Goal: Task Accomplishment & Management: Manage account settings

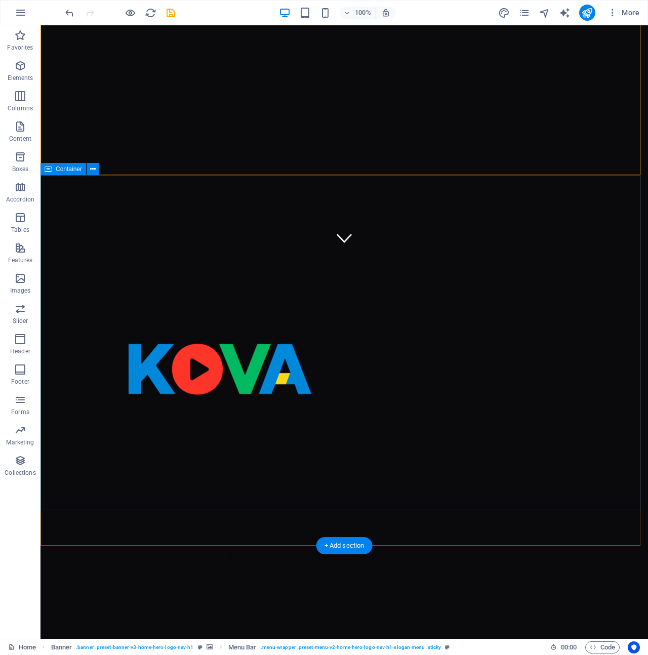
scroll to position [584, 0]
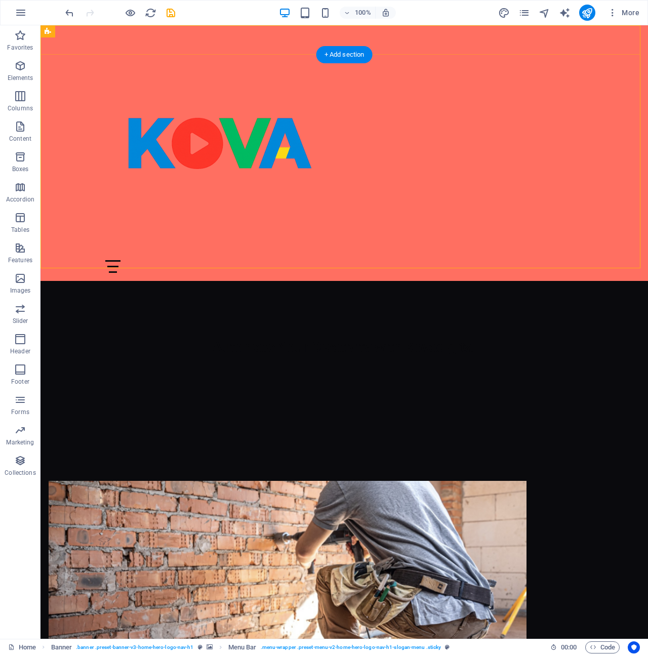
click at [532, 185] on div "Home About Us Services Get Started Contact" at bounding box center [343, 153] width 607 height 256
click at [568, 156] on div "Home About Us Services Get Started Contact" at bounding box center [343, 153] width 607 height 256
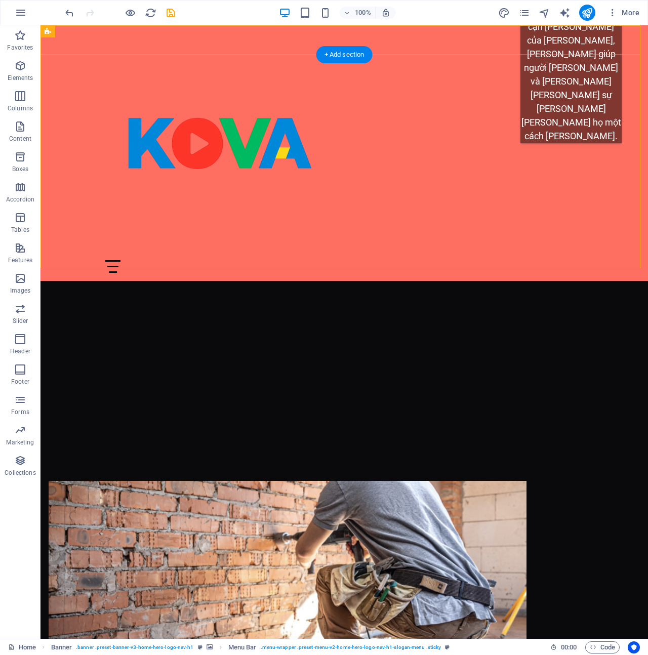
click at [572, 260] on div at bounding box center [344, 266] width 478 height 13
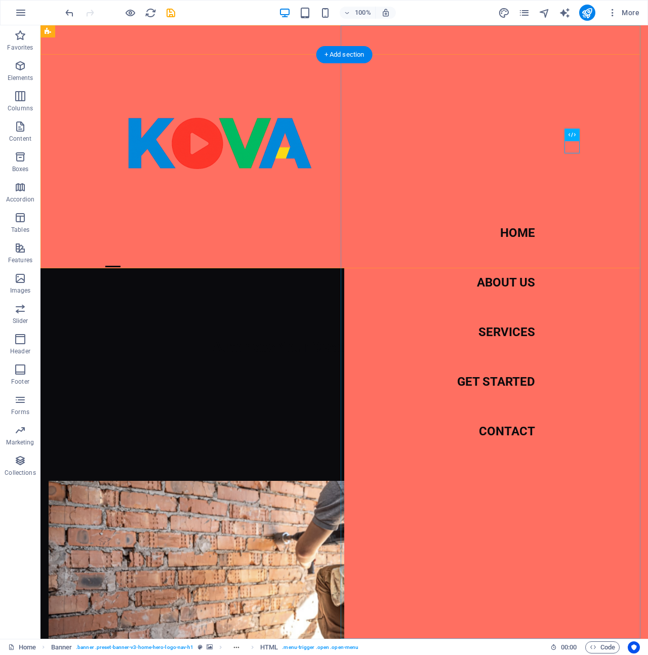
click at [570, 157] on nav "Home About Us Services Get Started Contact" at bounding box center [496, 332] width 304 height 614
click at [120, 260] on div at bounding box center [112, 266] width 15 height 13
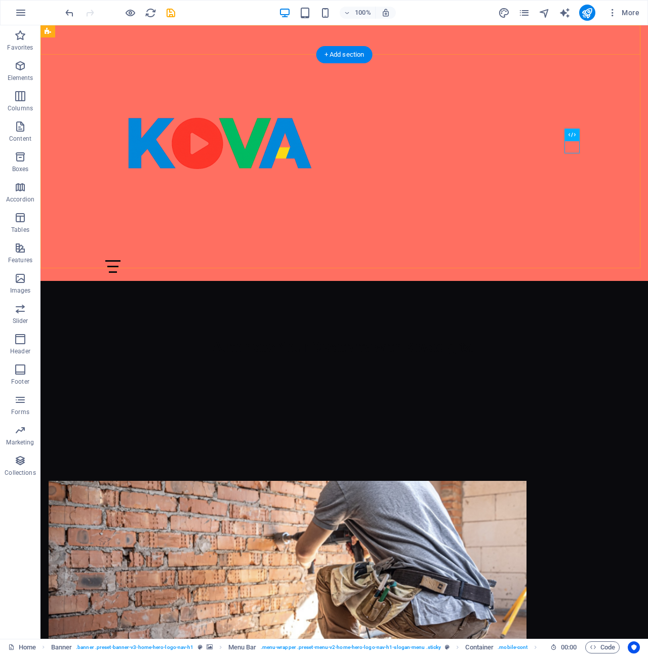
click at [404, 246] on div "Home About Us Services Get Started Contact" at bounding box center [343, 153] width 607 height 256
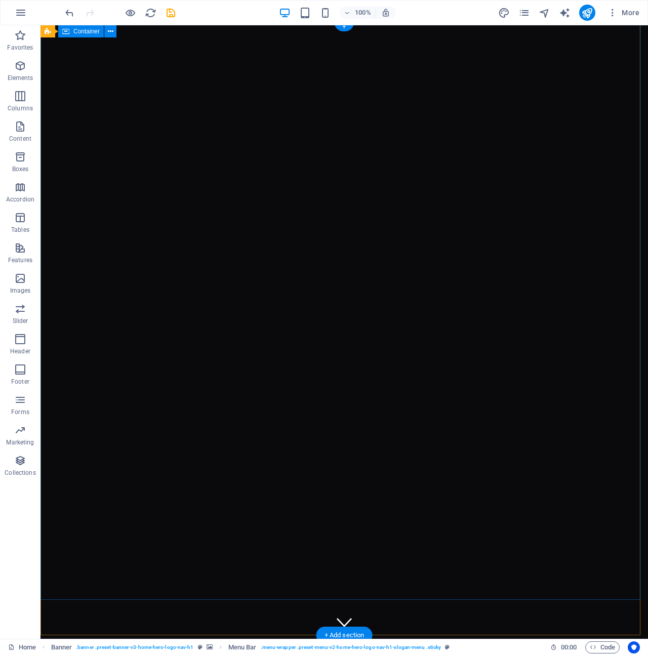
scroll to position [0, 0]
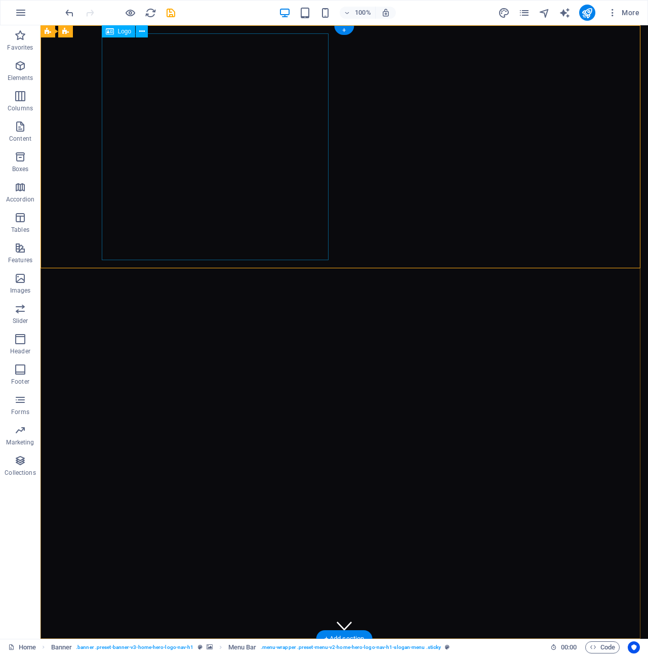
click at [117, 35] on div "Logo" at bounding box center [119, 31] width 34 height 12
click at [119, 32] on span "Logo" at bounding box center [125, 31] width 14 height 6
click at [123, 30] on span "Logo" at bounding box center [125, 31] width 14 height 6
click at [143, 30] on icon at bounding box center [142, 31] width 6 height 11
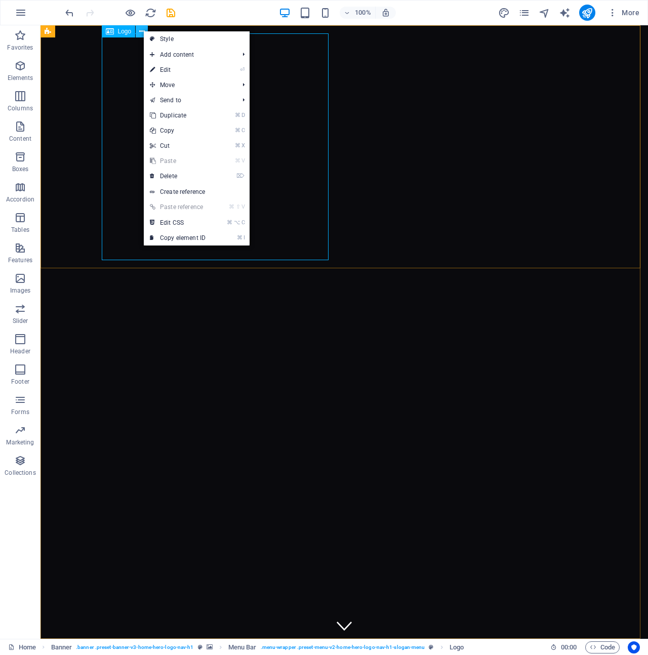
click at [143, 30] on icon at bounding box center [142, 31] width 6 height 11
click at [122, 28] on span "Logo" at bounding box center [125, 31] width 14 height 6
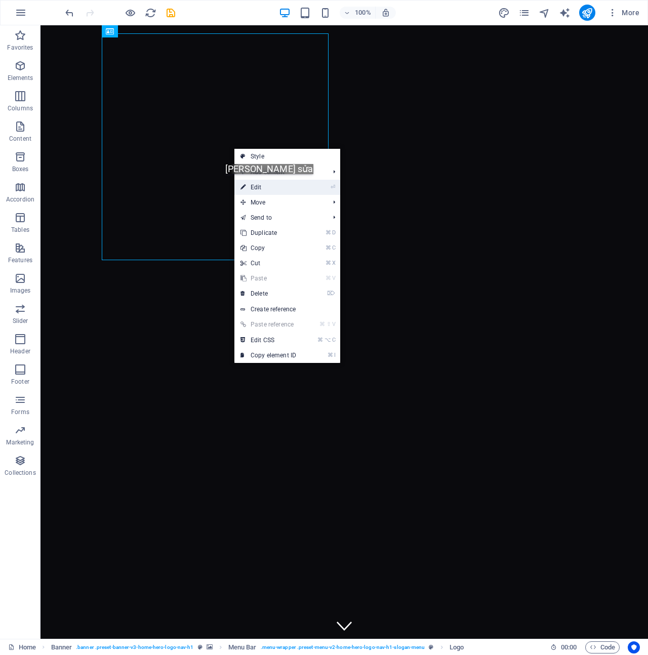
click at [251, 184] on link "⏎ Edit" at bounding box center [268, 187] width 68 height 15
select select "px"
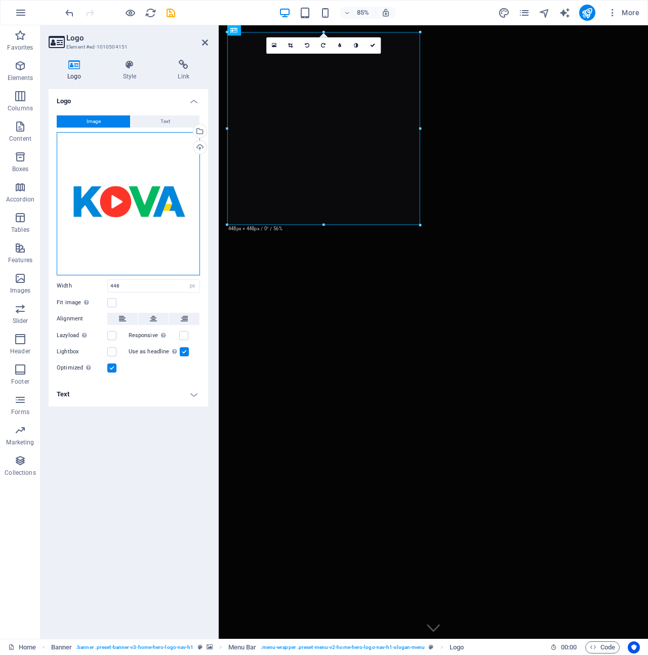
click at [109, 201] on div "Drag files here, click to choose files or select files from Files or our free s…" at bounding box center [128, 203] width 143 height 143
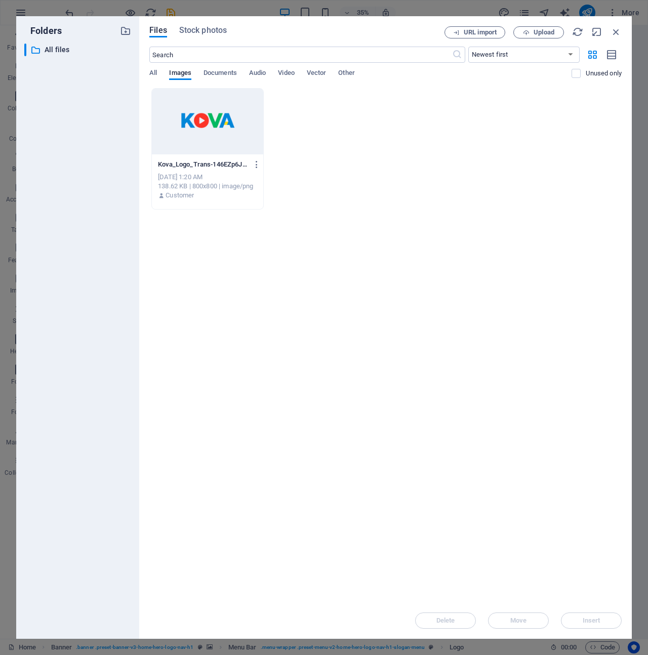
click at [239, 120] on div at bounding box center [207, 122] width 111 height 66
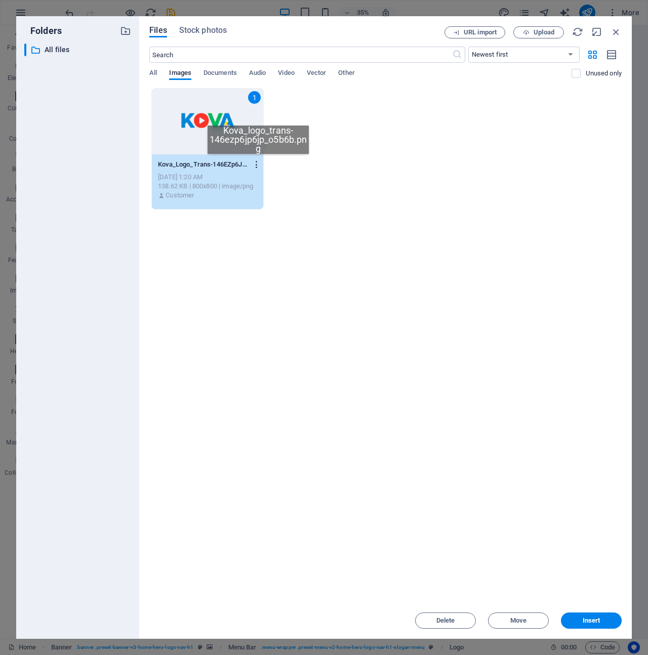
click at [258, 164] on icon "button" at bounding box center [257, 164] width 10 height 9
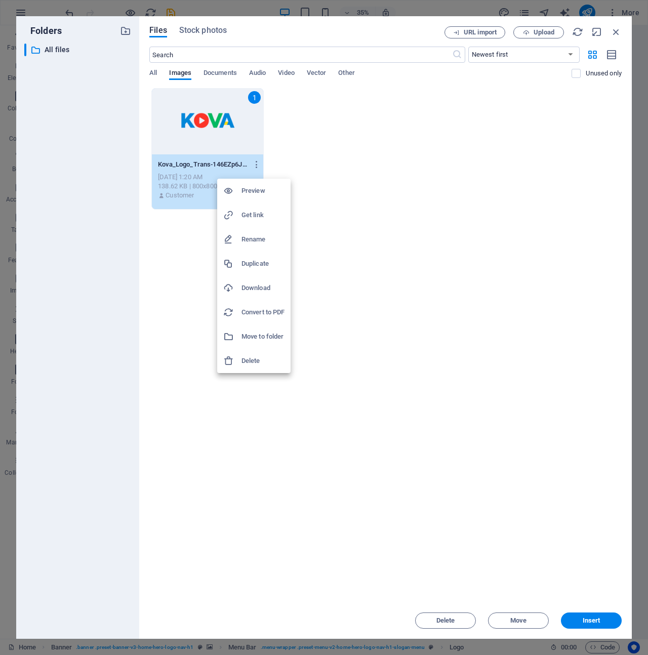
click at [399, 299] on div at bounding box center [324, 327] width 648 height 655
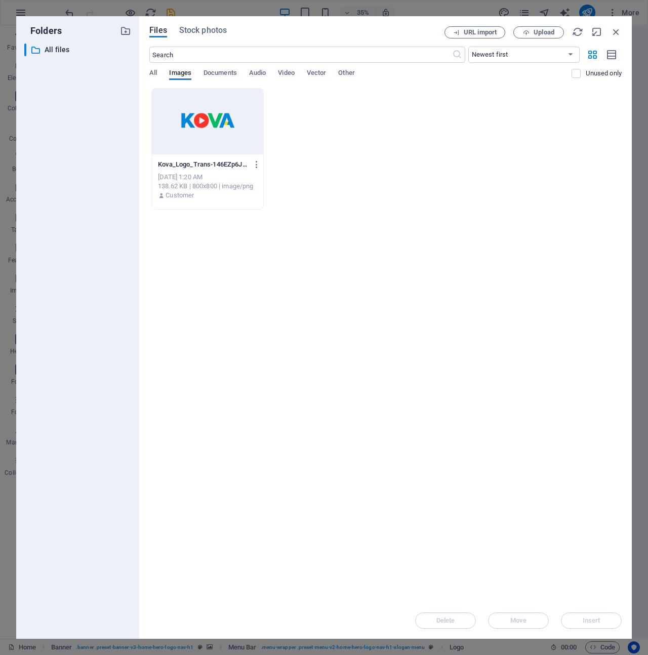
click at [225, 127] on div at bounding box center [207, 122] width 111 height 66
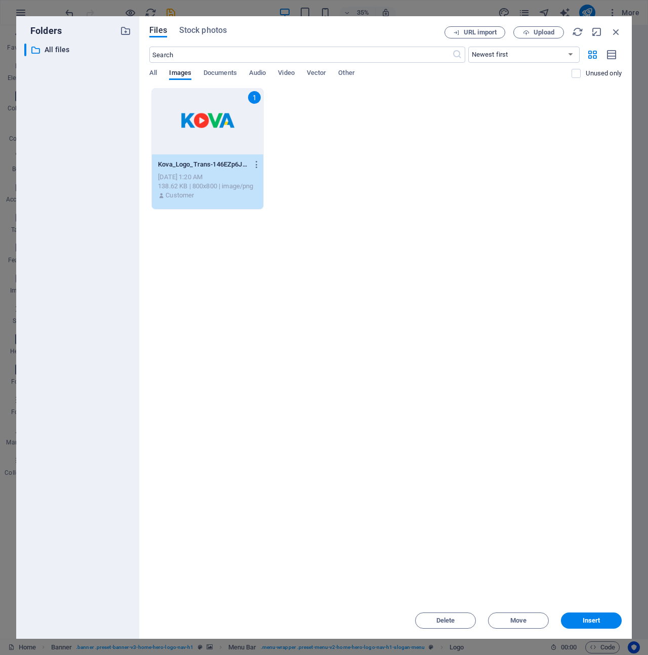
click at [452, 304] on div "Drop files here to upload them instantly 1 Kova_Logo_Trans-146EZp6J1QE2Jxp_o5b6…" at bounding box center [385, 345] width 472 height 514
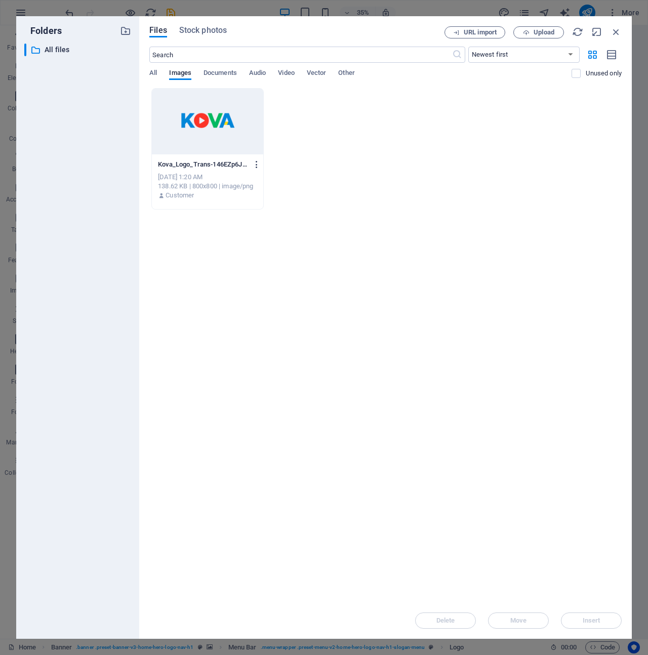
click at [257, 160] on icon "button" at bounding box center [257, 164] width 10 height 9
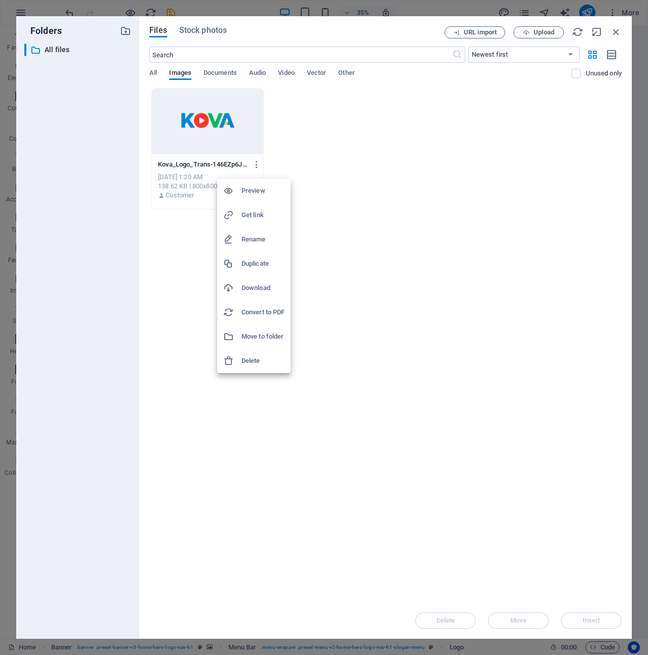
click at [265, 370] on li "Delete" at bounding box center [253, 361] width 73 height 24
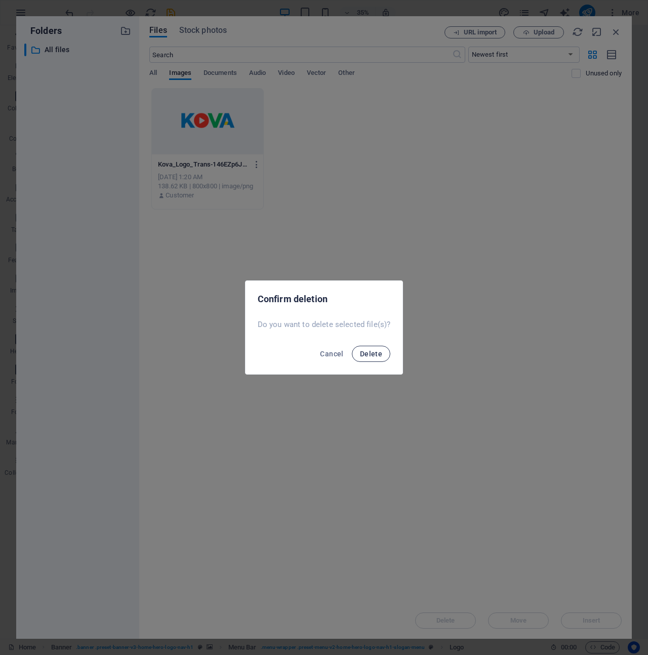
click at [375, 346] on button "Delete" at bounding box center [371, 354] width 38 height 16
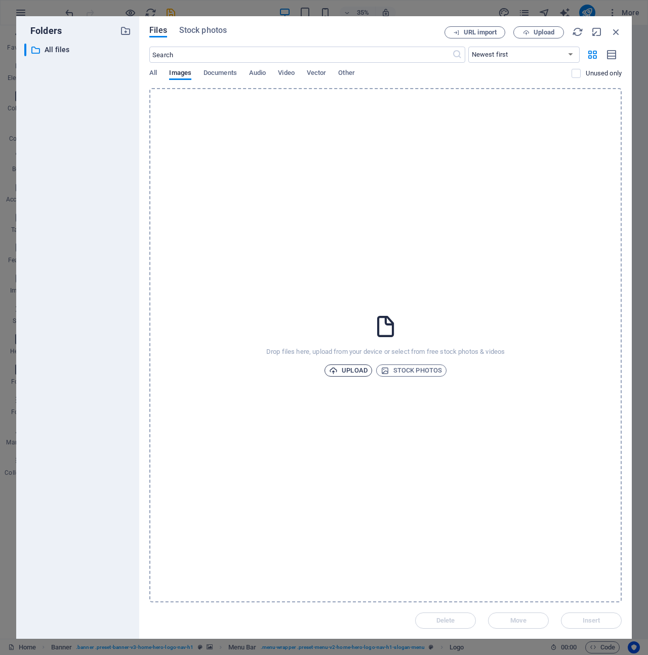
click at [356, 368] on span "Upload" at bounding box center [348, 370] width 38 height 12
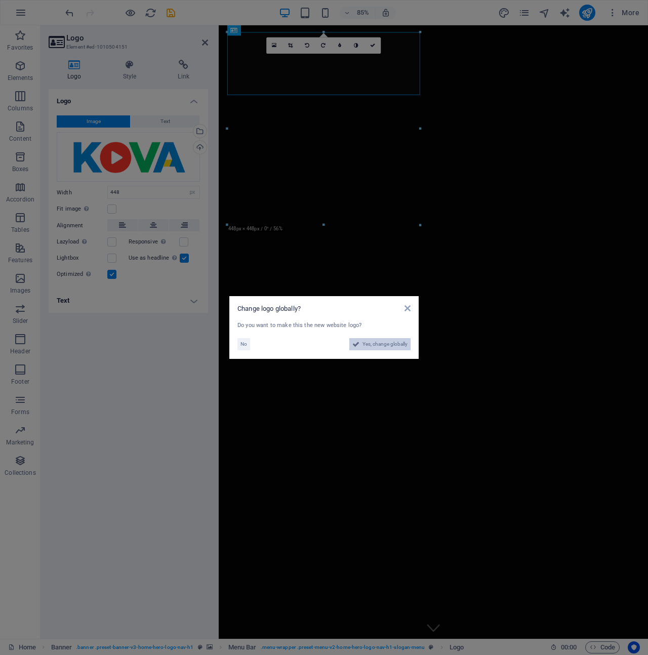
click at [375, 346] on span "Yes, change globally" at bounding box center [384, 344] width 45 height 12
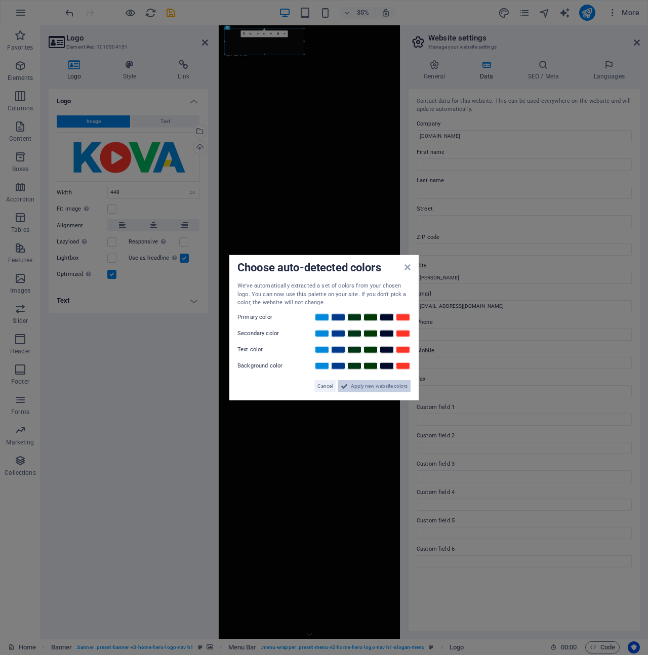
click at [387, 388] on span "Apply new website colors" at bounding box center [379, 386] width 57 height 12
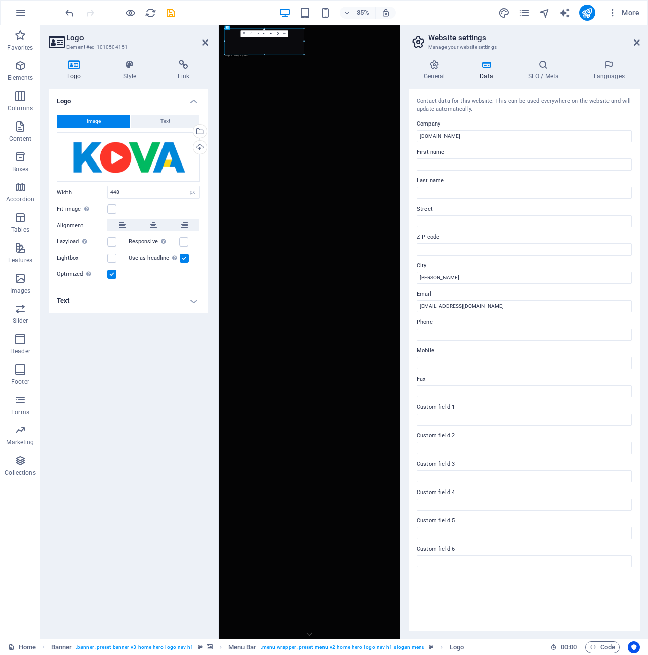
click at [304, 55] on div at bounding box center [304, 54] width 2 height 2
click at [635, 41] on icon at bounding box center [637, 42] width 6 height 8
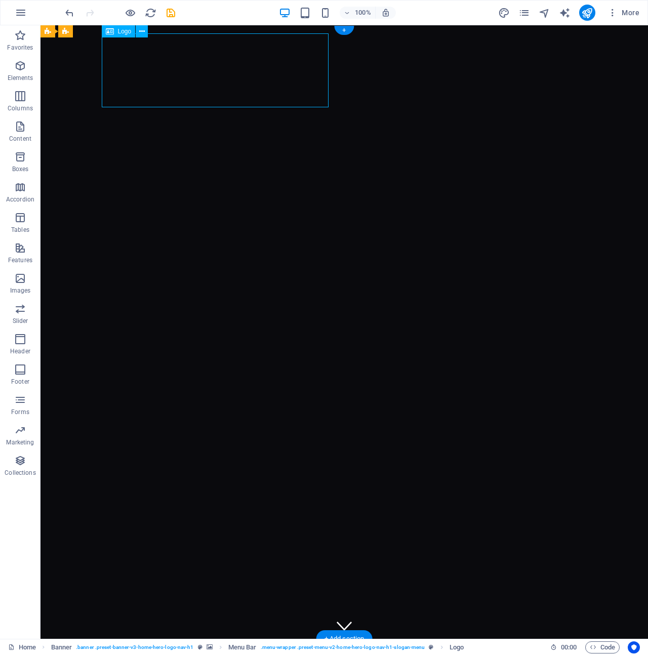
drag, startPoint x: 237, startPoint y: 86, endPoint x: 221, endPoint y: 85, distance: 15.7
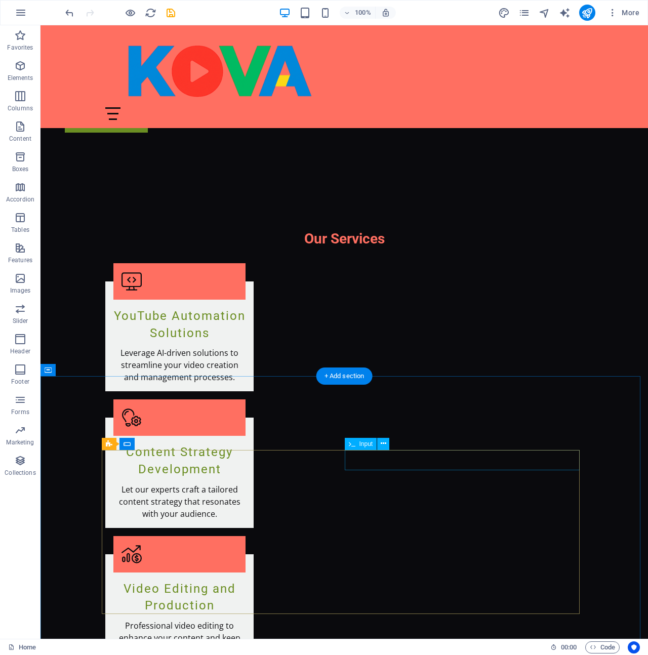
scroll to position [1270, 0]
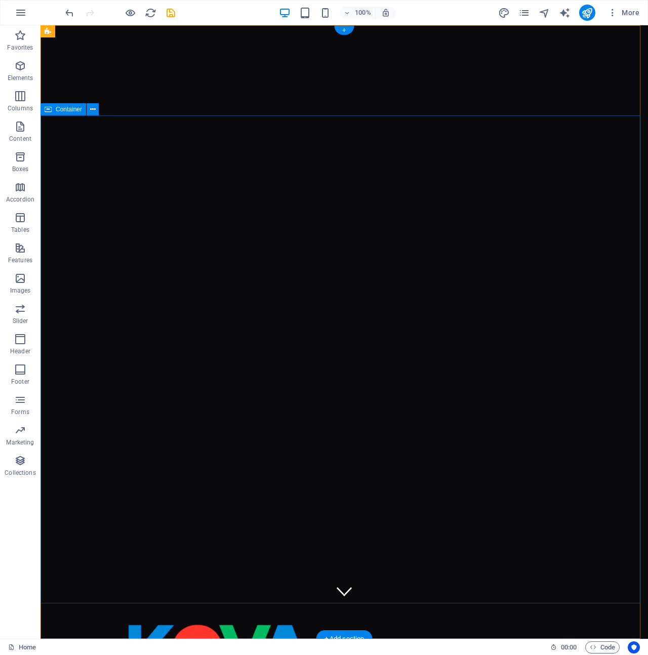
scroll to position [0, 0]
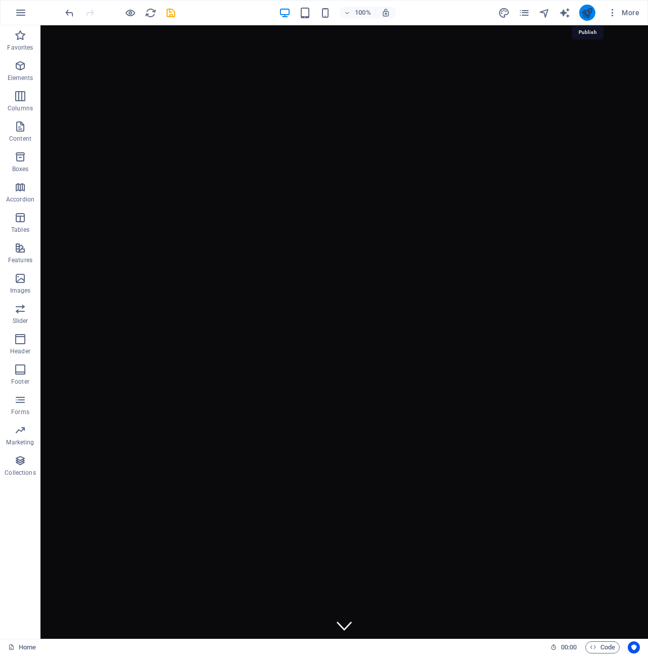
click at [590, 13] on icon "publish" at bounding box center [587, 13] width 12 height 12
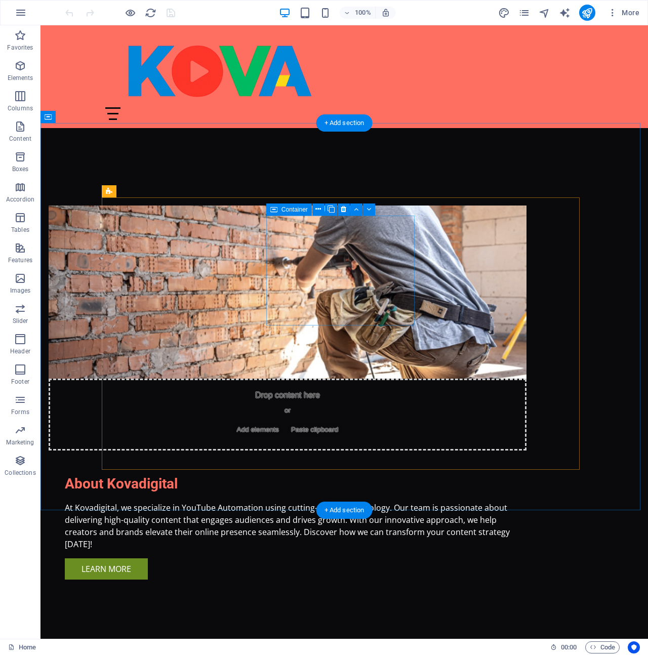
scroll to position [576, 0]
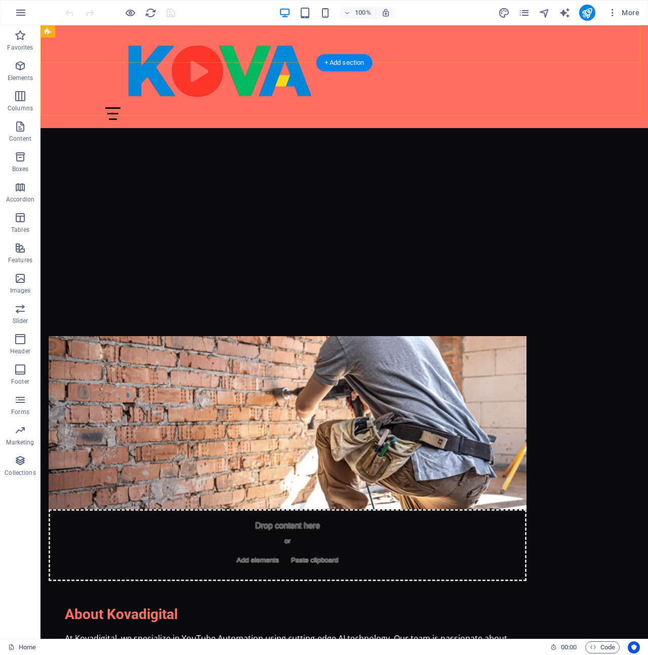
click at [461, 40] on div "Home About Us Services Get Started Contact" at bounding box center [343, 76] width 607 height 103
click at [459, 55] on div "Home About Us Services Get Started Contact" at bounding box center [343, 76] width 607 height 103
click at [561, 36] on div "Home About Us Services Get Started Contact" at bounding box center [343, 76] width 607 height 103
click at [70, 38] on div "Home About Us Services Get Started Contact" at bounding box center [343, 76] width 607 height 103
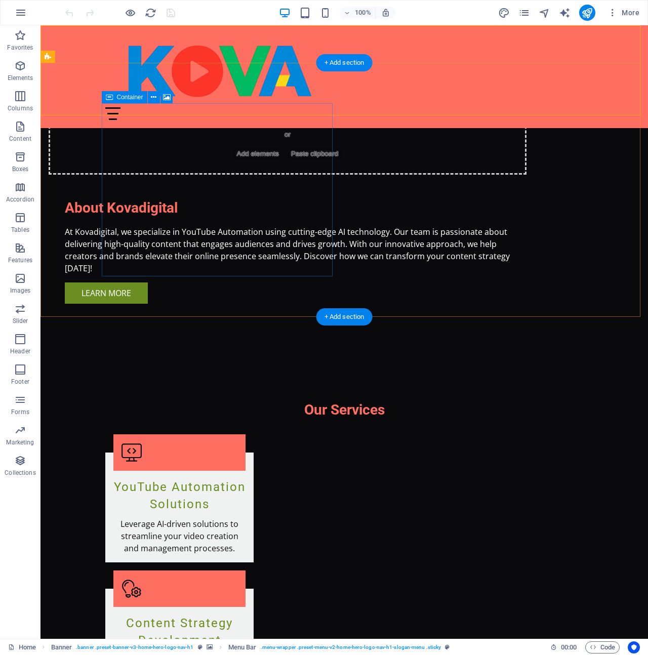
scroll to position [1270, 0]
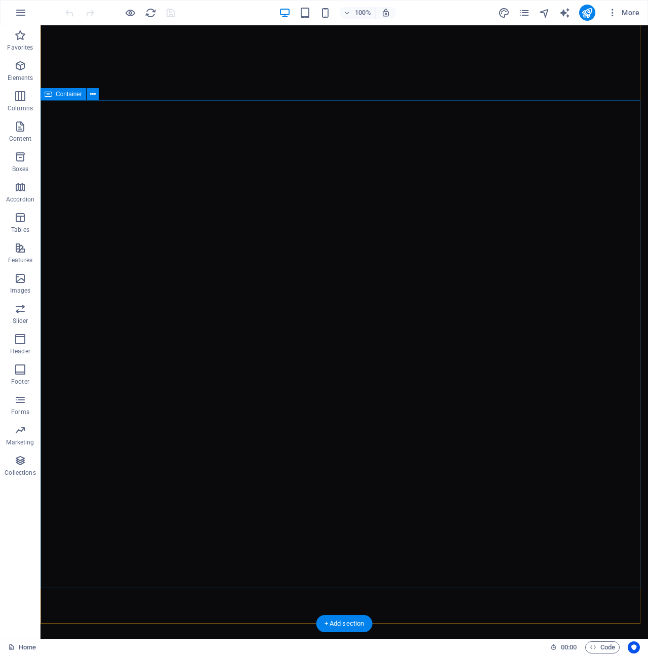
scroll to position [0, 0]
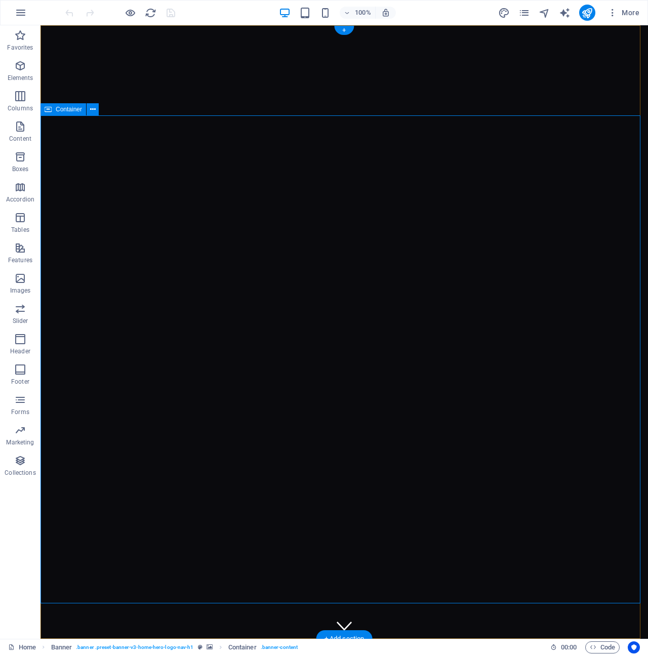
drag, startPoint x: 257, startPoint y: 355, endPoint x: 460, endPoint y: 355, distance: 203.0
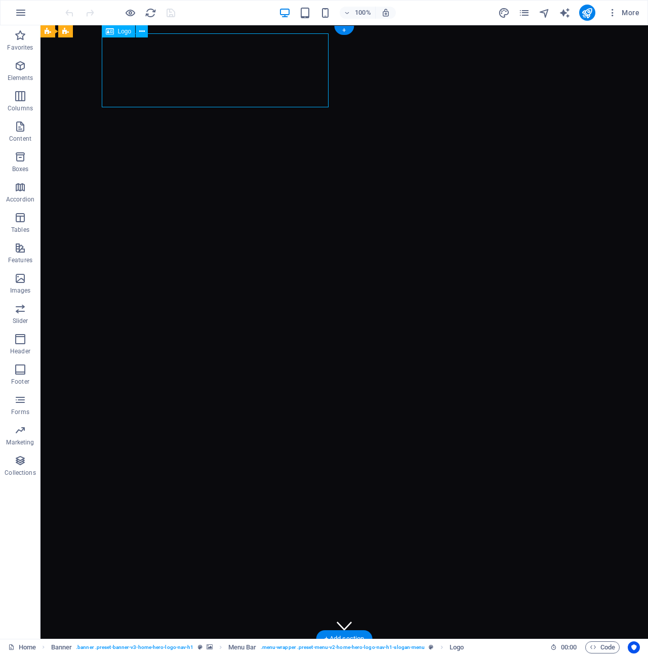
click at [122, 35] on div "Logo" at bounding box center [119, 31] width 34 height 12
click at [124, 31] on span "Logo" at bounding box center [125, 31] width 14 height 6
click at [126, 28] on span "Logo" at bounding box center [125, 31] width 14 height 6
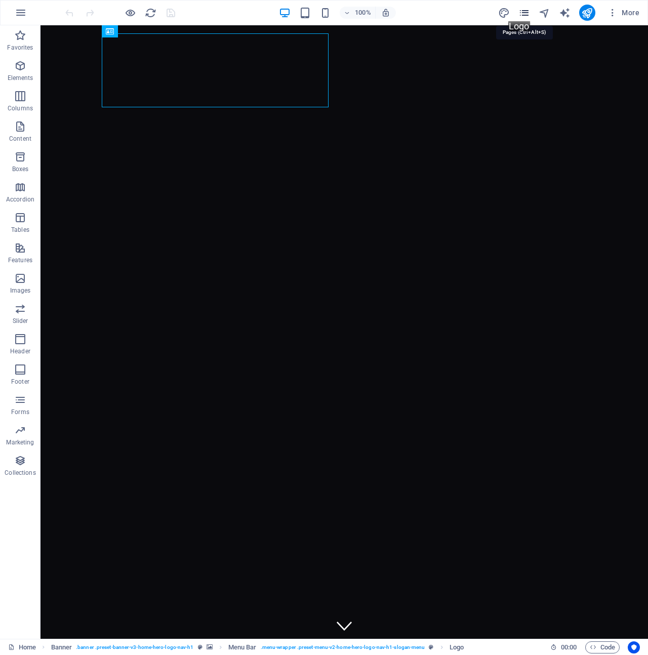
click at [523, 11] on icon "pages" at bounding box center [524, 13] width 12 height 12
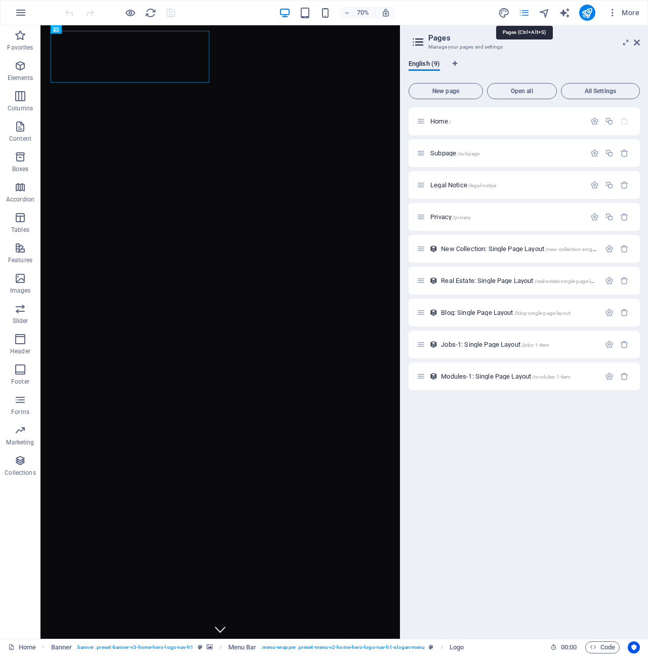
click at [524, 11] on icon "pages" at bounding box center [524, 13] width 12 height 12
click at [637, 44] on icon at bounding box center [637, 42] width 6 height 8
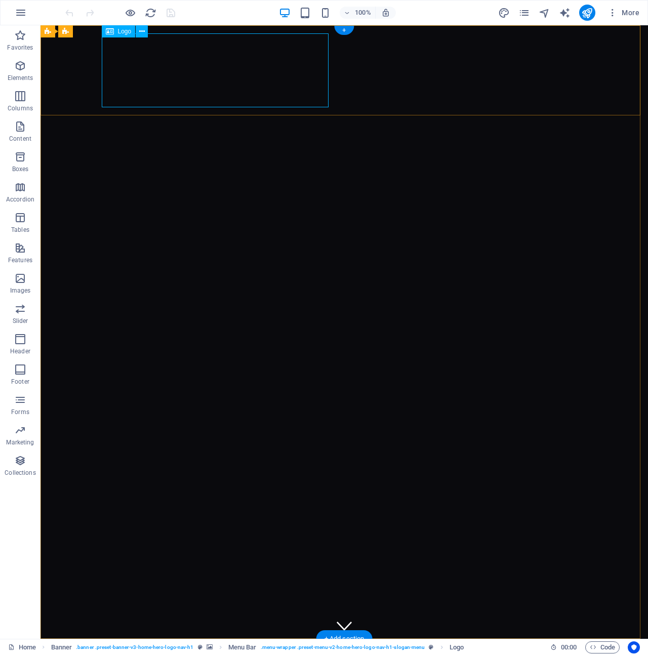
click at [140, 31] on icon at bounding box center [142, 31] width 6 height 11
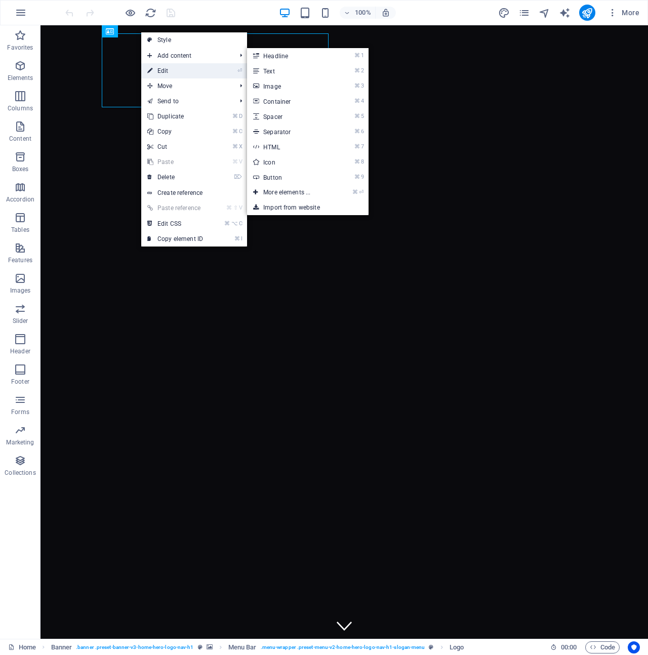
click at [167, 67] on link "⏎ Edit" at bounding box center [175, 70] width 68 height 15
select select "px"
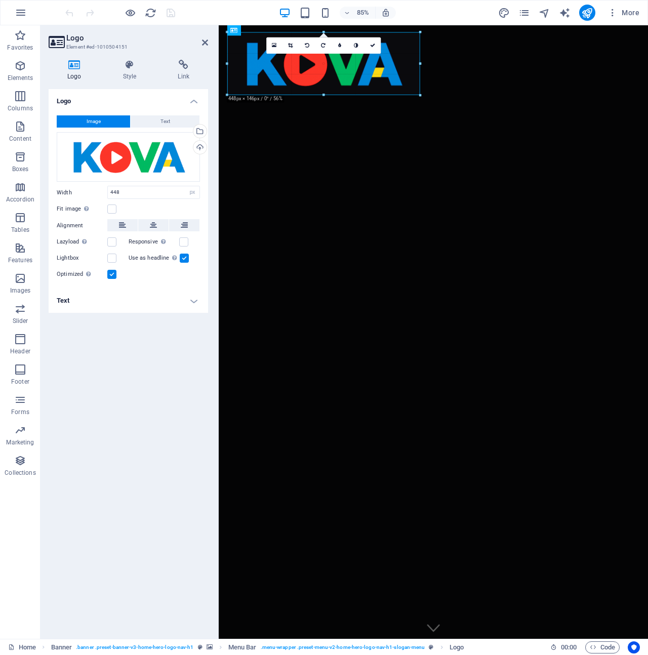
drag, startPoint x: 420, startPoint y: 95, endPoint x: 407, endPoint y: 93, distance: 12.9
click at [407, 93] on div "180 170 160 150 140 130 120 110 100 90 80 70 60 50 40 30 20 10 0 -10 -20 -30 -4…" at bounding box center [323, 63] width 193 height 63
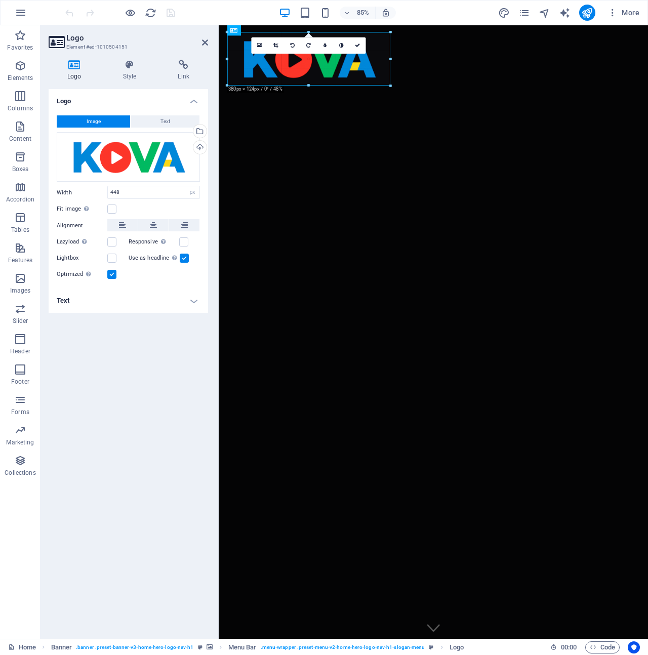
drag, startPoint x: 419, startPoint y: 94, endPoint x: 375, endPoint y: 85, distance: 45.4
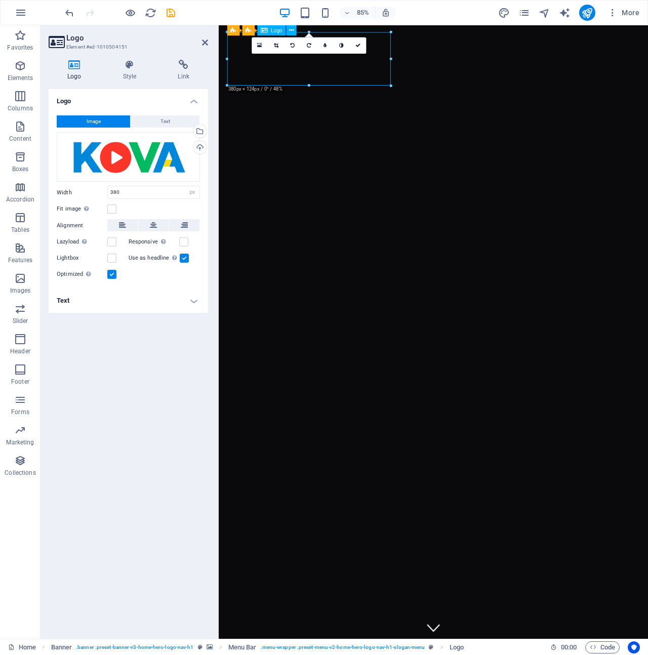
drag, startPoint x: 356, startPoint y: 69, endPoint x: 351, endPoint y: 68, distance: 5.1
drag, startPoint x: 355, startPoint y: 71, endPoint x: 342, endPoint y: 71, distance: 13.2
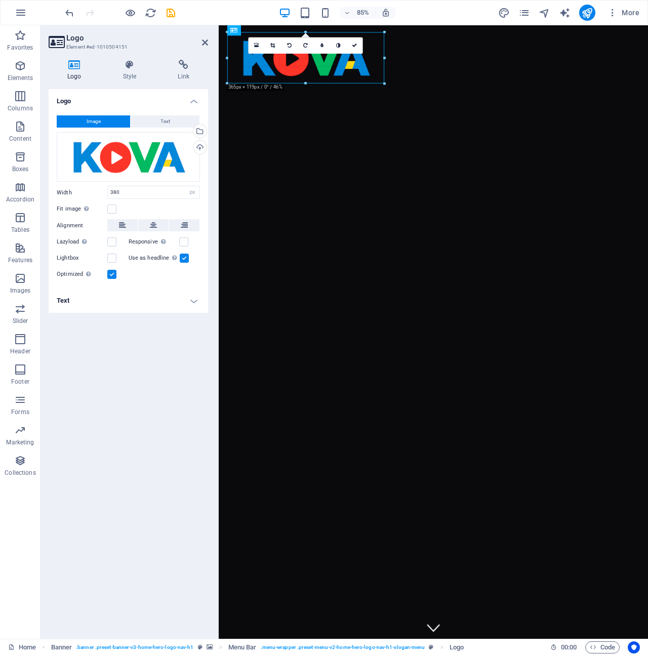
drag, startPoint x: 390, startPoint y: 57, endPoint x: 380, endPoint y: 57, distance: 10.1
drag, startPoint x: 339, startPoint y: 79, endPoint x: 334, endPoint y: 76, distance: 5.9
drag, startPoint x: 383, startPoint y: 83, endPoint x: 371, endPoint y: 78, distance: 13.5
type input "347"
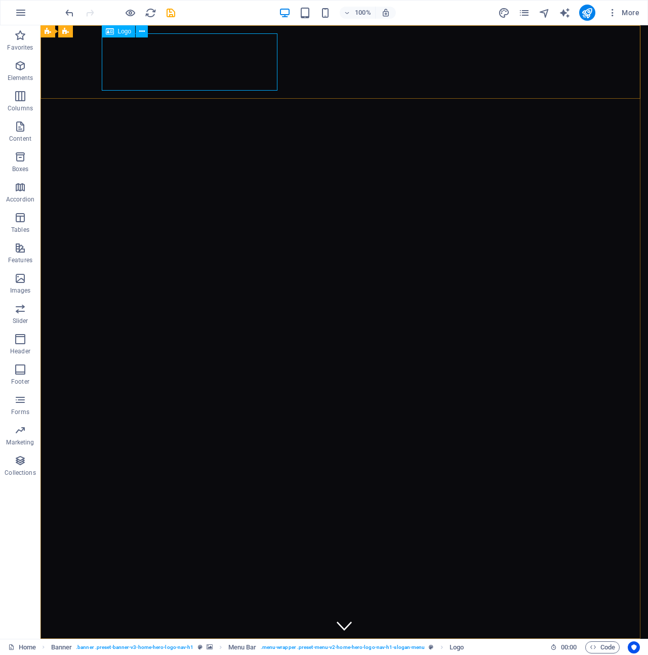
click at [124, 33] on span "Logo" at bounding box center [125, 31] width 14 height 6
click at [146, 28] on button at bounding box center [142, 31] width 12 height 12
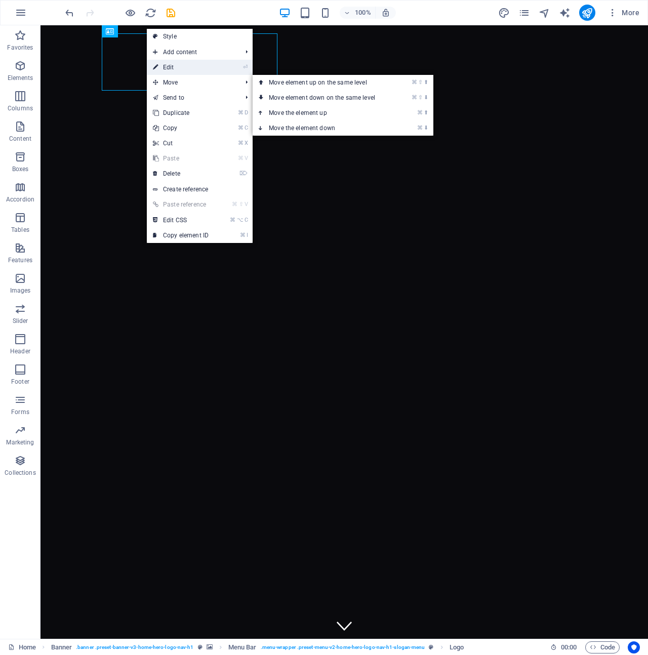
click at [175, 70] on link "⏎ Edit" at bounding box center [181, 67] width 68 height 15
select select "px"
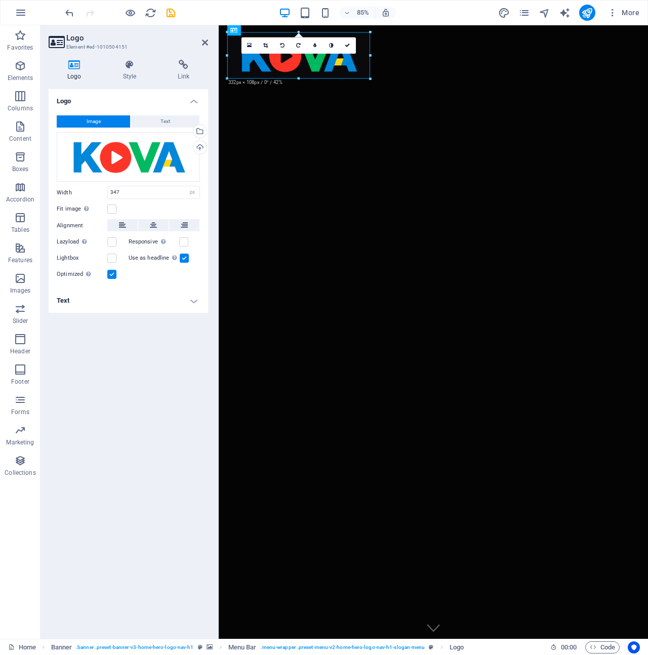
drag, startPoint x: 378, startPoint y: 80, endPoint x: 367, endPoint y: 75, distance: 11.8
type input "332"
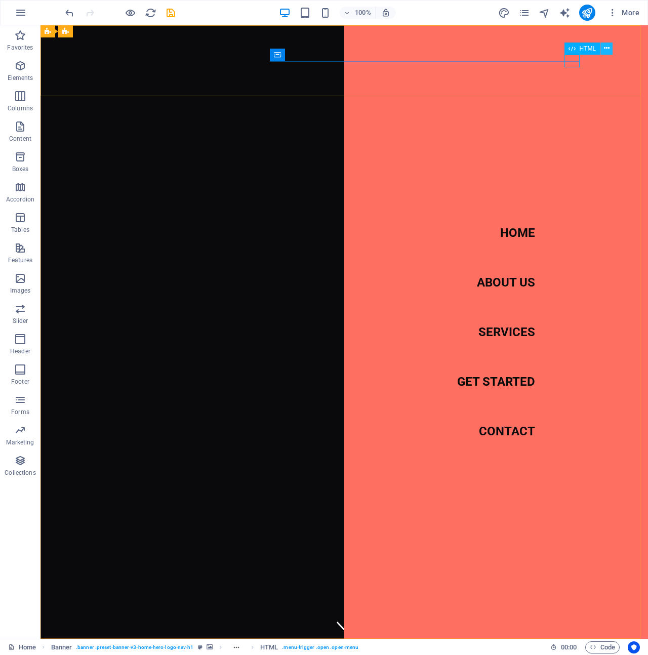
click at [606, 49] on icon at bounding box center [607, 48] width 6 height 11
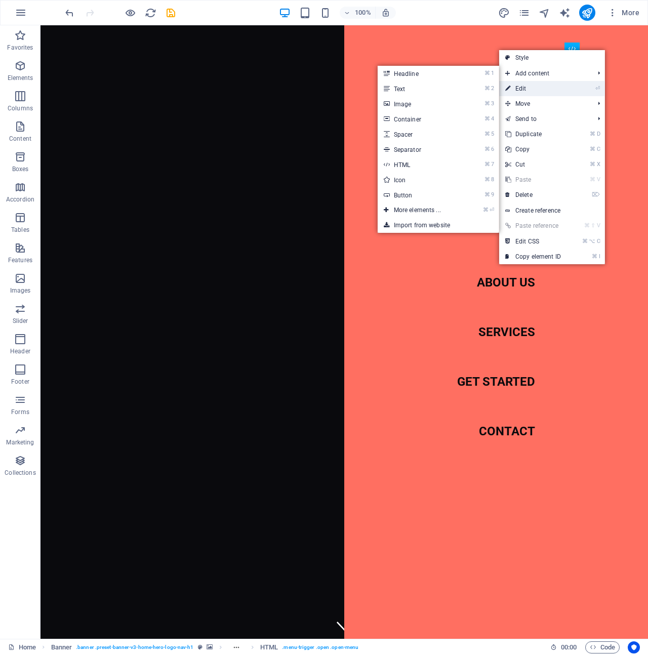
click at [540, 83] on link "⏎ Edit" at bounding box center [533, 88] width 68 height 15
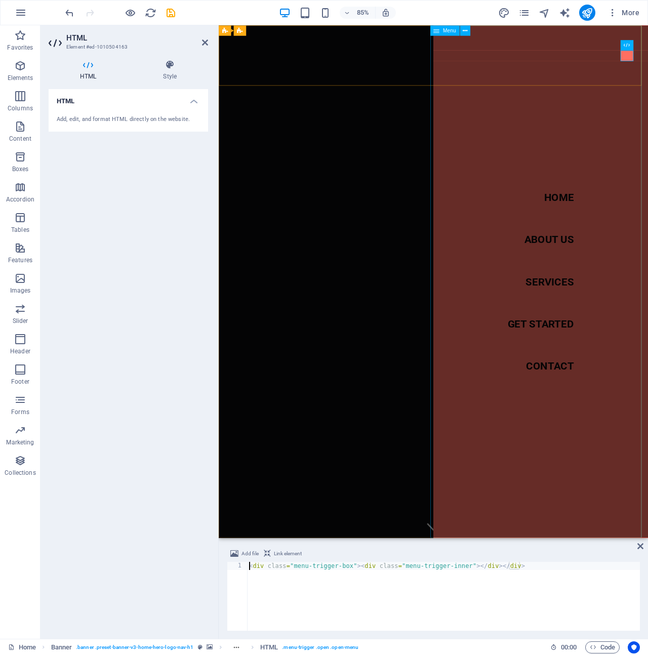
click at [589, 146] on nav "Home About Us Services Get Started Contact" at bounding box center [597, 326] width 253 height 603
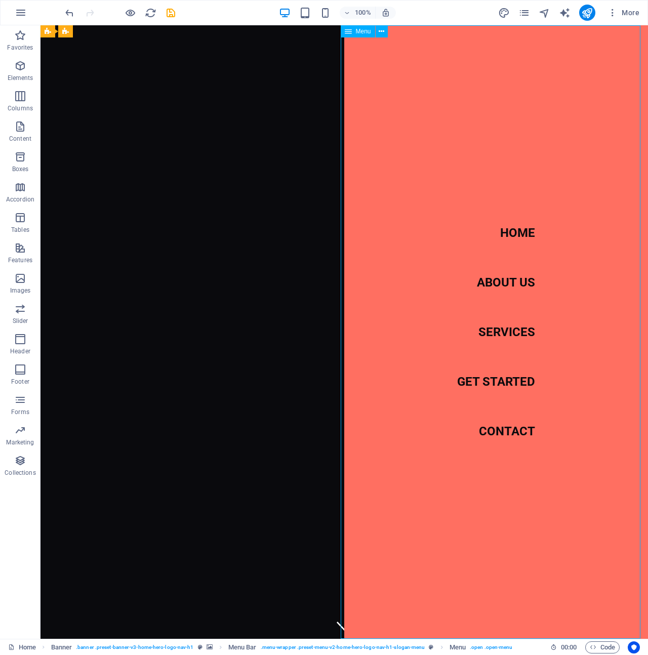
click at [419, 128] on nav "Home About Us Services Get Started Contact" at bounding box center [496, 332] width 304 height 614
click at [382, 32] on icon at bounding box center [382, 31] width 6 height 11
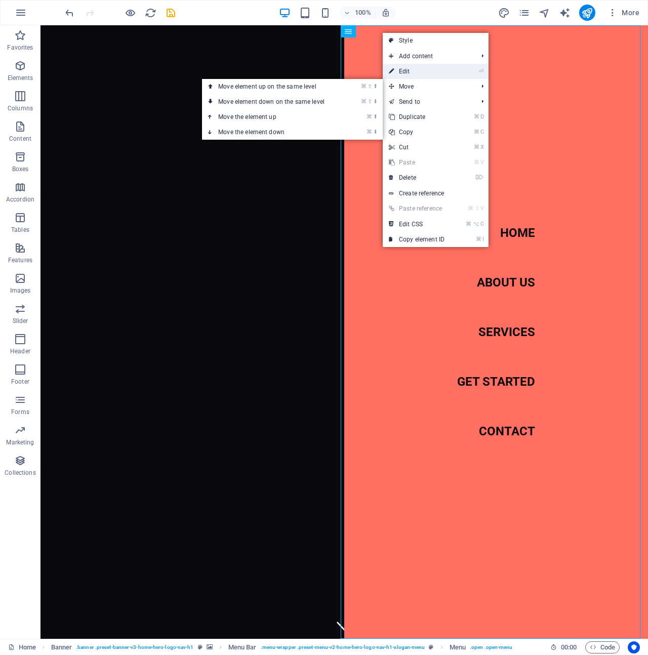
drag, startPoint x: 416, startPoint y: 74, endPoint x: 232, endPoint y: 57, distance: 184.5
click at [416, 74] on link "⏎ Edit" at bounding box center [417, 71] width 68 height 15
select select
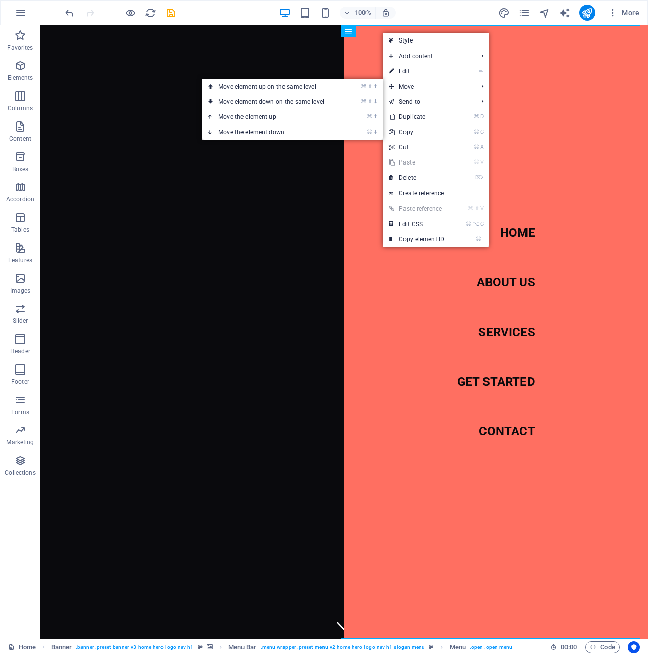
select select
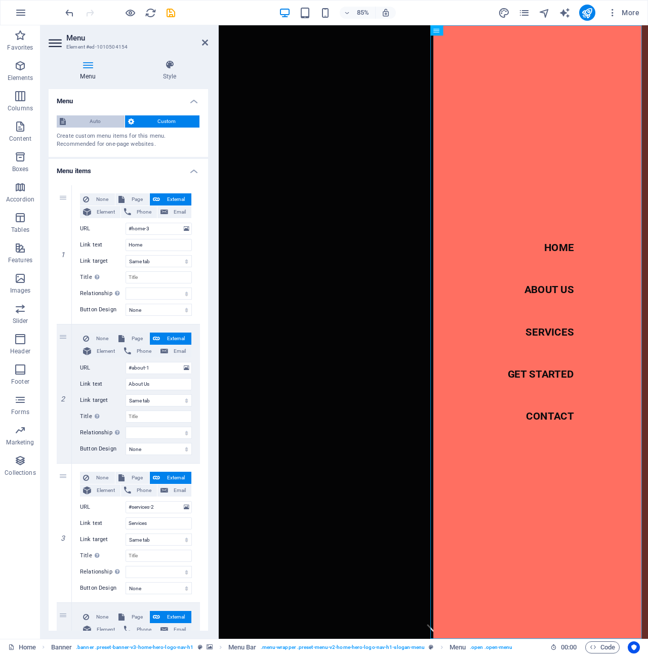
click at [109, 124] on span "Auto" at bounding box center [95, 121] width 53 height 12
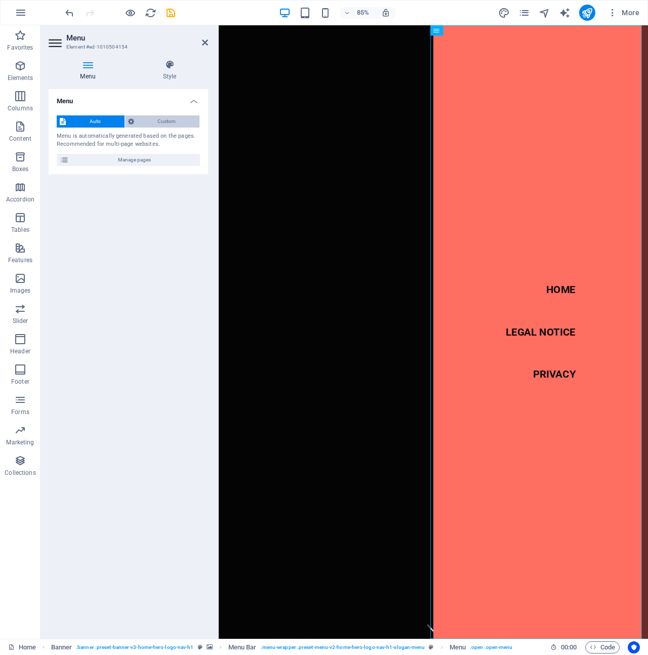
click at [145, 120] on span "Custom" at bounding box center [167, 121] width 60 height 12
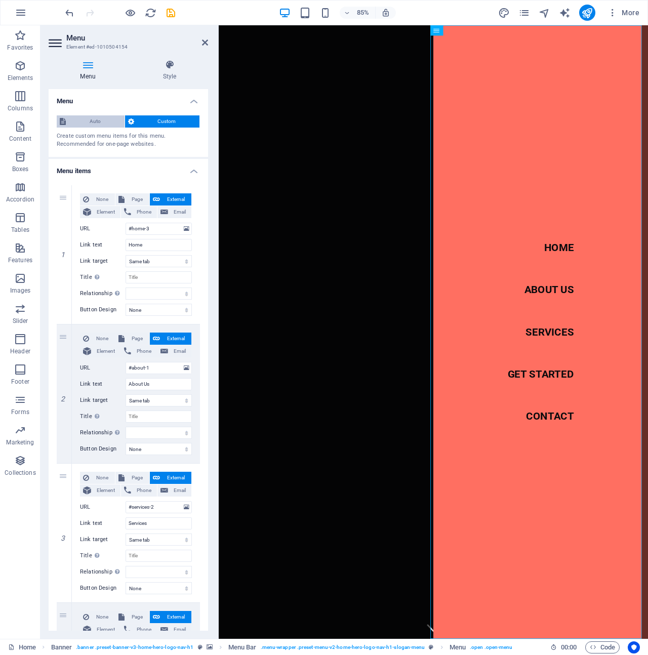
click at [120, 121] on button "Auto" at bounding box center [91, 121] width 68 height 12
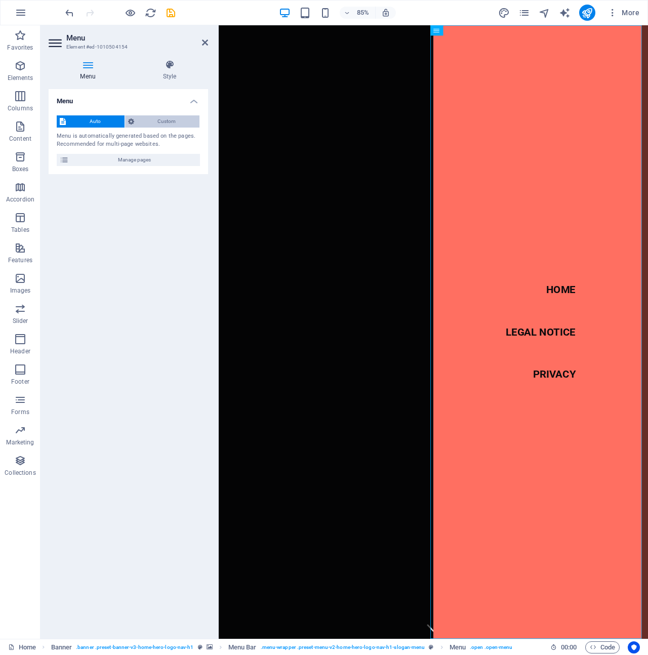
click at [147, 121] on span "Custom" at bounding box center [167, 121] width 60 height 12
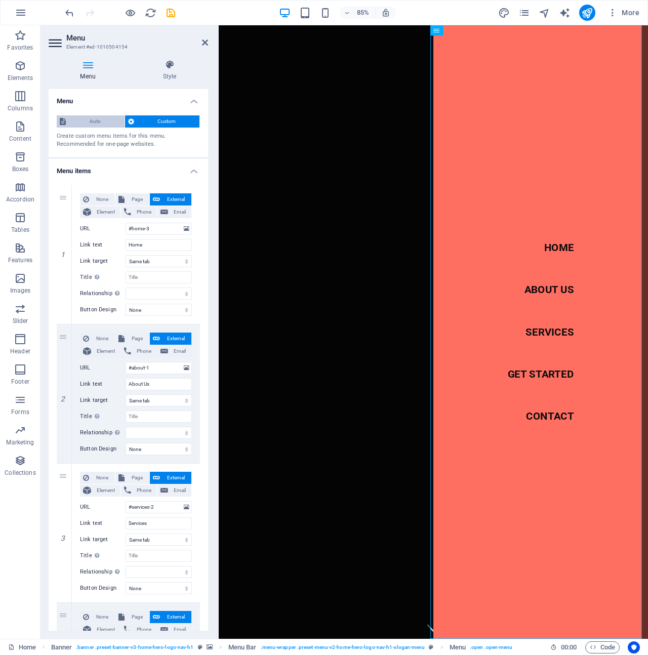
click at [109, 122] on span "Auto" at bounding box center [95, 121] width 53 height 12
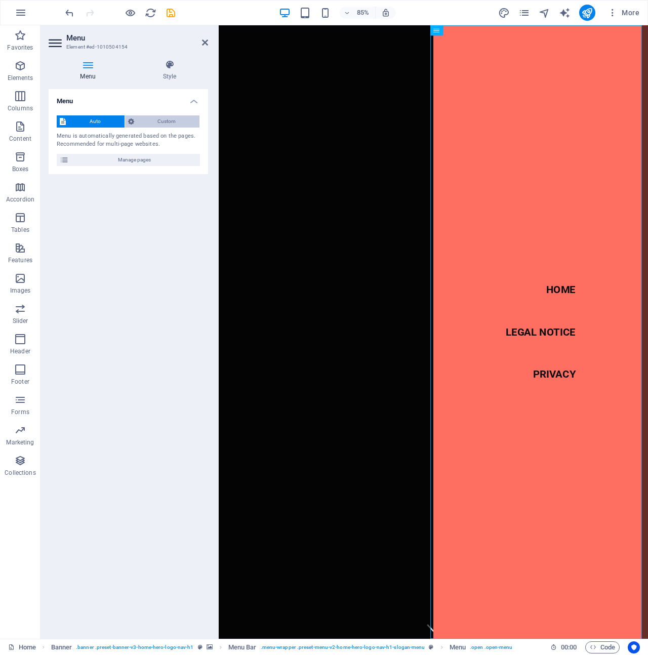
click at [158, 121] on span "Custom" at bounding box center [167, 121] width 60 height 12
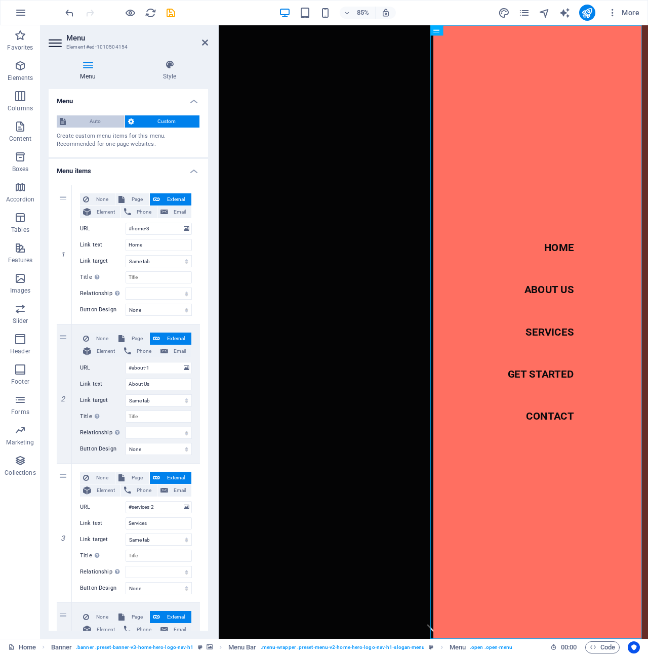
click at [91, 121] on span "Auto" at bounding box center [95, 121] width 53 height 12
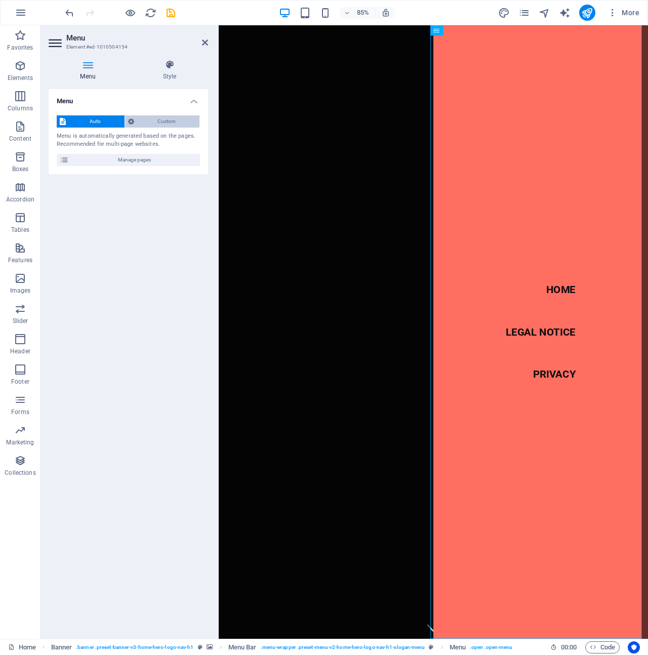
click at [138, 123] on span "Custom" at bounding box center [167, 121] width 60 height 12
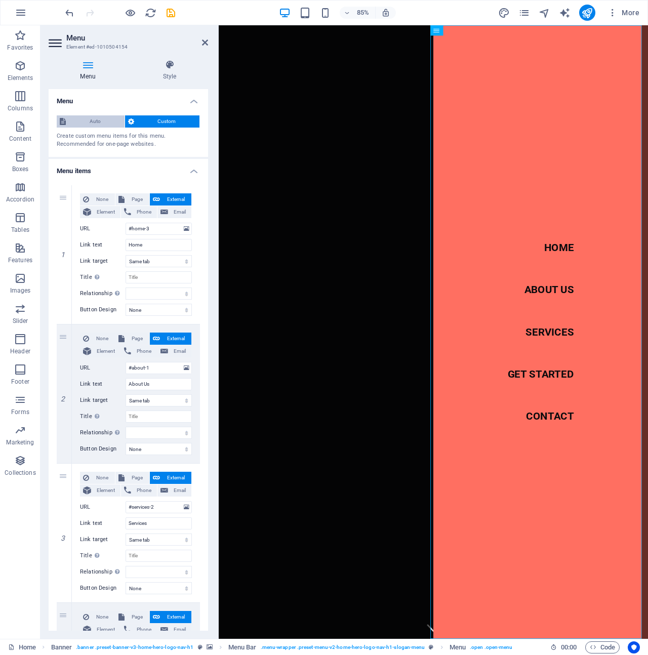
click at [102, 123] on span "Auto" at bounding box center [95, 121] width 53 height 12
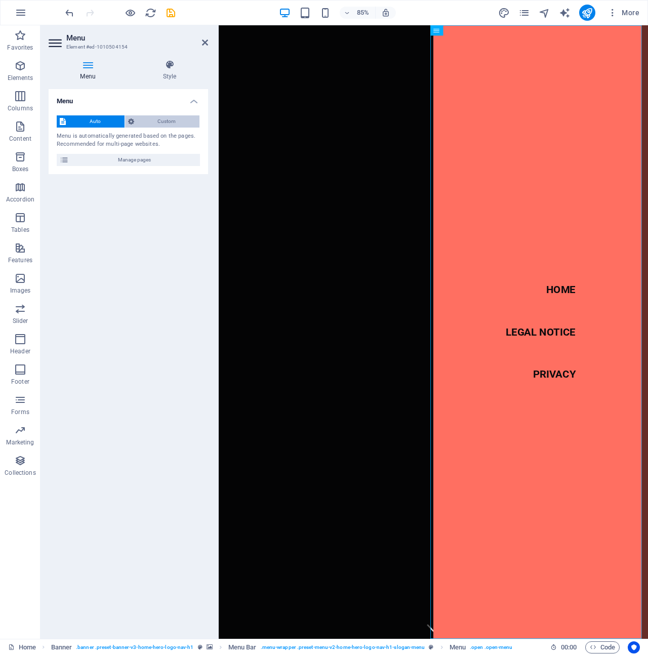
click at [134, 124] on icon at bounding box center [131, 121] width 6 height 12
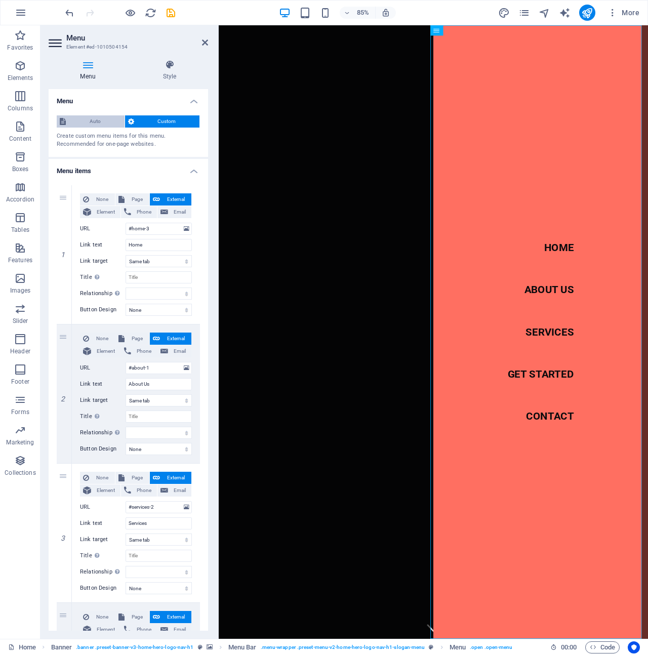
click at [104, 124] on span "Auto" at bounding box center [95, 121] width 53 height 12
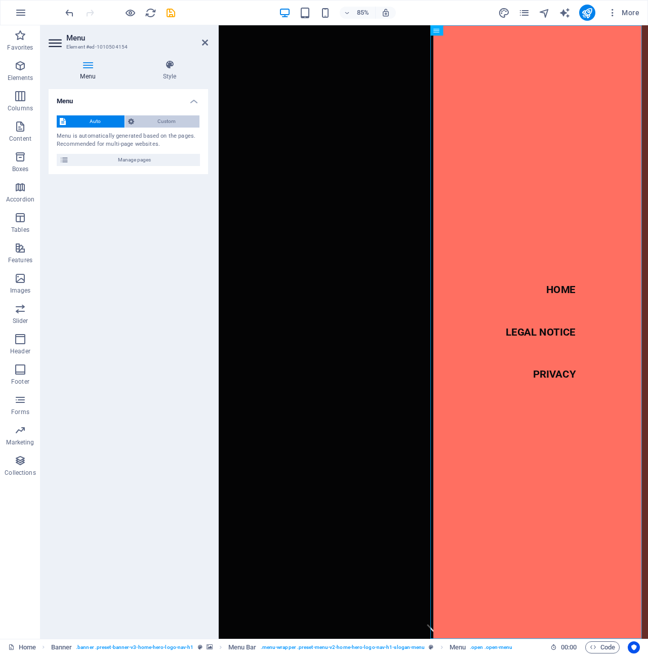
click at [139, 125] on span "Custom" at bounding box center [167, 121] width 60 height 12
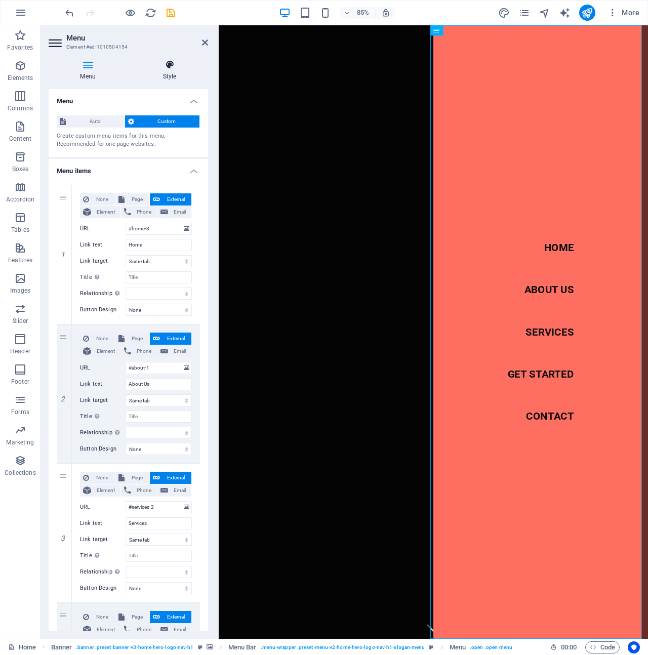
click at [171, 78] on h4 "Style" at bounding box center [169, 70] width 77 height 21
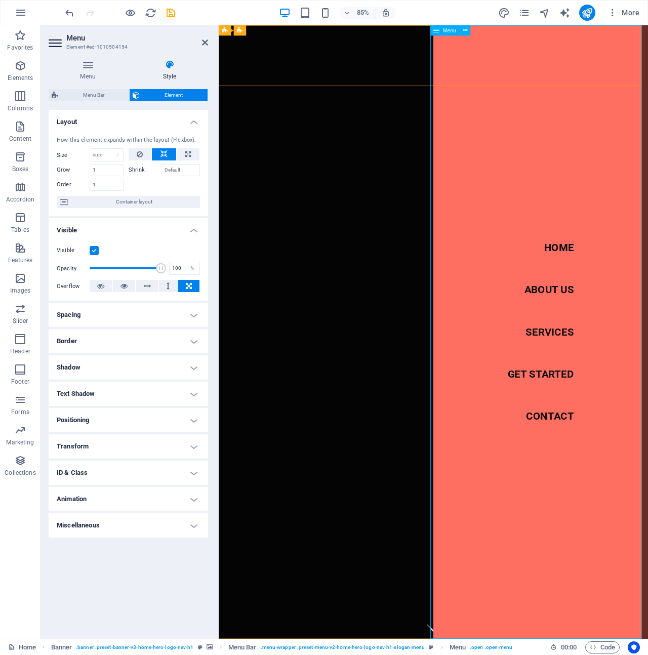
click at [540, 108] on nav "Home About Us Services Get Started Contact" at bounding box center [597, 386] width 253 height 722
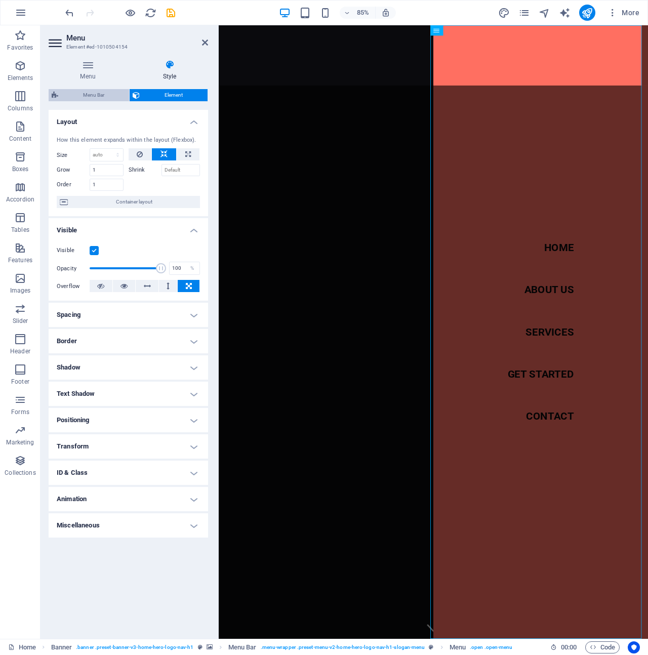
click at [120, 97] on span "Menu Bar" at bounding box center [93, 95] width 65 height 12
select select "rem"
select select "preset-menu-v2-home-hero-logo-nav-h1-slogan-menu"
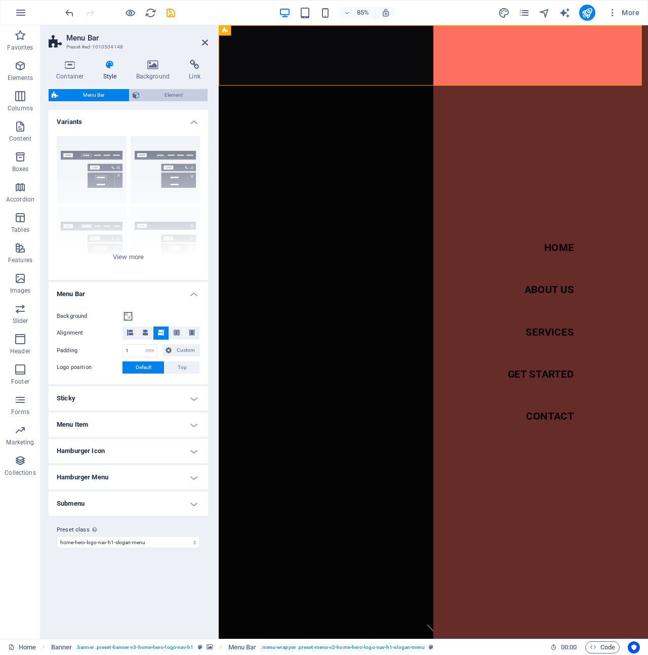
click at [135, 94] on icon at bounding box center [136, 95] width 7 height 12
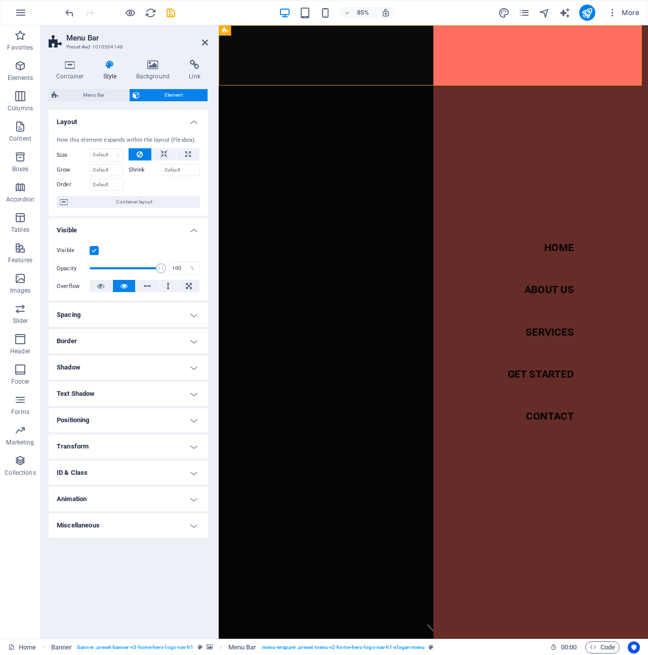
click at [109, 70] on h4 "Style" at bounding box center [112, 70] width 33 height 21
click at [586, 64] on nav "Home About Us Services Get Started Contact" at bounding box center [597, 386] width 253 height 722
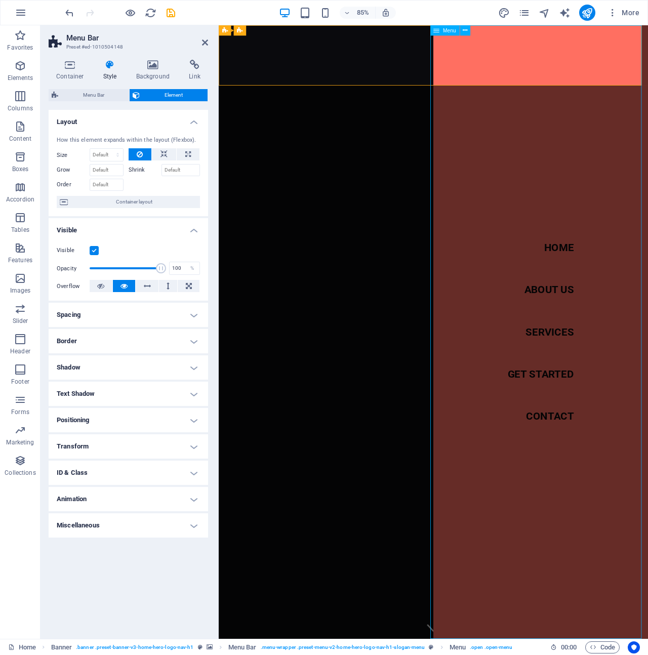
click at [600, 231] on nav "Home About Us Services Get Started Contact" at bounding box center [597, 386] width 253 height 722
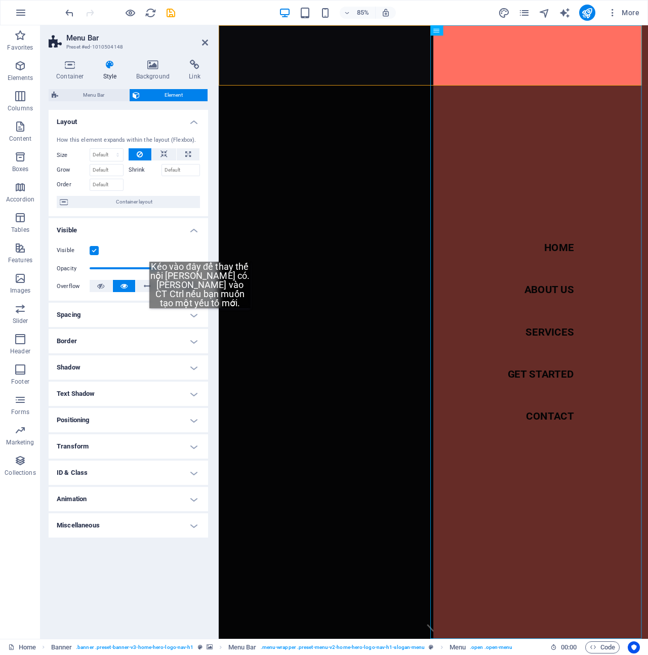
click at [198, 316] on h4 "Spacing" at bounding box center [128, 315] width 159 height 24
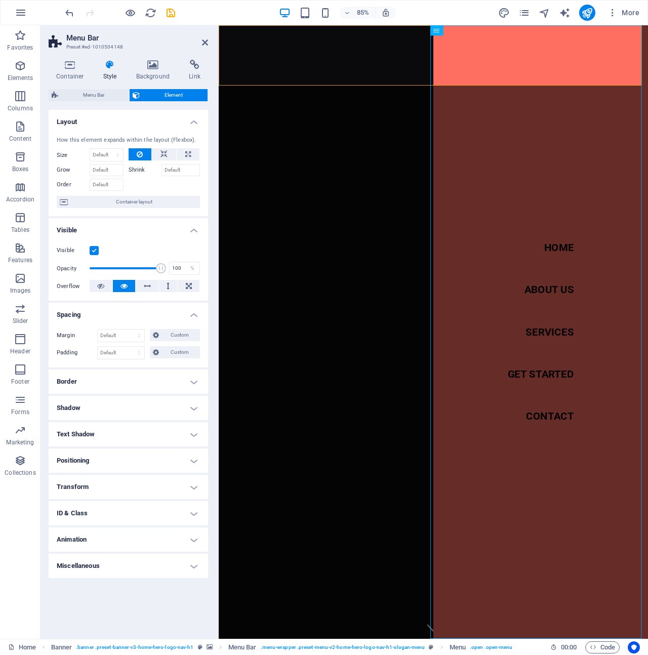
click at [196, 315] on h4 "Spacing" at bounding box center [128, 312] width 159 height 18
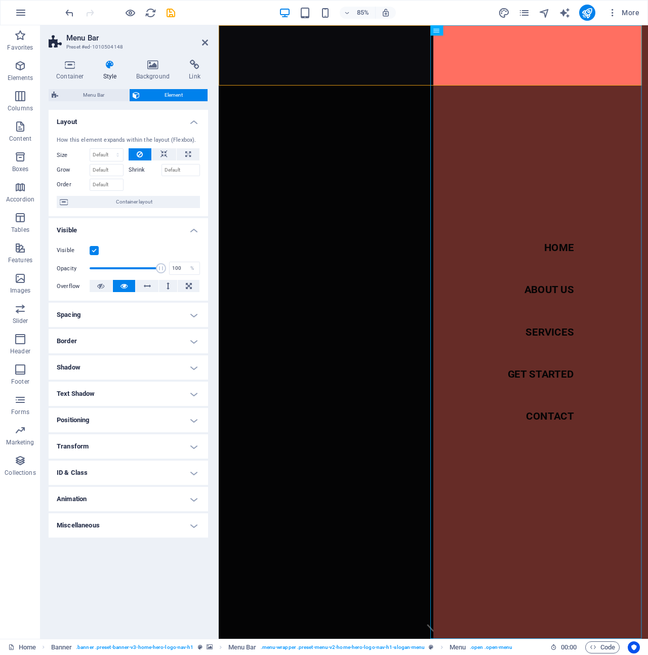
click at [194, 336] on h4 "Border" at bounding box center [128, 341] width 159 height 24
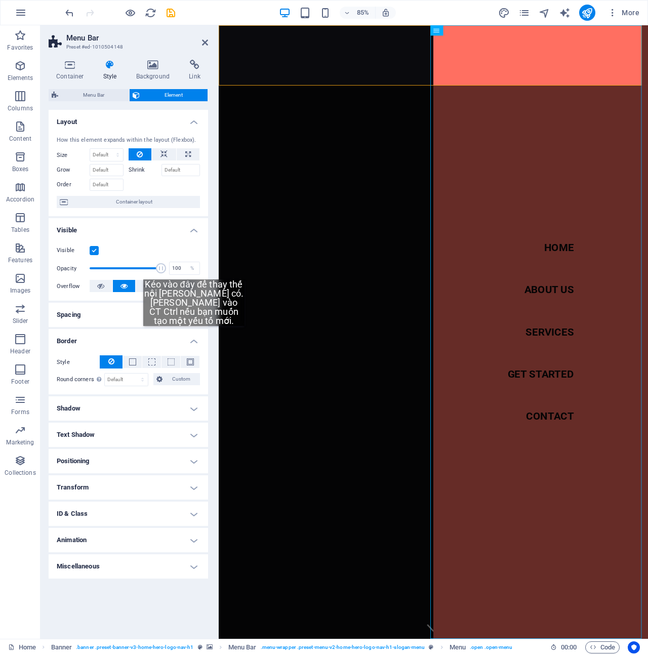
click at [194, 336] on h4 "Border" at bounding box center [128, 338] width 159 height 18
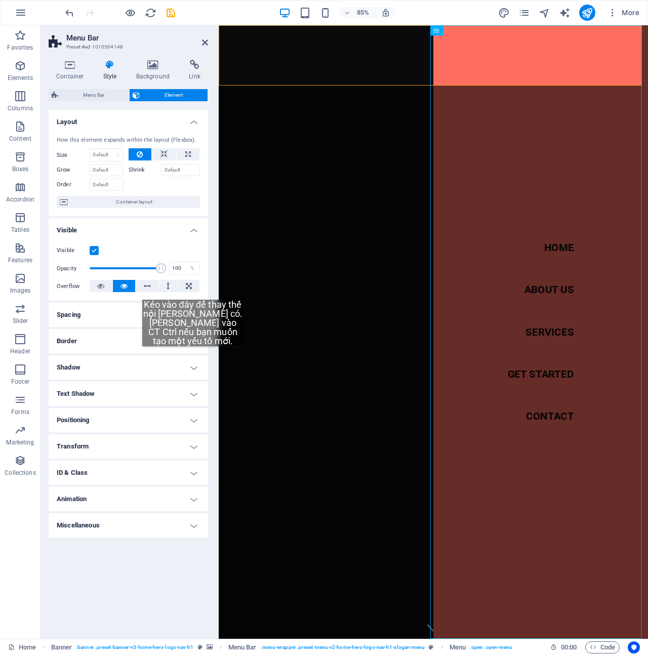
click at [196, 364] on h4 "Shadow" at bounding box center [128, 367] width 159 height 24
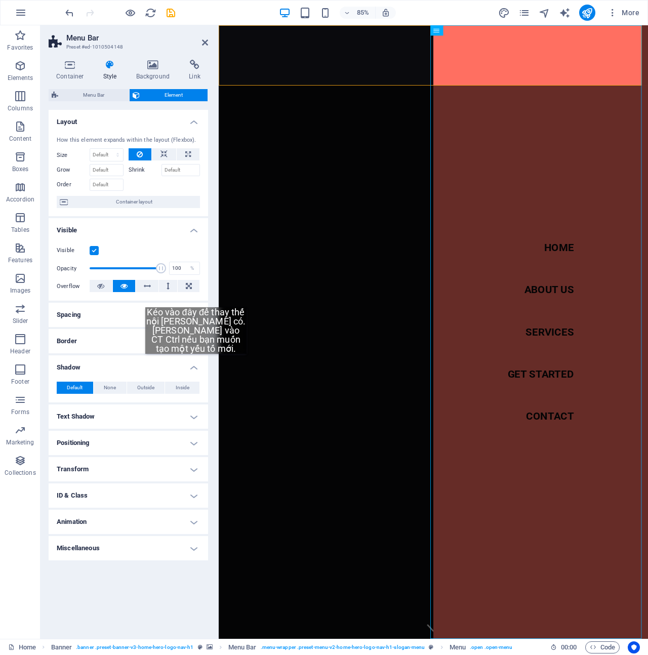
click at [196, 364] on h4 "Shadow" at bounding box center [128, 364] width 159 height 18
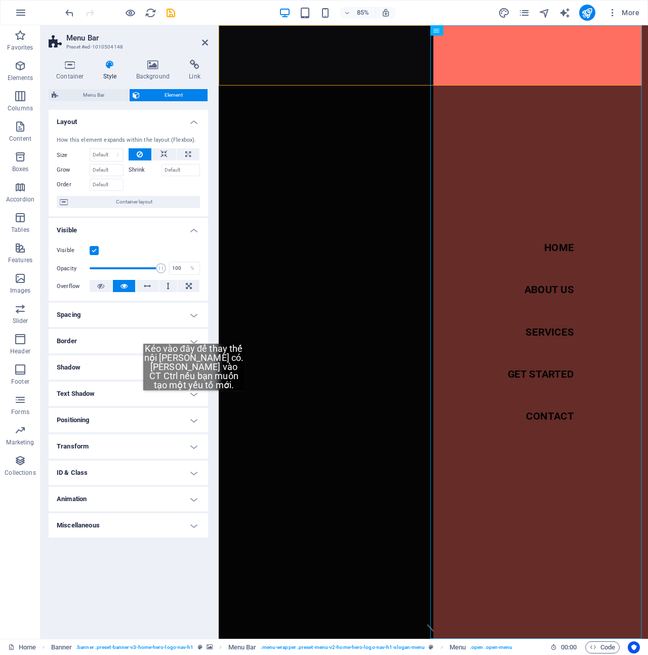
click at [194, 400] on h4 "Text Shadow" at bounding box center [128, 394] width 159 height 24
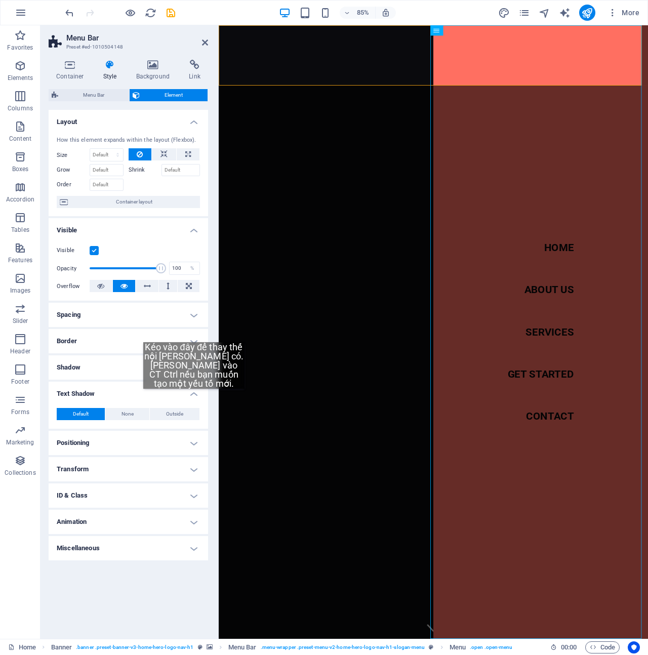
click at [194, 399] on h4 "Text Shadow" at bounding box center [128, 391] width 159 height 18
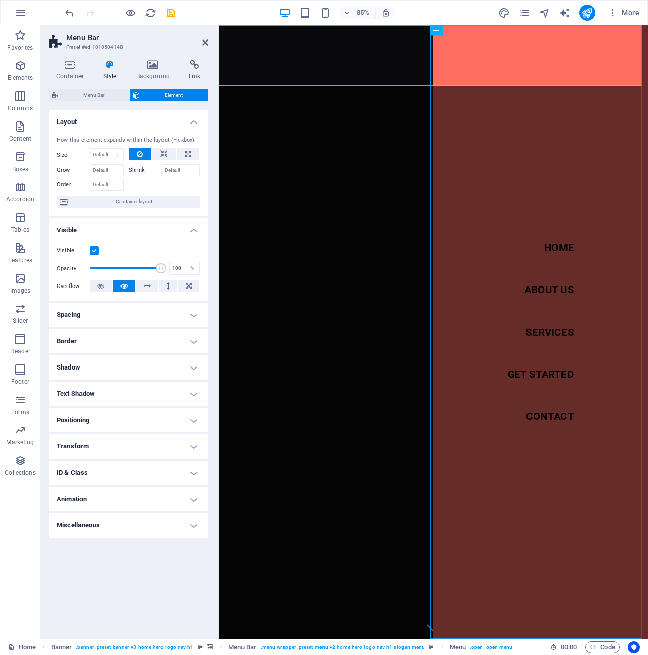
click at [153, 58] on div "Container Style Background Link Size Height Default px rem % vh vw Min. height …" at bounding box center [128, 345] width 176 height 587
click at [153, 66] on icon at bounding box center [153, 65] width 49 height 10
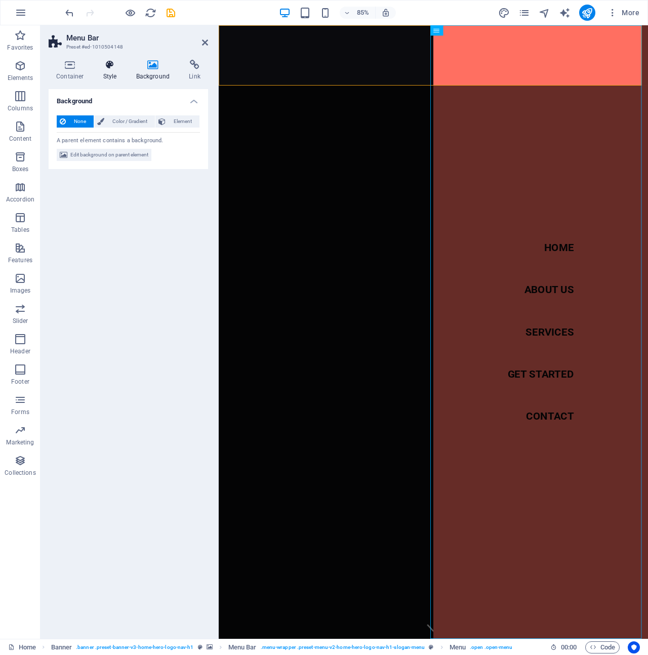
click at [114, 65] on icon at bounding box center [110, 65] width 29 height 10
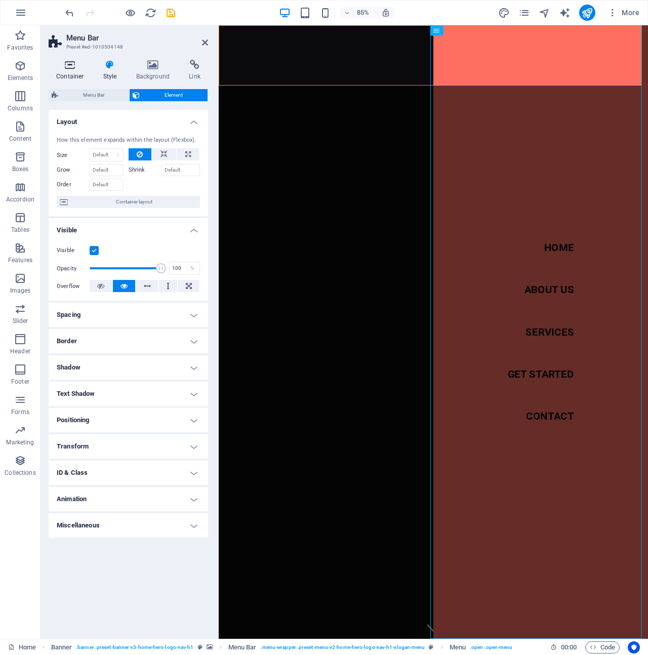
click at [85, 69] on icon at bounding box center [70, 65] width 43 height 10
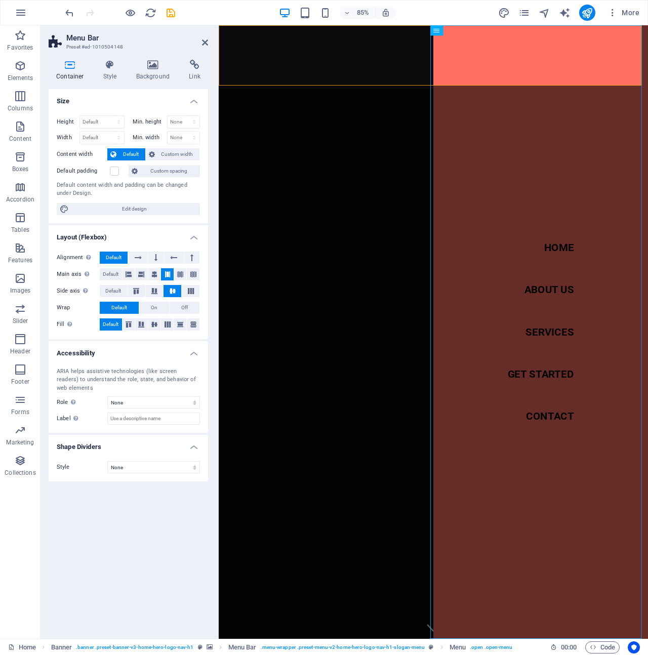
click at [78, 68] on icon at bounding box center [70, 65] width 43 height 10
click at [103, 69] on icon at bounding box center [110, 65] width 29 height 10
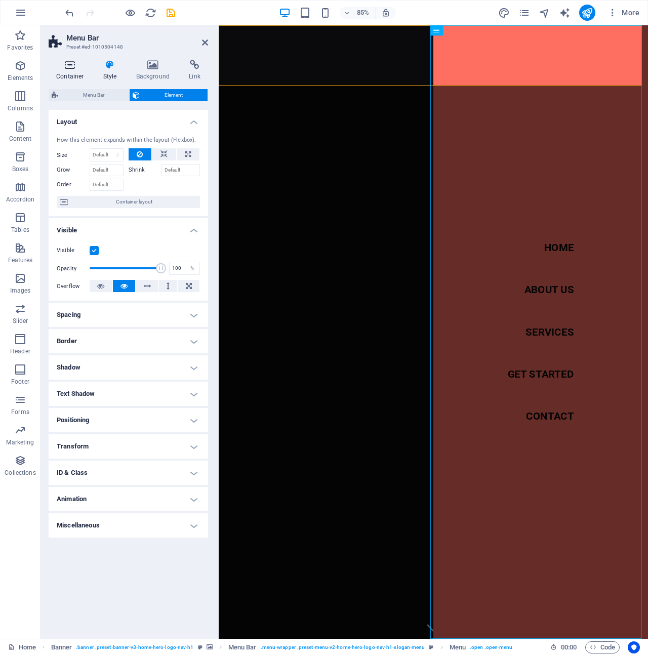
click at [80, 71] on h4 "Container" at bounding box center [72, 70] width 47 height 21
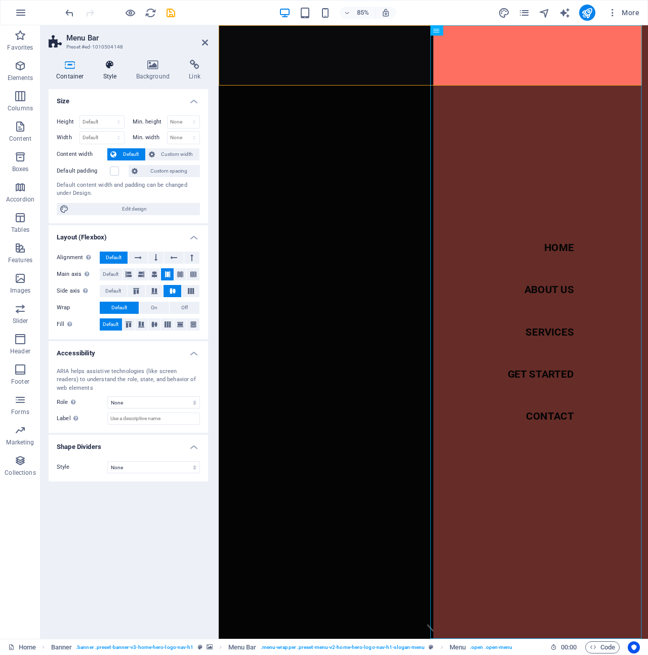
click at [104, 72] on h4 "Style" at bounding box center [112, 70] width 33 height 21
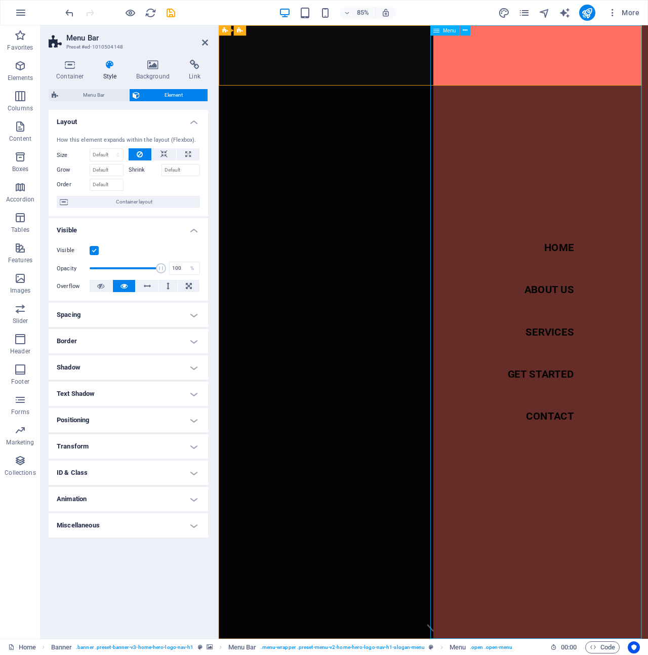
click at [641, 179] on nav "Home About Us Services Get Started Contact" at bounding box center [597, 386] width 253 height 722
click at [552, 40] on nav "Home About Us Services Get Started Contact" at bounding box center [597, 386] width 253 height 722
click at [466, 31] on icon at bounding box center [465, 30] width 5 height 9
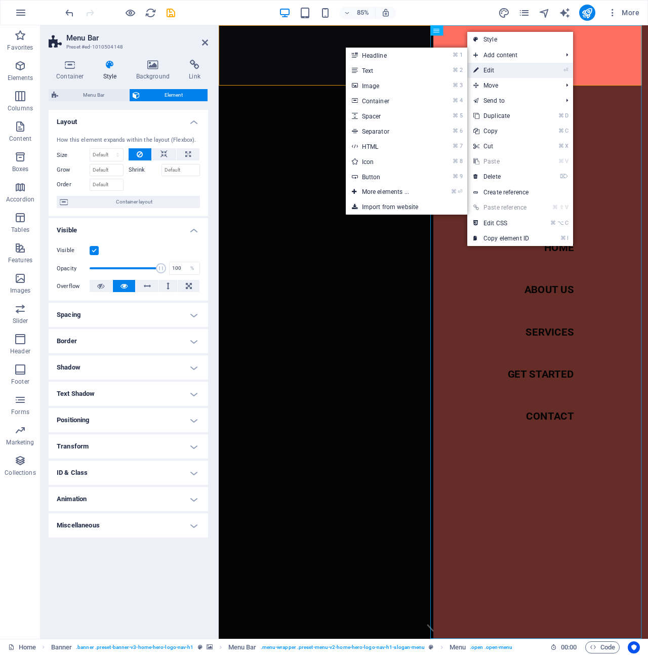
click at [502, 68] on link "⏎ Edit" at bounding box center [501, 70] width 68 height 15
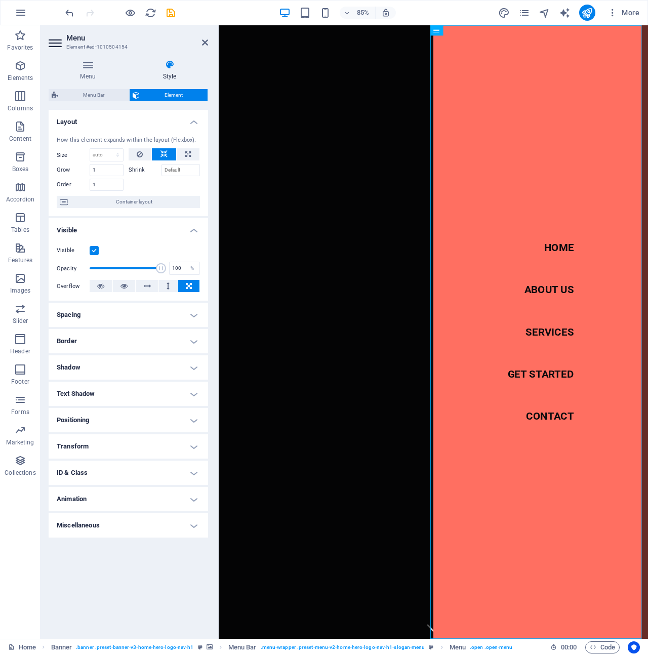
click at [171, 77] on h4 "Style" at bounding box center [169, 70] width 77 height 21
click at [158, 206] on span "Container layout" at bounding box center [134, 202] width 126 height 12
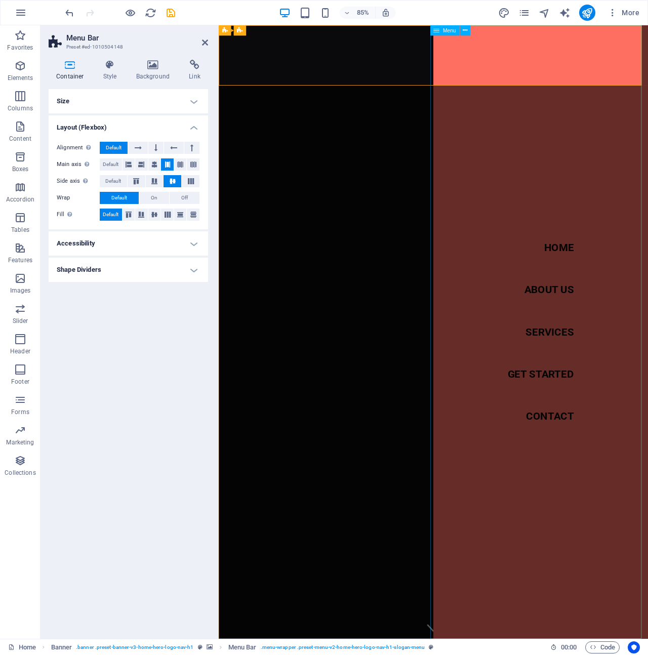
click at [584, 176] on nav "Home About Us Services Get Started Contact" at bounding box center [597, 386] width 253 height 722
click at [153, 73] on h4 "Background" at bounding box center [155, 70] width 53 height 21
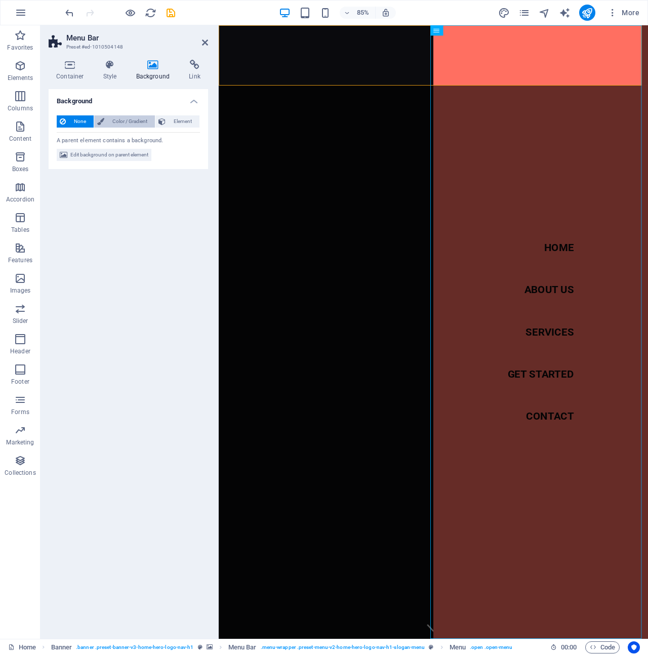
click at [125, 119] on span "Color / Gradient" at bounding box center [129, 121] width 45 height 12
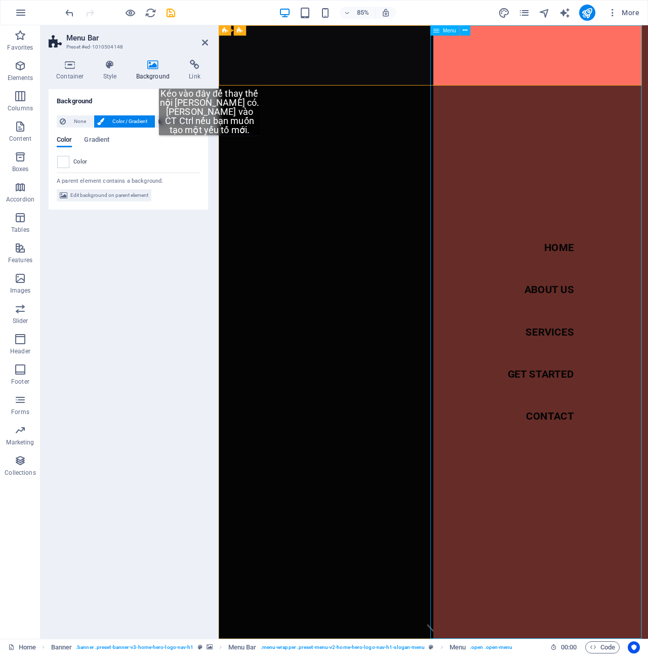
click at [601, 140] on nav "Home About Us Services Get Started Contact" at bounding box center [597, 386] width 253 height 722
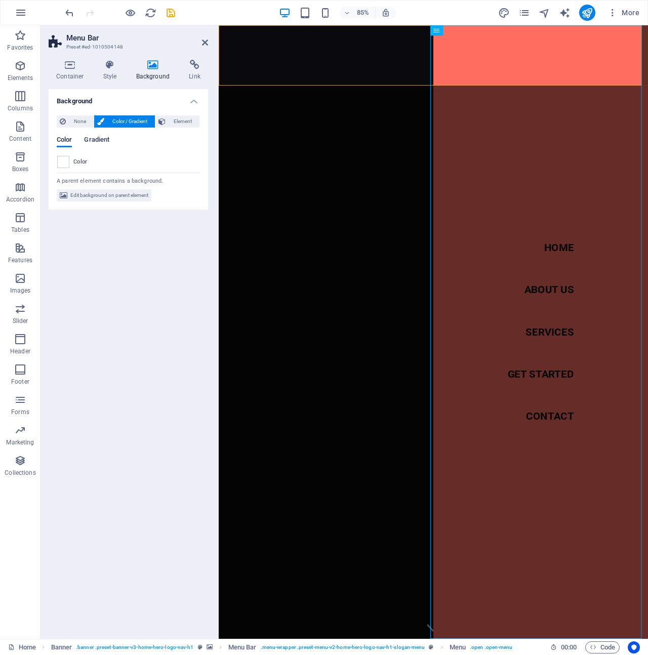
click at [100, 144] on span "Gradient" at bounding box center [96, 141] width 25 height 14
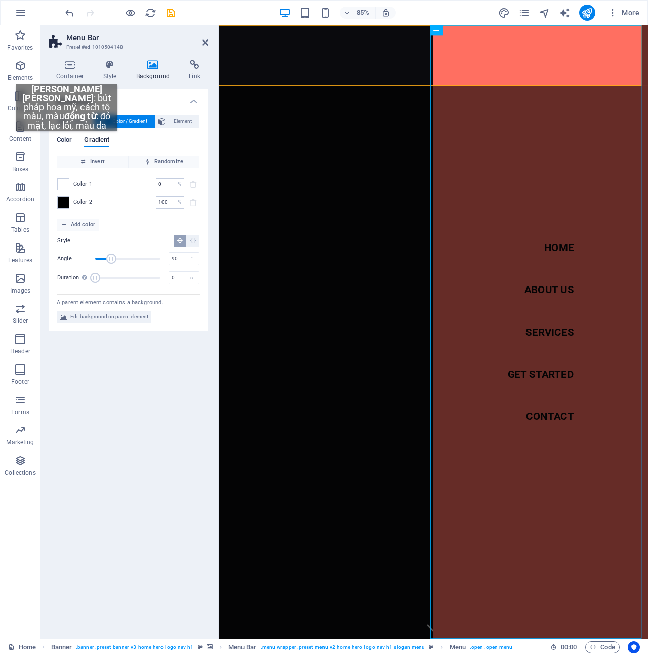
click at [67, 141] on span "Color" at bounding box center [64, 141] width 15 height 14
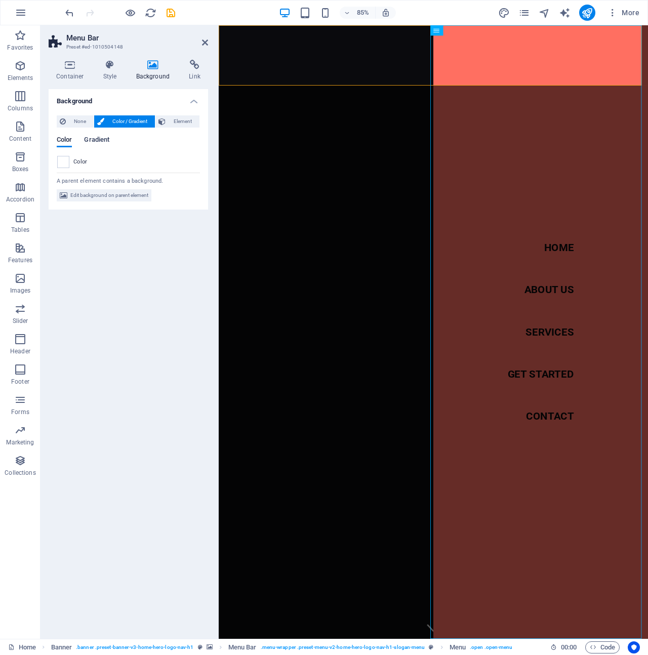
click at [101, 138] on span "Gradient" at bounding box center [96, 141] width 25 height 14
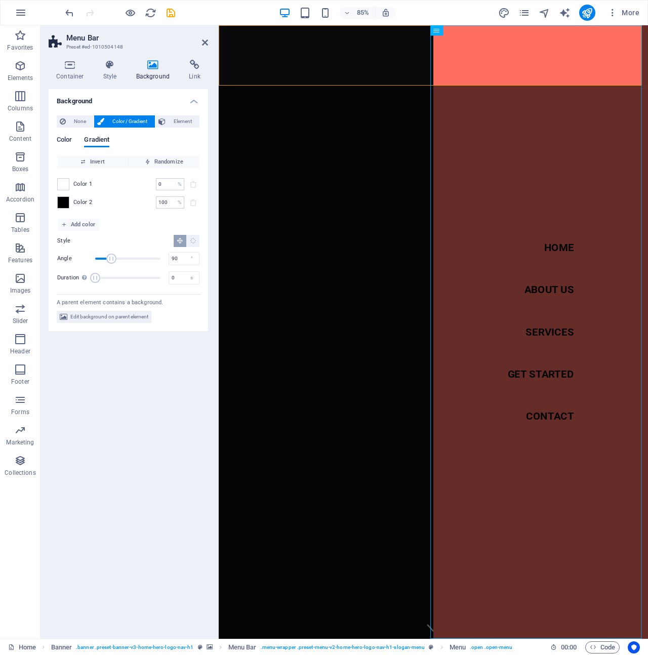
click at [70, 138] on span "Color" at bounding box center [64, 141] width 15 height 14
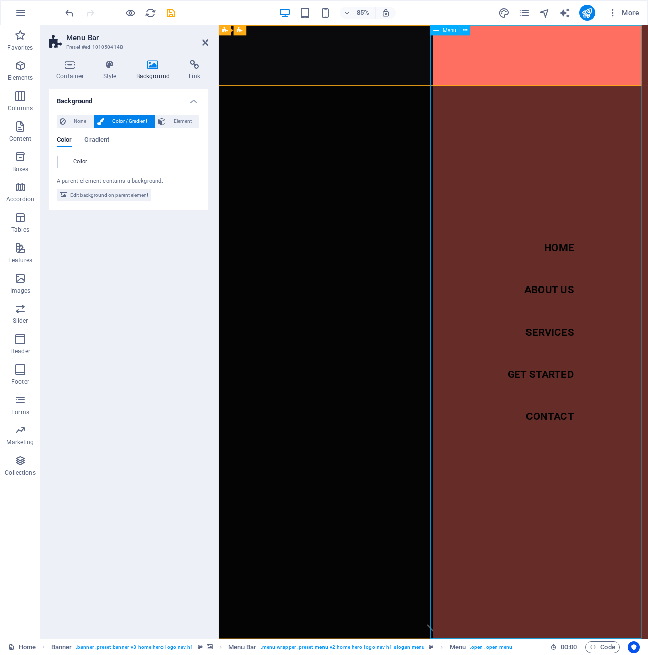
click at [558, 158] on nav "Home About Us Services Get Started Contact" at bounding box center [597, 386] width 253 height 722
click at [578, 70] on nav "Home About Us Services Get Started Contact" at bounding box center [597, 386] width 253 height 722
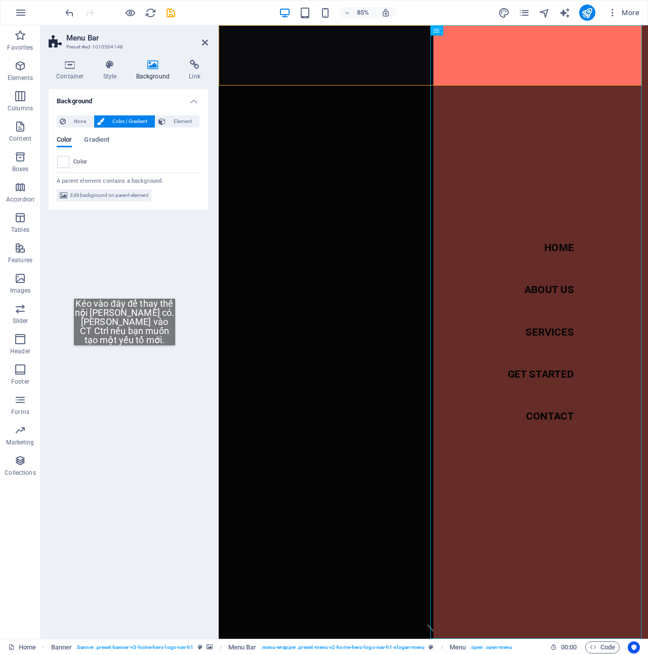
click at [125, 355] on div "Background None Color / Gradient Element Stretch background to full-width Color…" at bounding box center [128, 360] width 159 height 542
click at [74, 72] on h4 "Container" at bounding box center [72, 70] width 47 height 21
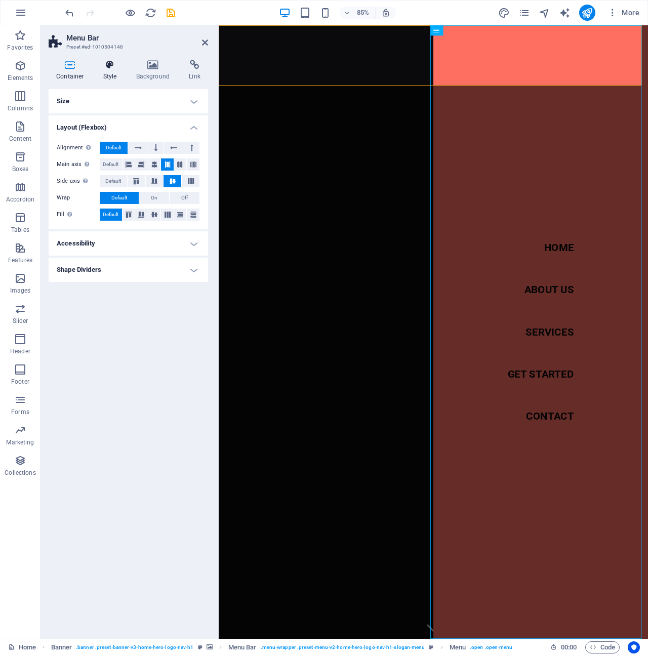
click at [118, 72] on h4 "Style" at bounding box center [112, 70] width 33 height 21
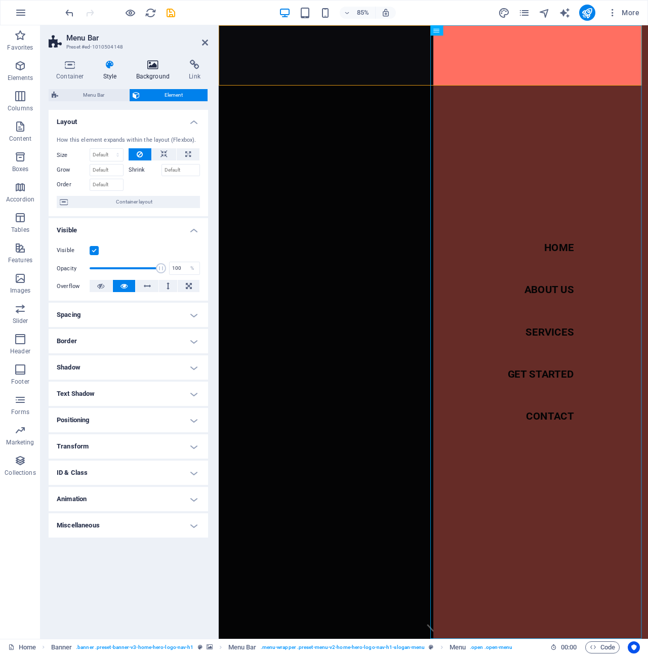
click at [153, 70] on h4 "Background" at bounding box center [155, 70] width 53 height 21
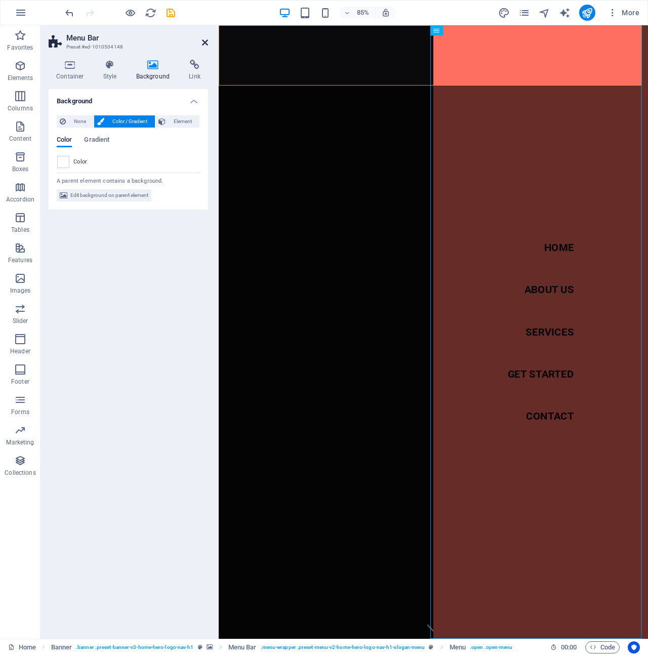
click at [203, 42] on icon at bounding box center [205, 42] width 6 height 8
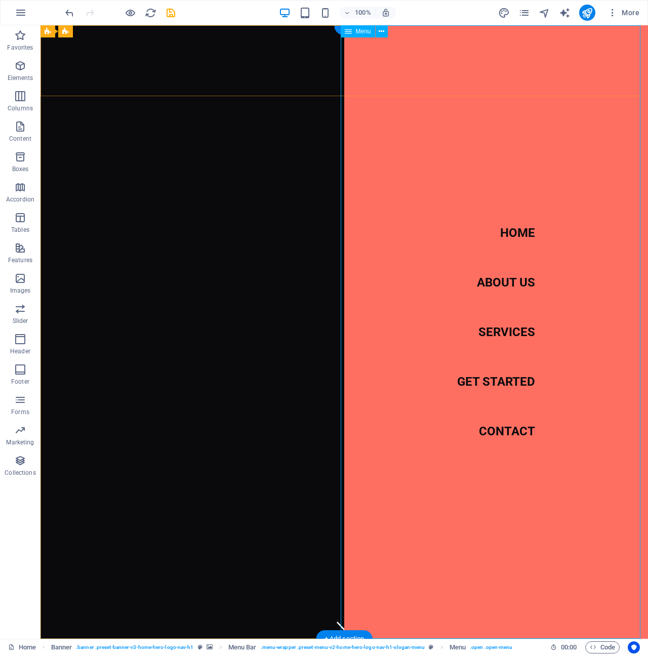
click at [471, 210] on nav "Home About Us Services Get Started Contact" at bounding box center [496, 332] width 304 height 614
drag, startPoint x: 576, startPoint y: 55, endPoint x: 616, endPoint y: 80, distance: 47.3
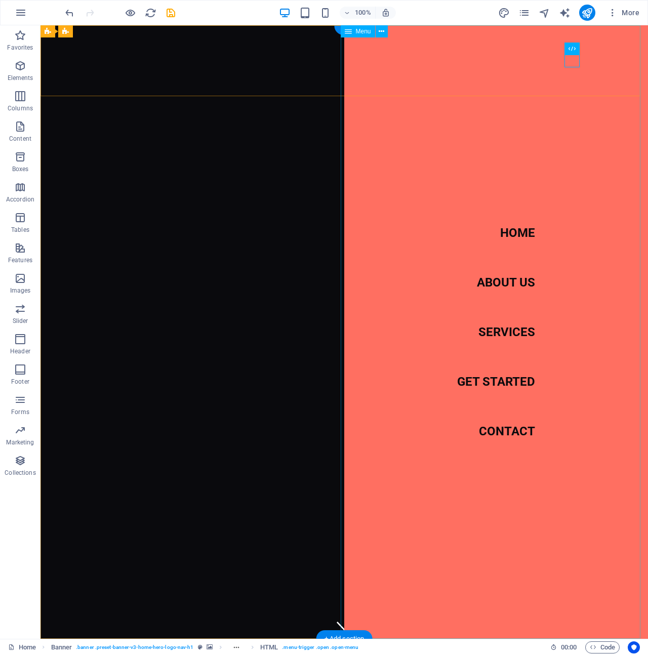
click at [586, 439] on nav "Home About Us Services Get Started Contact" at bounding box center [496, 332] width 304 height 614
click at [564, 500] on nav "Home About Us Services Get Started Contact" at bounding box center [496, 332] width 304 height 614
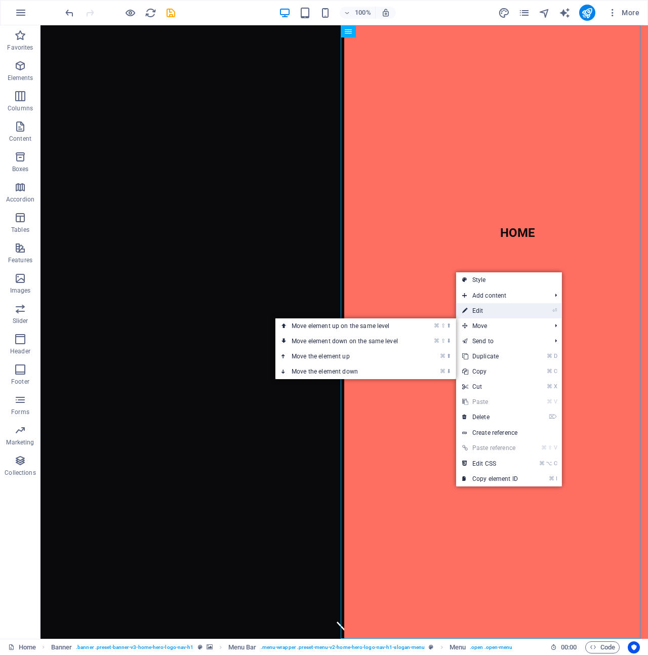
click at [491, 314] on link "⏎ Edit" at bounding box center [490, 310] width 68 height 15
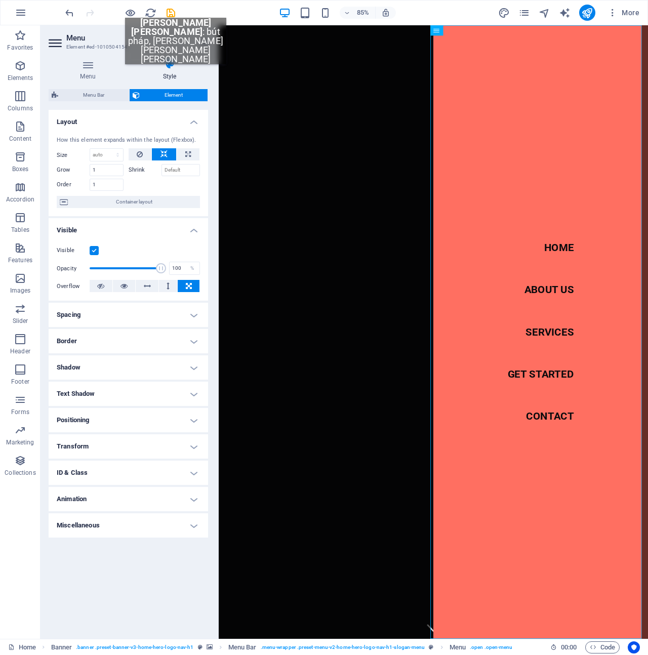
click at [176, 74] on h4 "Style" at bounding box center [169, 70] width 77 height 21
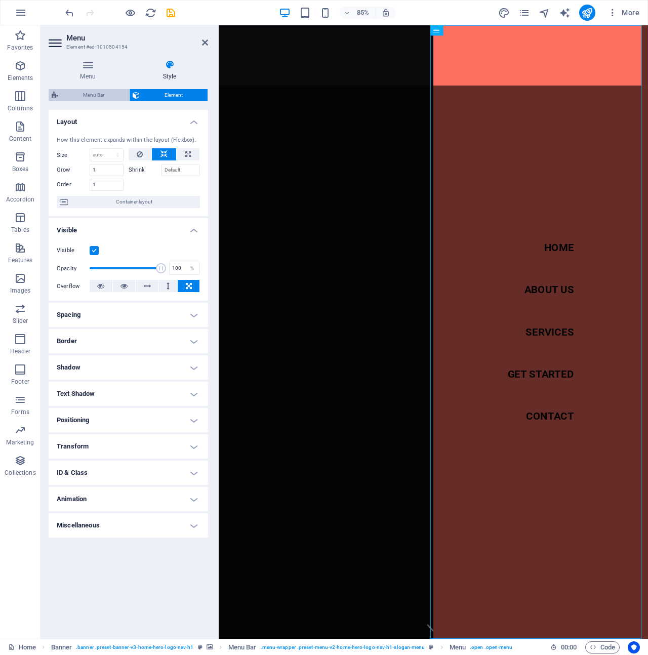
click at [109, 91] on span "Menu Bar" at bounding box center [93, 95] width 65 height 12
select select "rem"
select select "preset-menu-v2-home-hero-logo-nav-h1-slogan-menu"
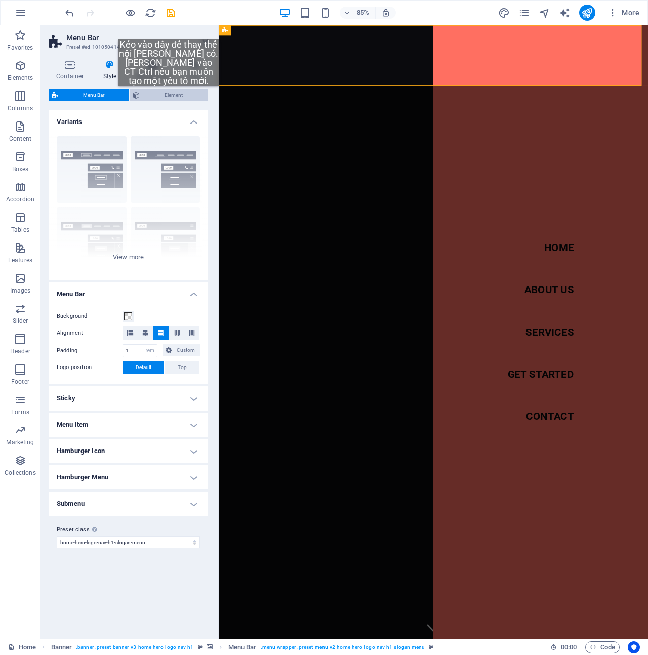
click at [169, 96] on span "Element" at bounding box center [174, 95] width 62 height 12
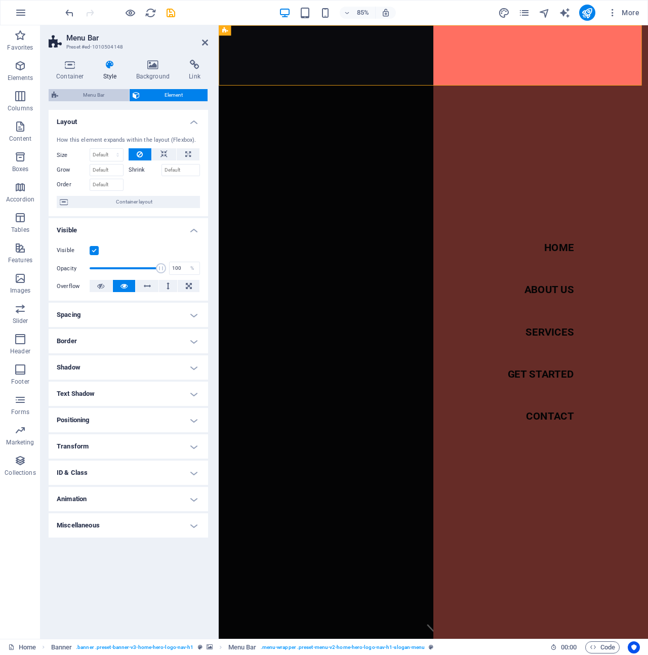
click at [111, 94] on span "Menu Bar" at bounding box center [93, 95] width 65 height 12
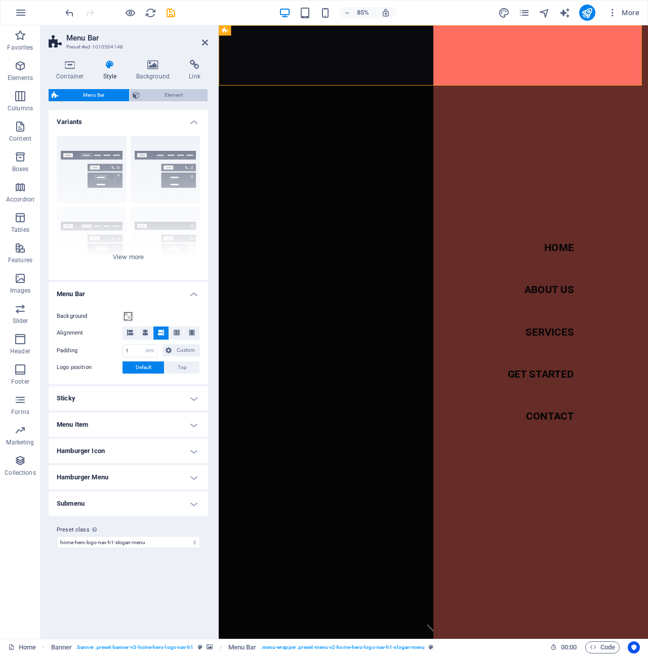
click at [174, 94] on span "Element" at bounding box center [174, 95] width 62 height 12
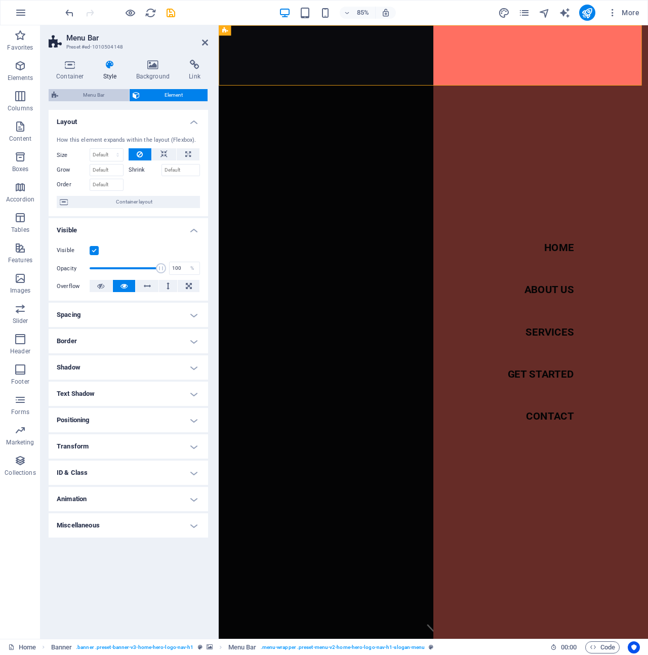
click at [102, 93] on span "Menu Bar" at bounding box center [93, 95] width 65 height 12
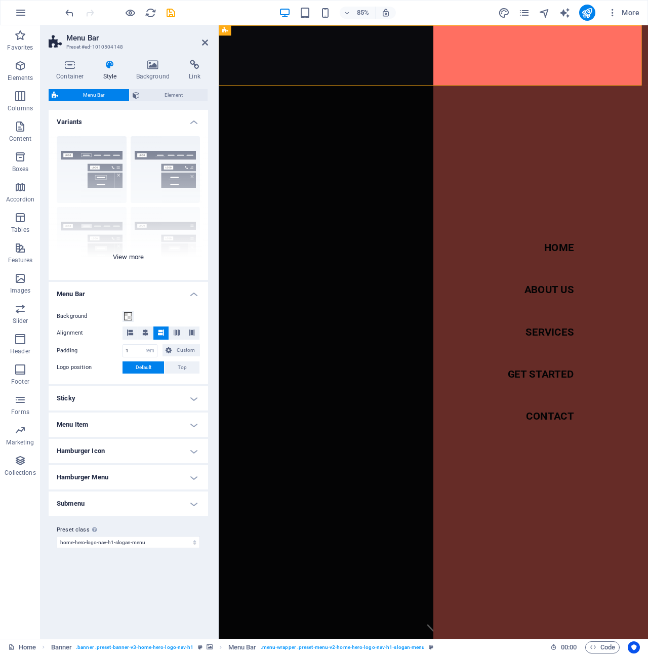
click at [107, 148] on div "Border Centered Default Fixed Loki Trigger Wide XXL" at bounding box center [128, 204] width 159 height 152
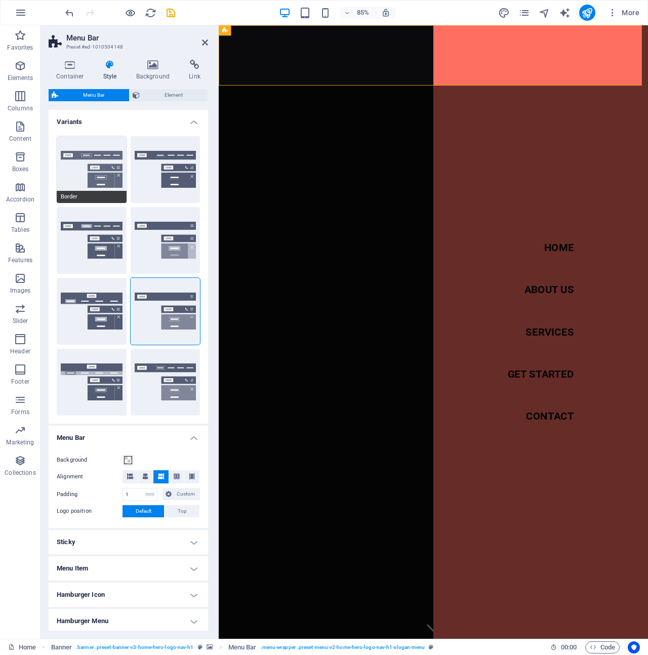
click at [107, 199] on span "Border" at bounding box center [92, 197] width 70 height 12
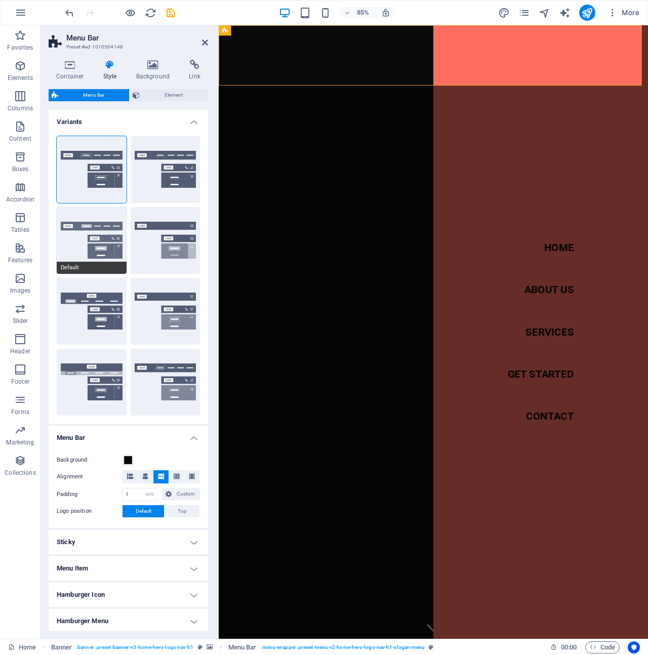
click at [92, 248] on button "Default" at bounding box center [92, 240] width 70 height 67
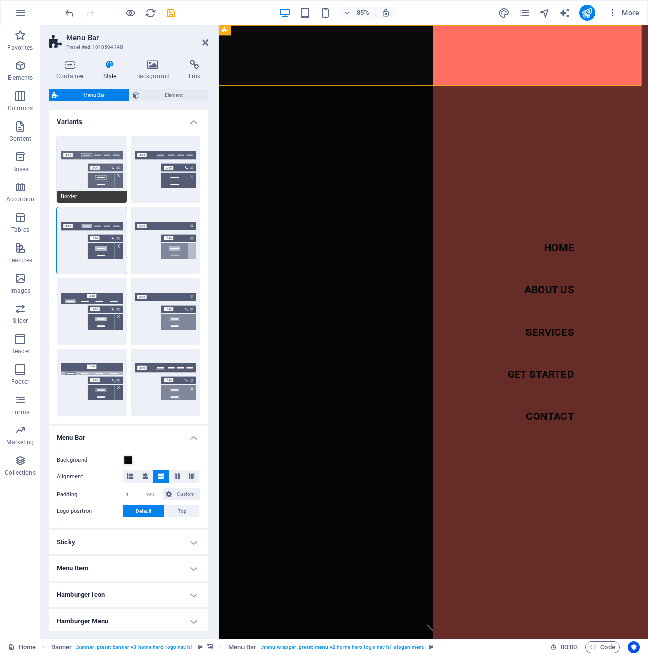
click at [95, 191] on span "Border" at bounding box center [92, 197] width 70 height 12
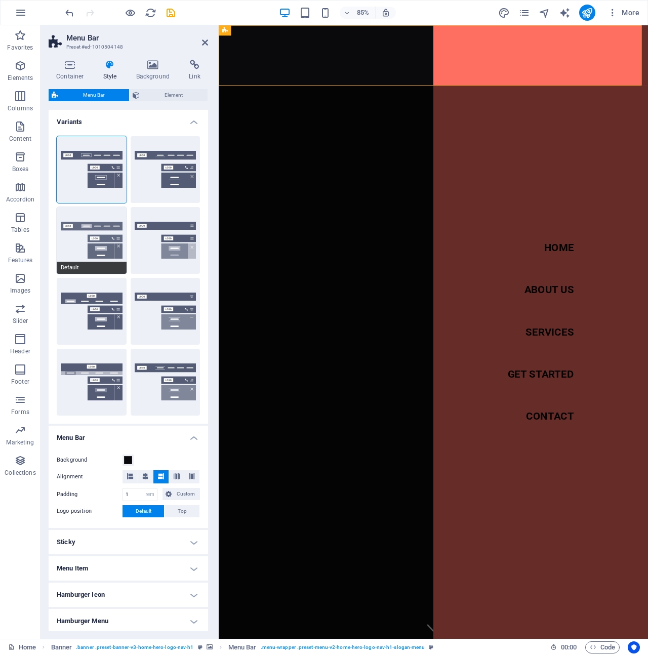
click at [98, 248] on button "Default" at bounding box center [92, 240] width 70 height 67
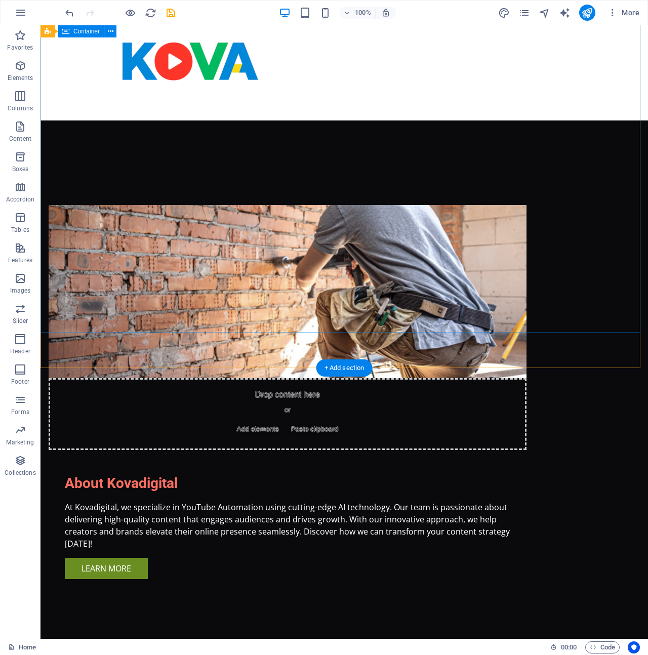
scroll to position [268, 0]
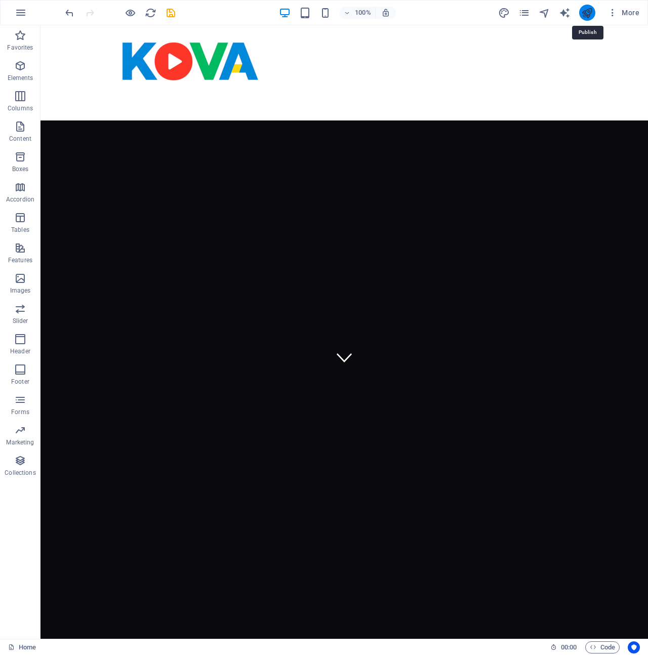
click at [589, 10] on icon "publish" at bounding box center [587, 13] width 12 height 12
checkbox input "false"
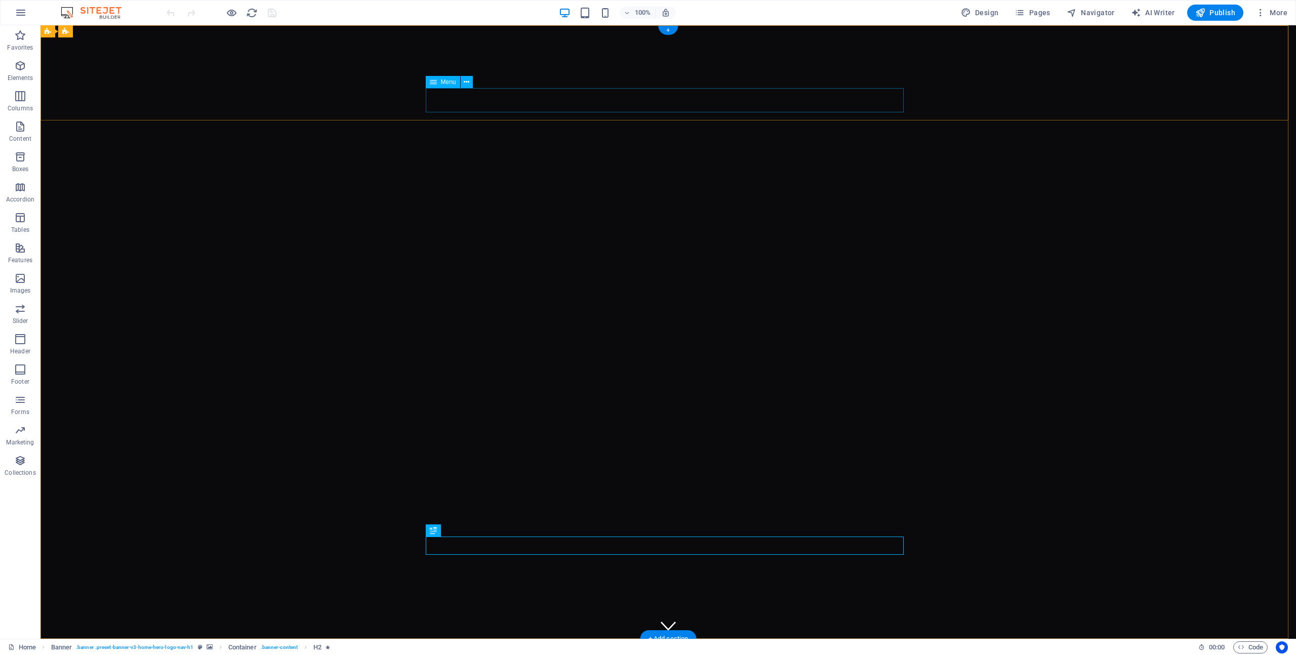
click at [466, 81] on icon at bounding box center [467, 82] width 6 height 11
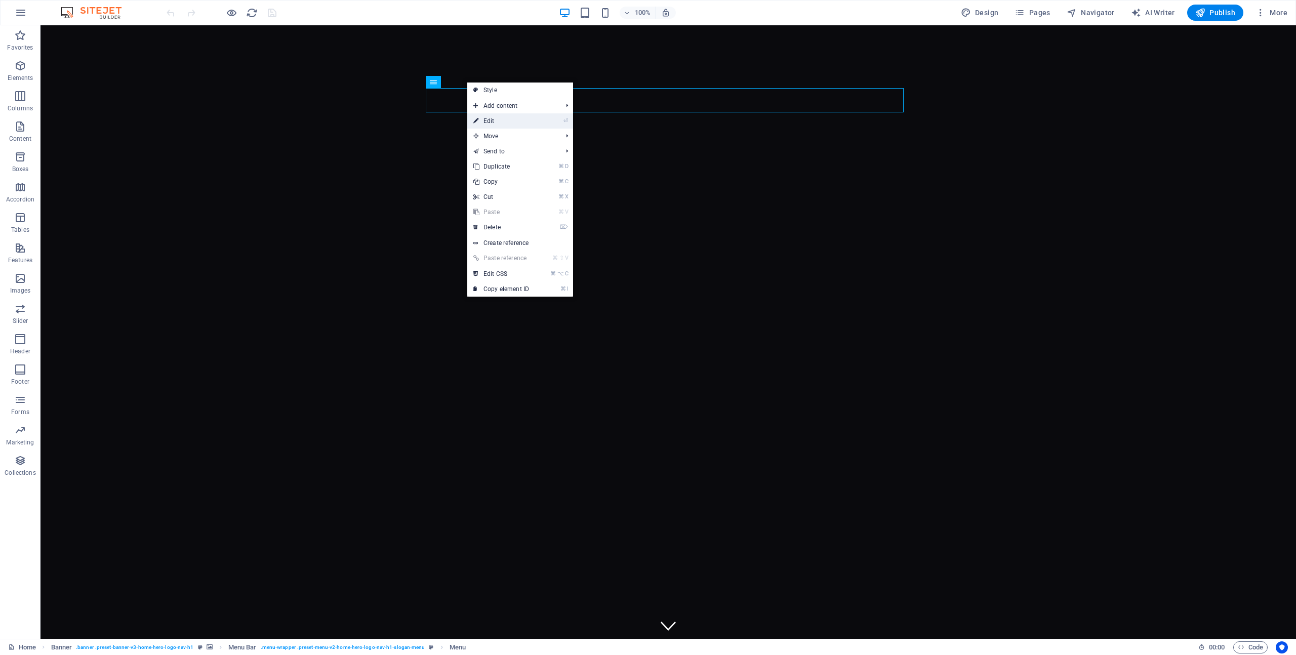
click at [494, 123] on link "⏎ Edit" at bounding box center [501, 120] width 68 height 15
select select
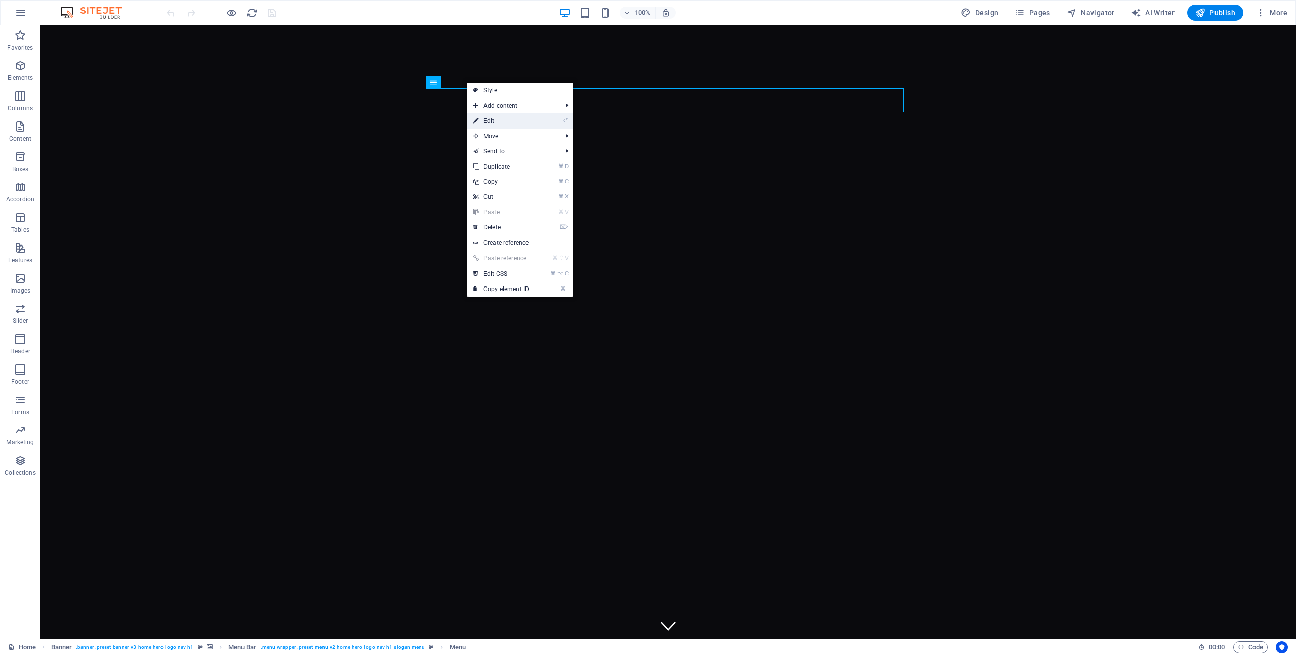
select select
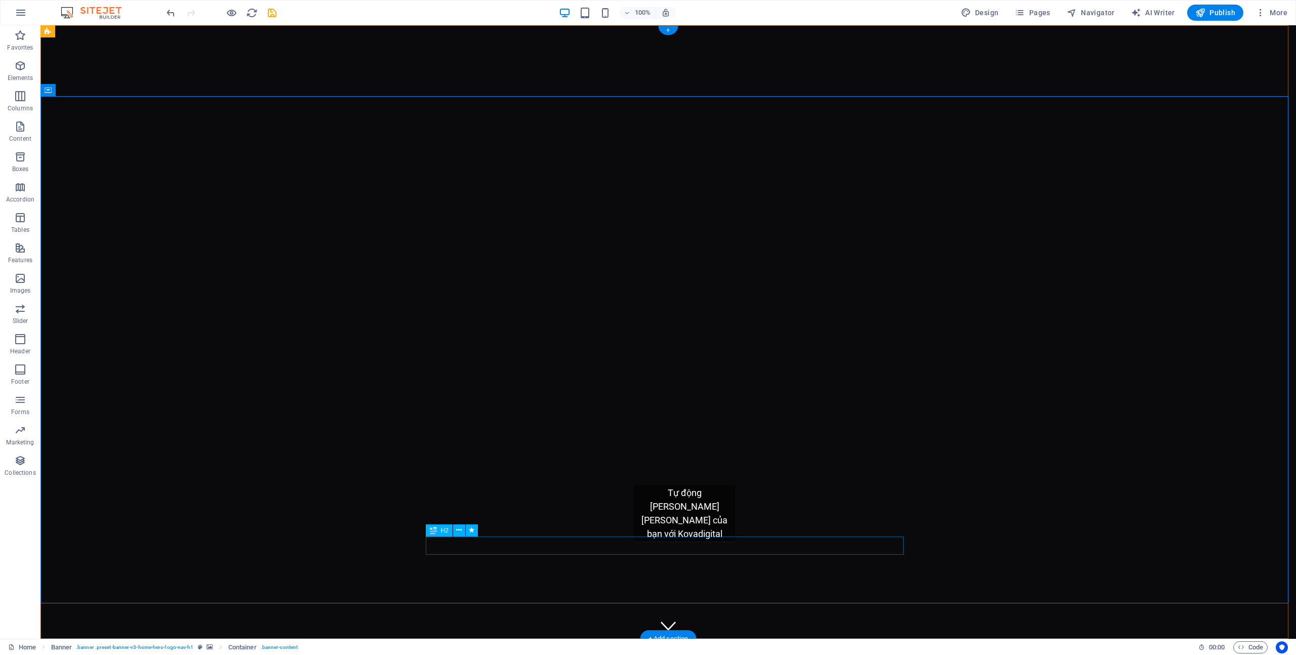
click at [460, 532] on icon at bounding box center [459, 530] width 6 height 11
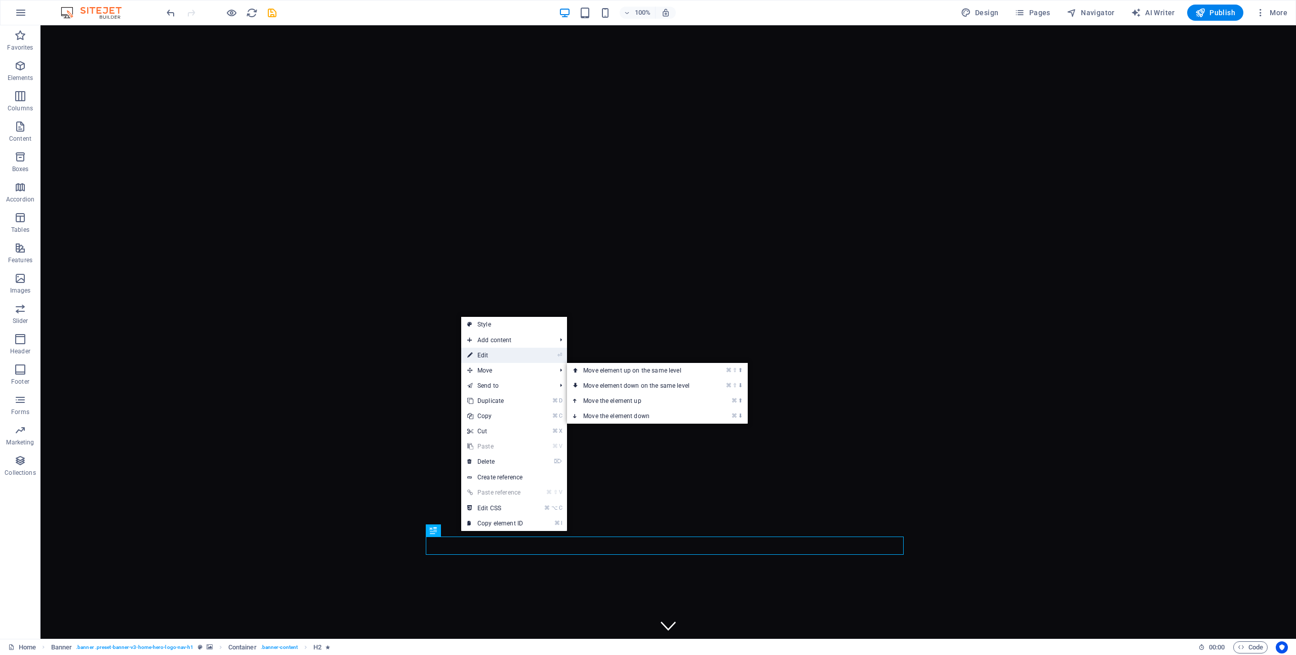
click at [507, 357] on link "⏎ Edit" at bounding box center [495, 355] width 68 height 15
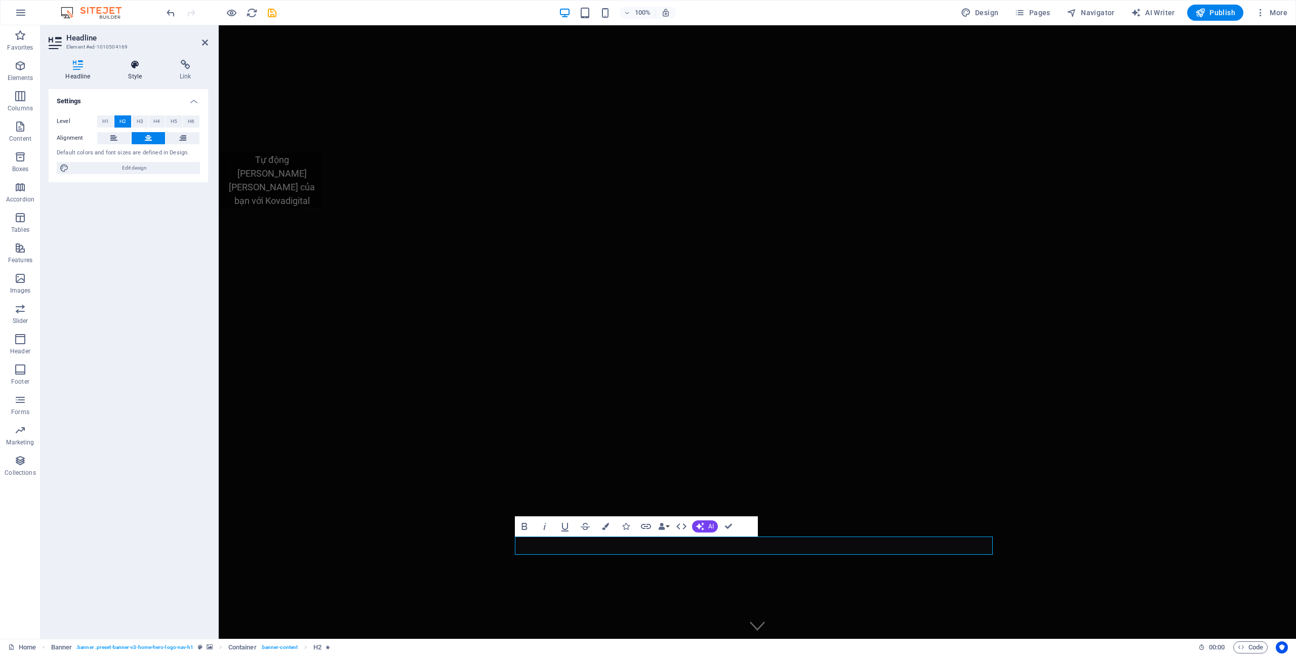
click at [127, 72] on h4 "Style" at bounding box center [137, 70] width 52 height 21
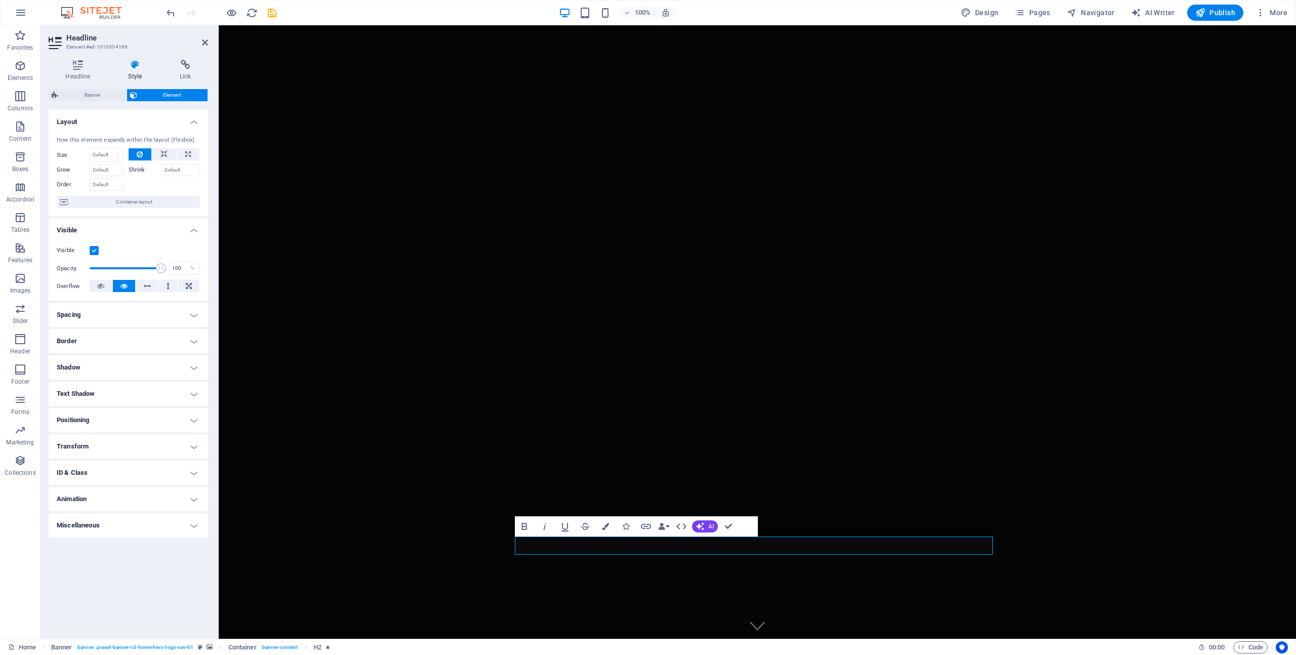
click at [190, 395] on h4 "Text Shadow" at bounding box center [128, 394] width 159 height 24
click at [183, 318] on h4 "Spacing" at bounding box center [128, 315] width 159 height 24
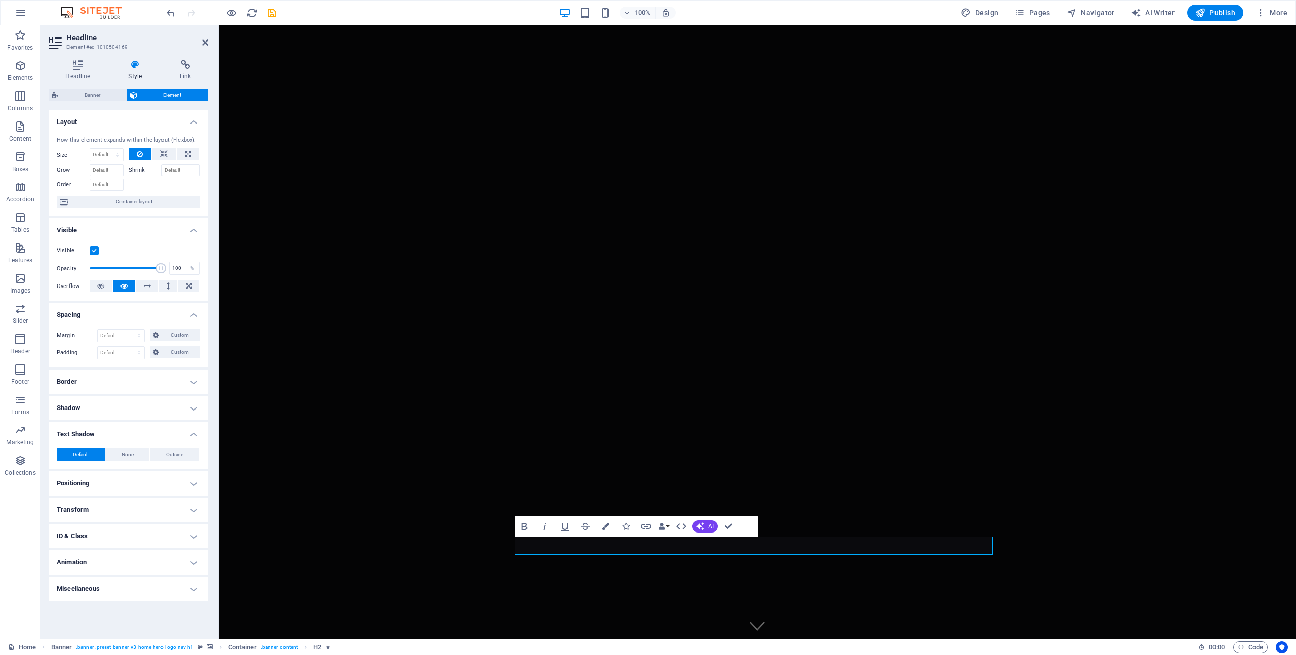
click at [183, 316] on h4 "Spacing" at bounding box center [128, 312] width 159 height 18
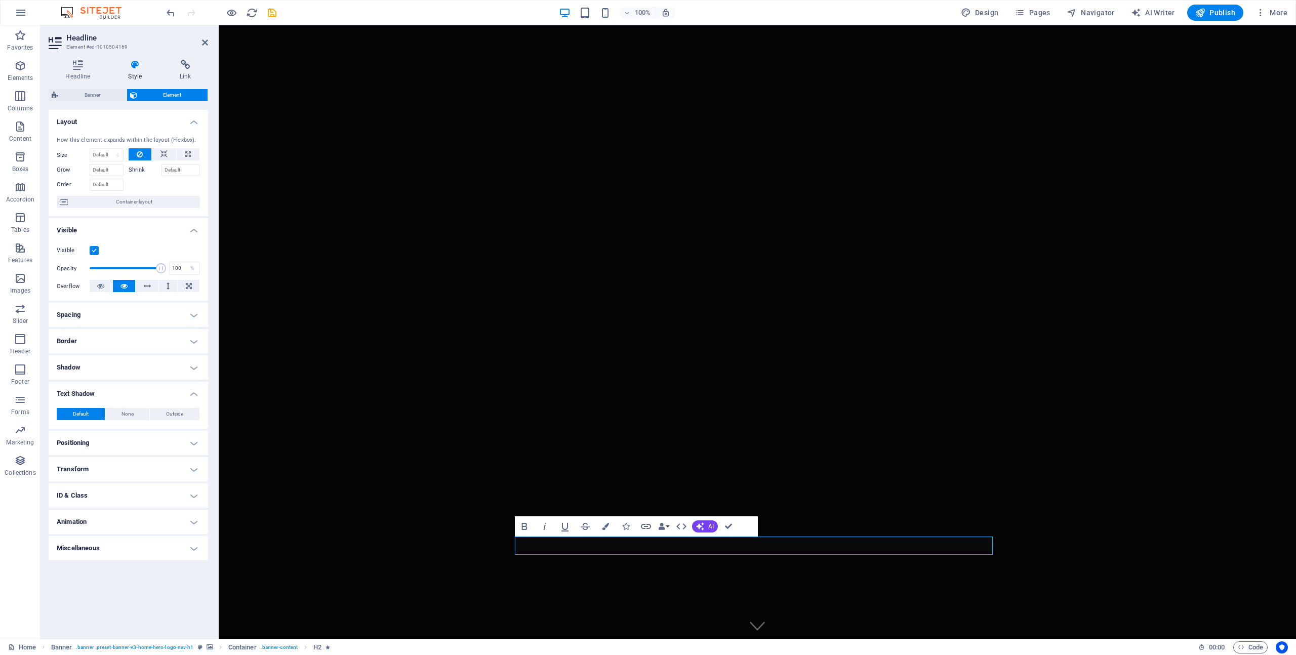
click at [189, 343] on h4 "Border" at bounding box center [128, 341] width 159 height 24
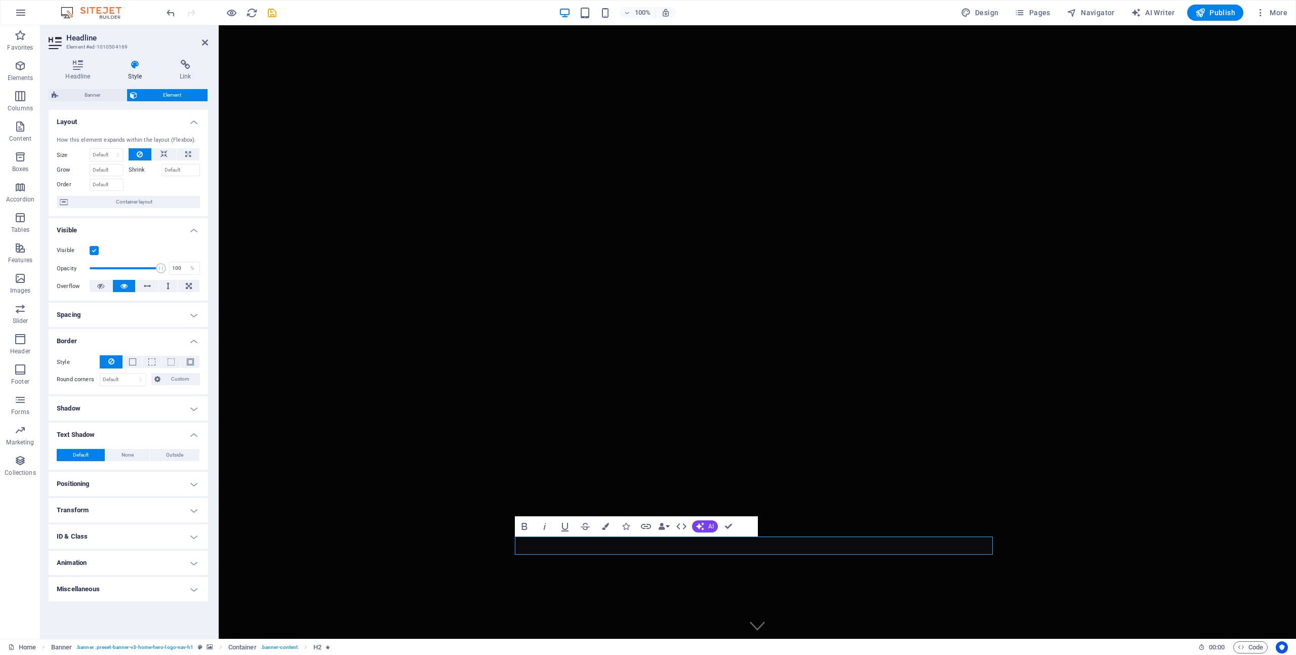
click at [189, 343] on h4 "Border" at bounding box center [128, 338] width 159 height 18
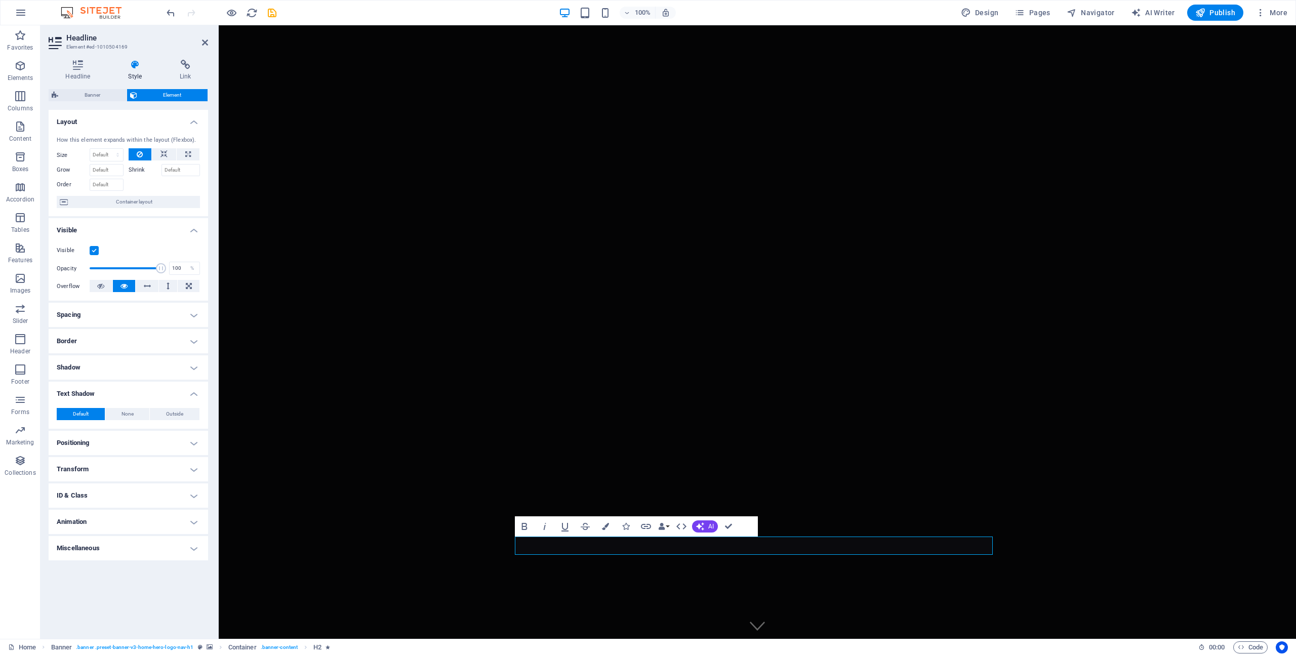
click at [189, 366] on h4 "Shadow" at bounding box center [128, 367] width 159 height 24
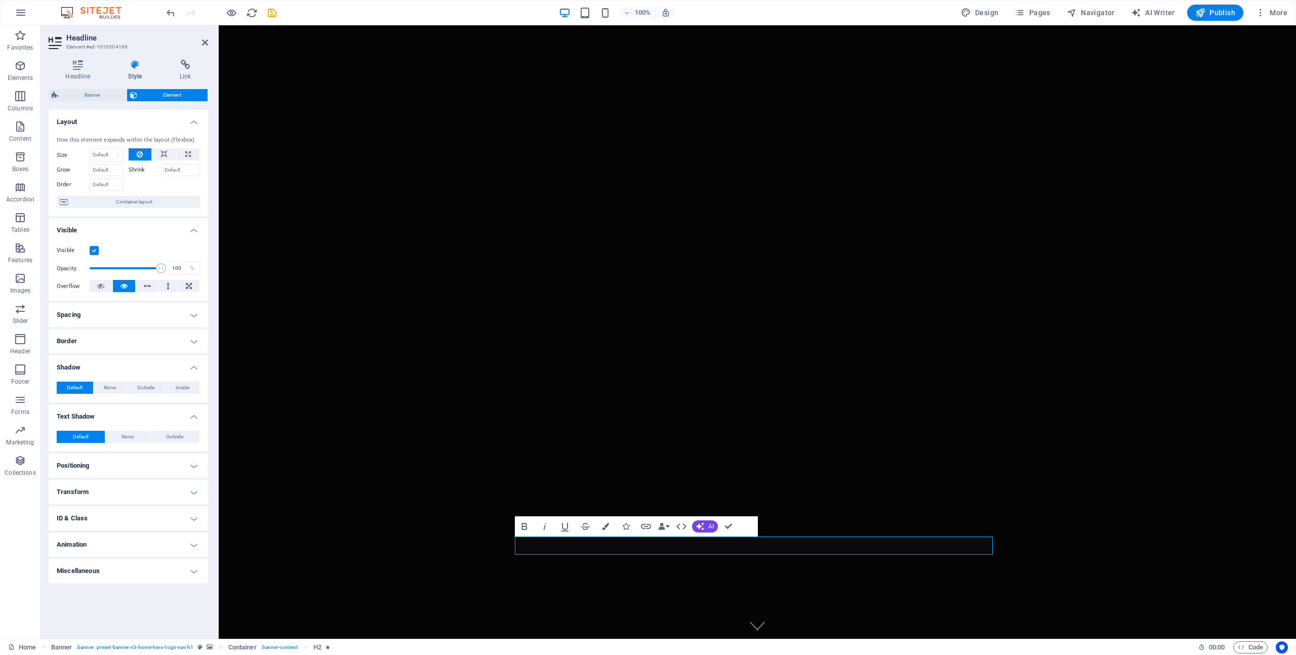
click at [189, 366] on h4 "Shadow" at bounding box center [128, 364] width 159 height 18
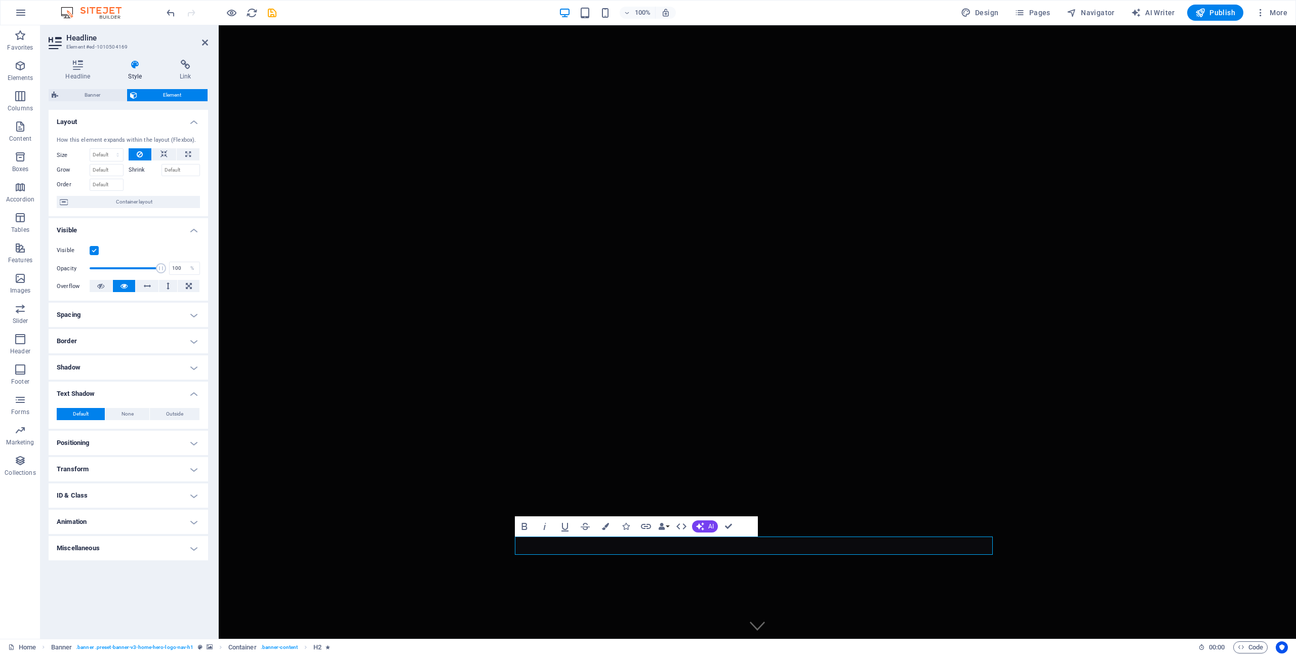
click at [186, 434] on h4 "Positioning" at bounding box center [128, 443] width 159 height 24
click at [186, 439] on h4 "Positioning" at bounding box center [128, 440] width 159 height 18
click at [189, 474] on h4 "Transform" at bounding box center [128, 469] width 159 height 24
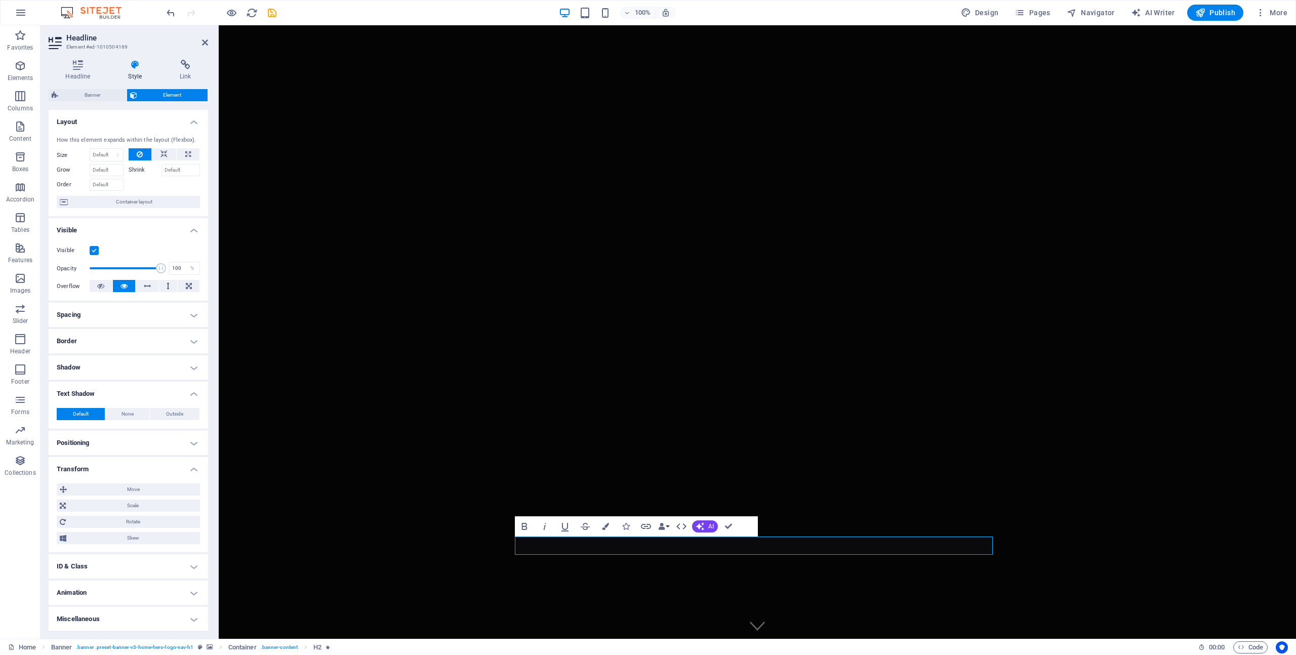
click at [189, 474] on h4 "Transform" at bounding box center [128, 466] width 159 height 18
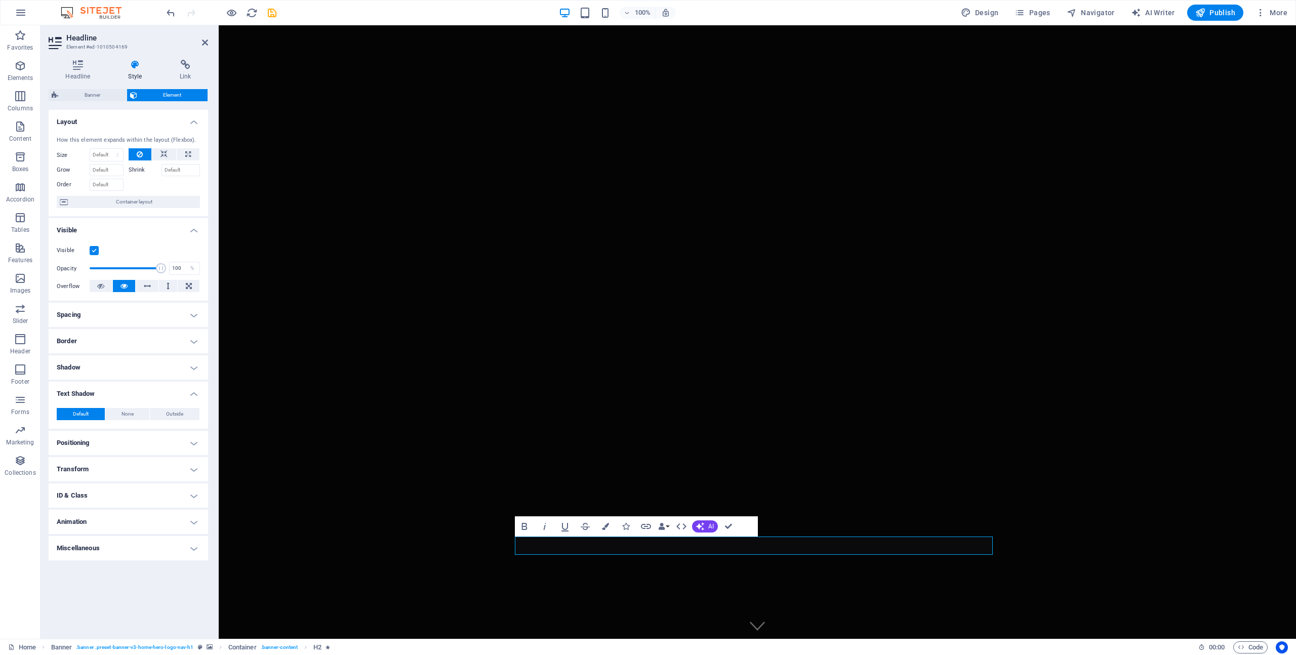
click at [192, 545] on h4 "Miscellaneous" at bounding box center [128, 548] width 159 height 24
click at [192, 546] on h4 "Miscellaneous" at bounding box center [128, 545] width 159 height 18
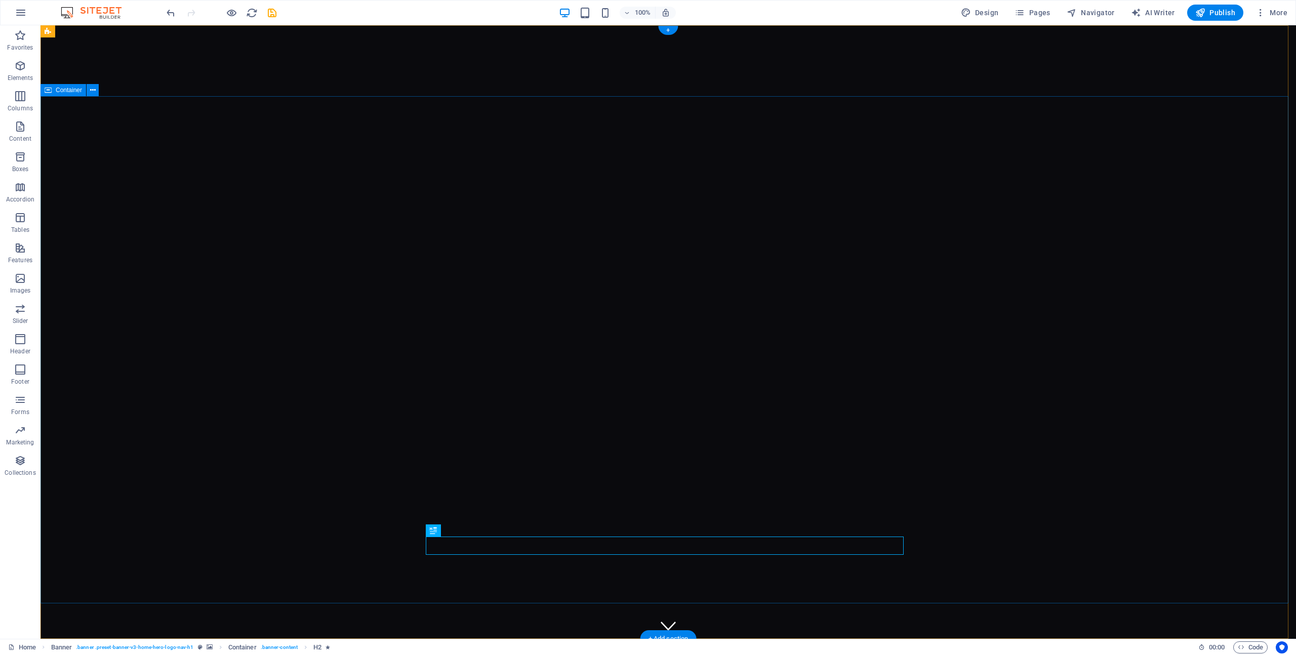
click at [461, 529] on icon at bounding box center [459, 530] width 6 height 11
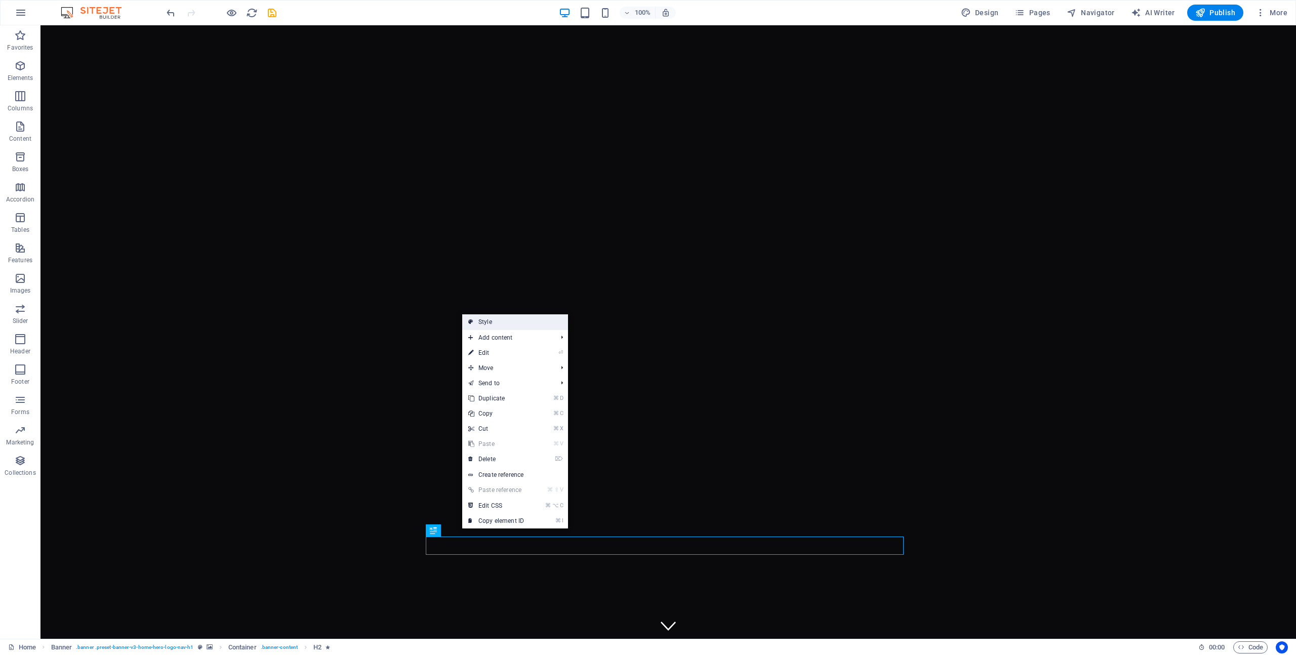
click at [538, 321] on link "Style" at bounding box center [515, 321] width 106 height 15
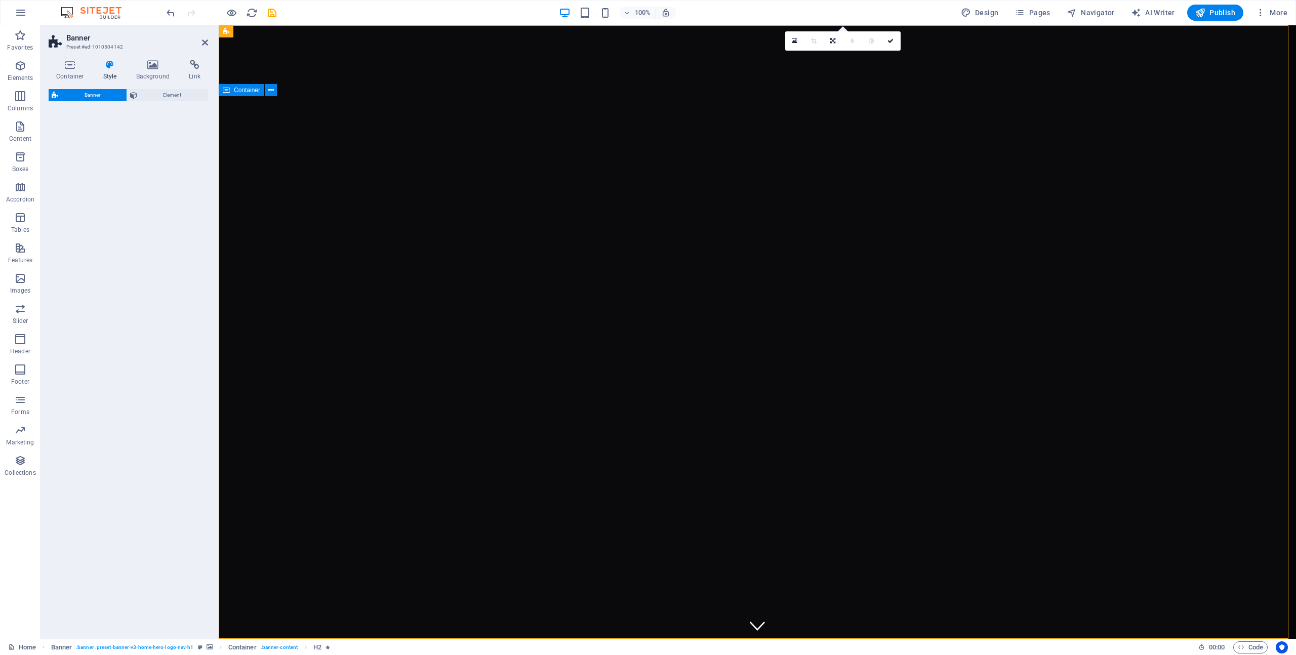
select select "preset-banner-v3-home-hero-logo-nav-h1"
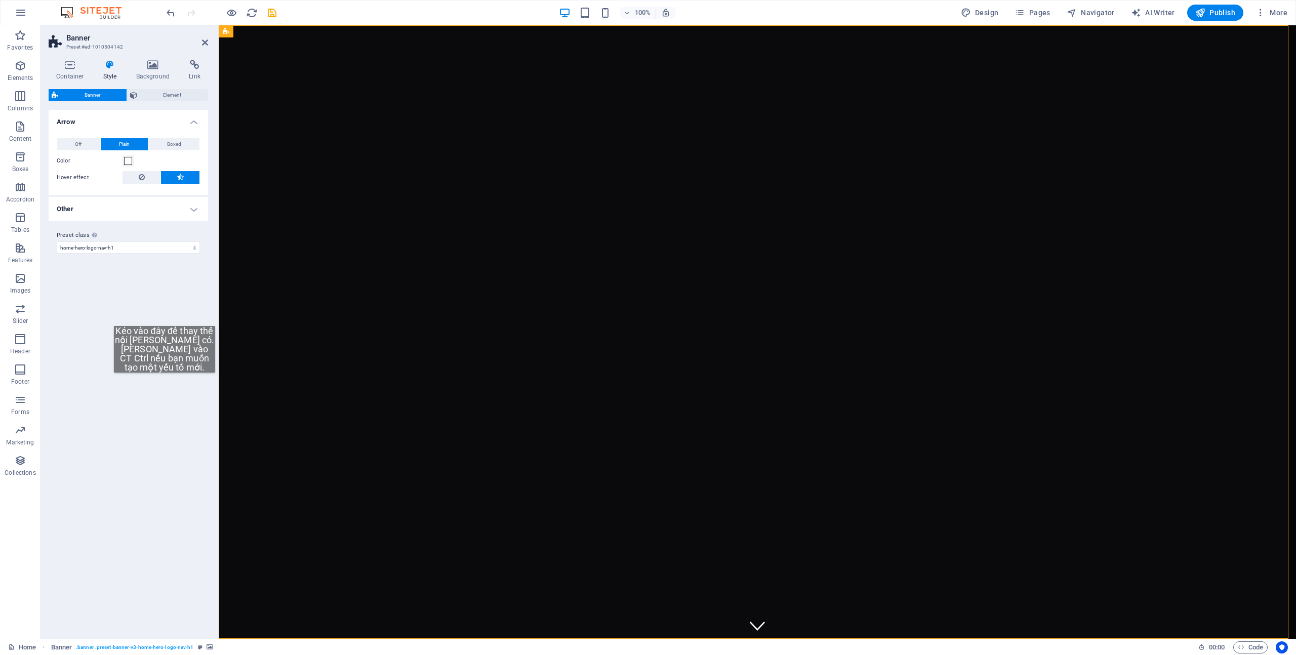
click at [165, 383] on div "Variants Default Arrow Off Plain Boxed Color Hover effect Background Padding 1 …" at bounding box center [128, 370] width 159 height 521
click at [197, 211] on h4 "Other" at bounding box center [128, 209] width 159 height 24
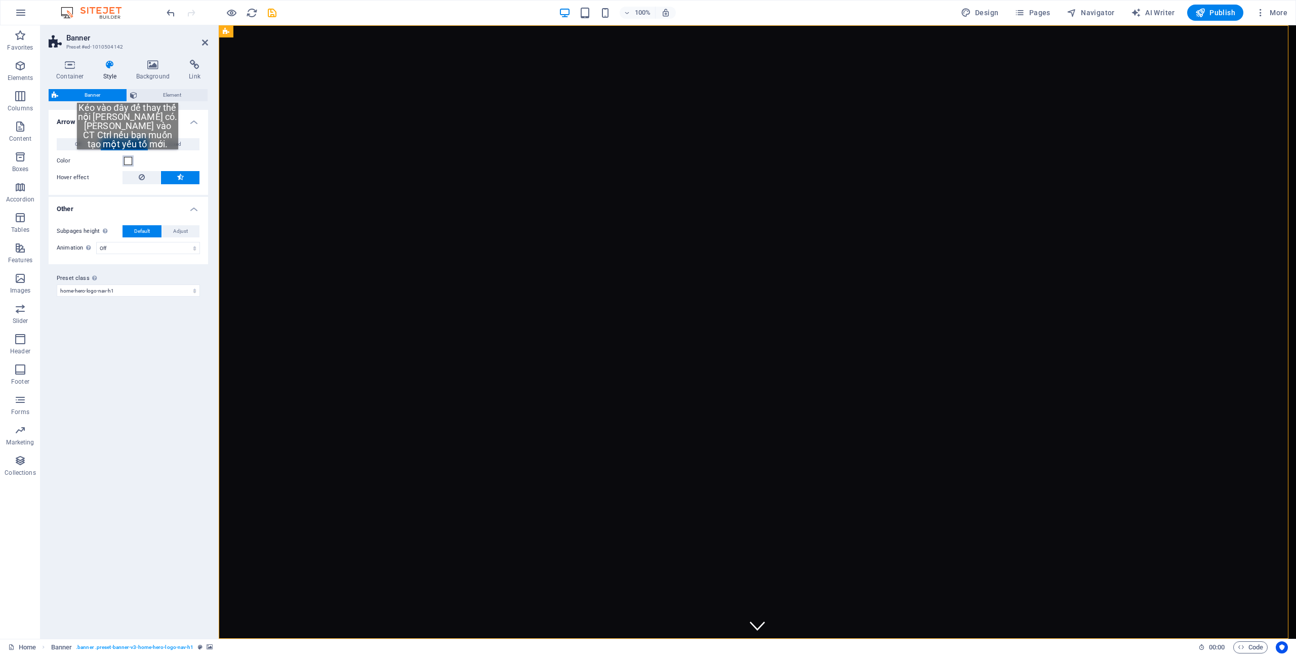
click at [128, 159] on span at bounding box center [128, 161] width 8 height 8
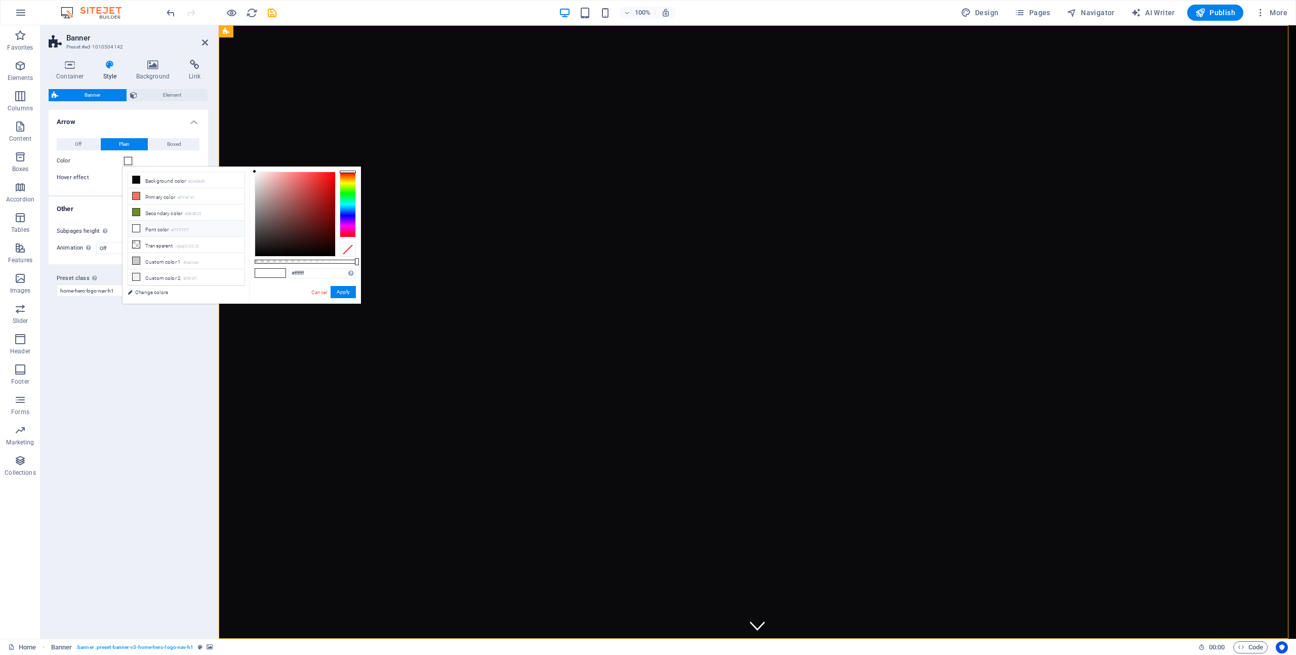
click at [274, 275] on span at bounding box center [277, 273] width 15 height 9
click at [352, 291] on button "Apply" at bounding box center [343, 292] width 25 height 12
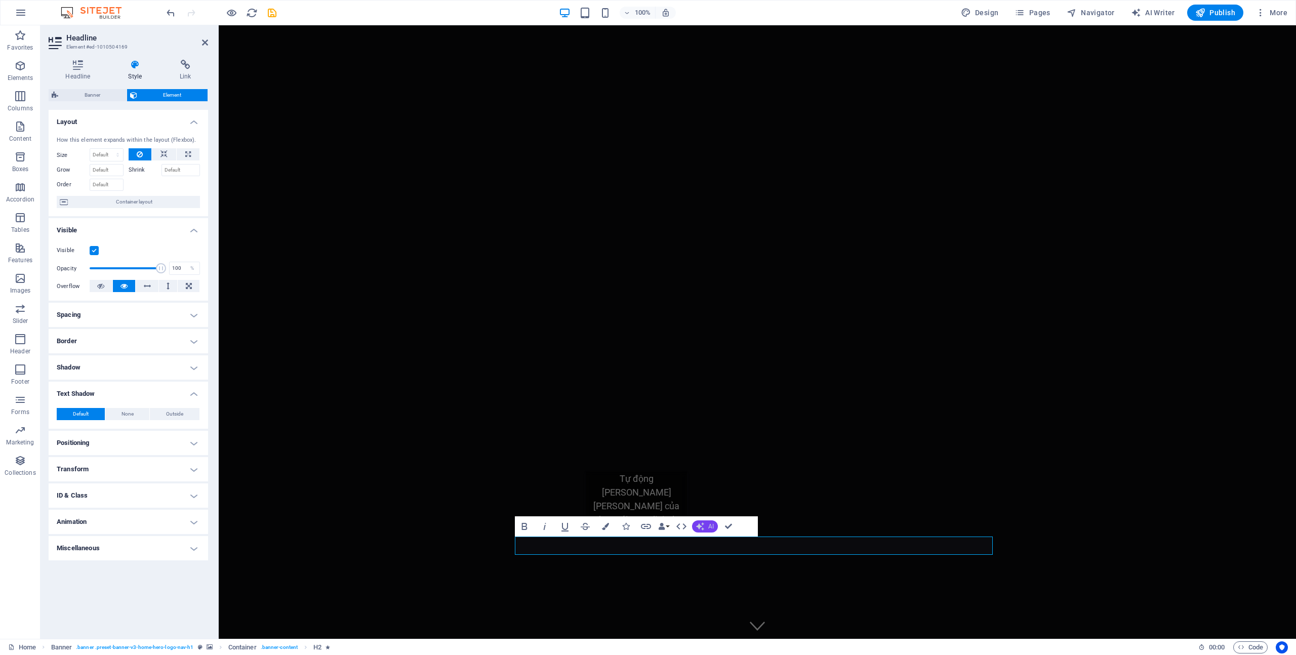
click at [647, 525] on button "AI" at bounding box center [705, 526] width 26 height 12
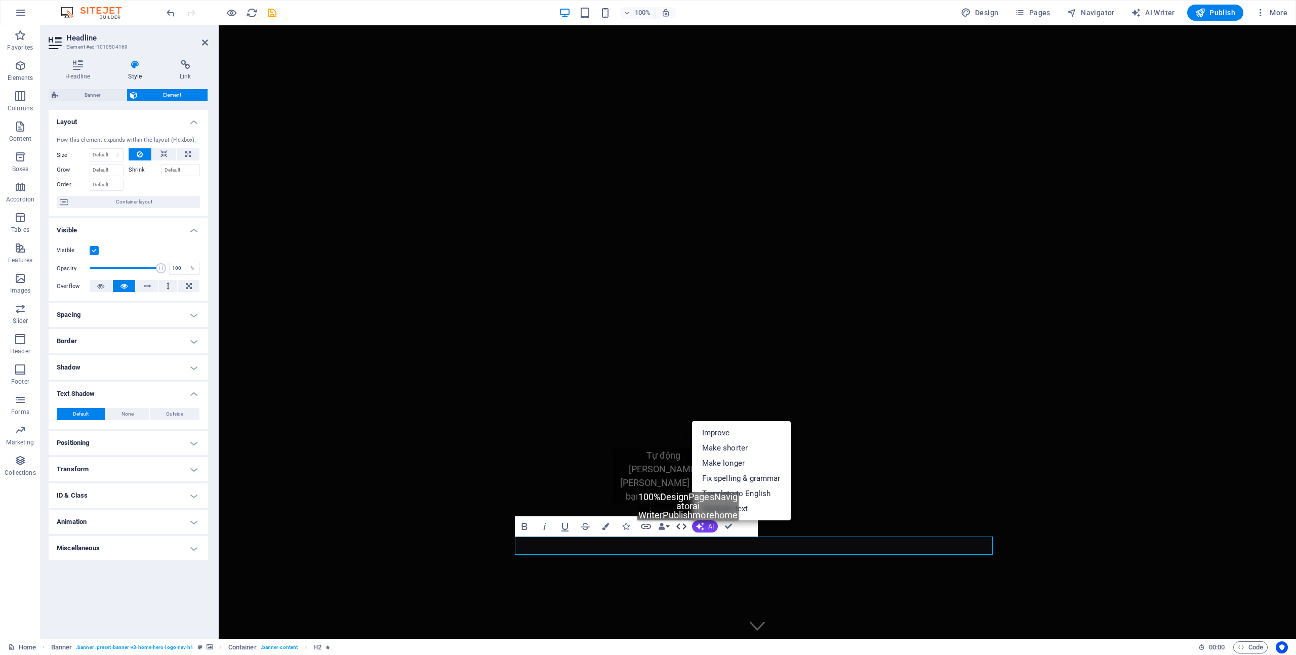
click at [647, 531] on button "HTML" at bounding box center [681, 526] width 19 height 20
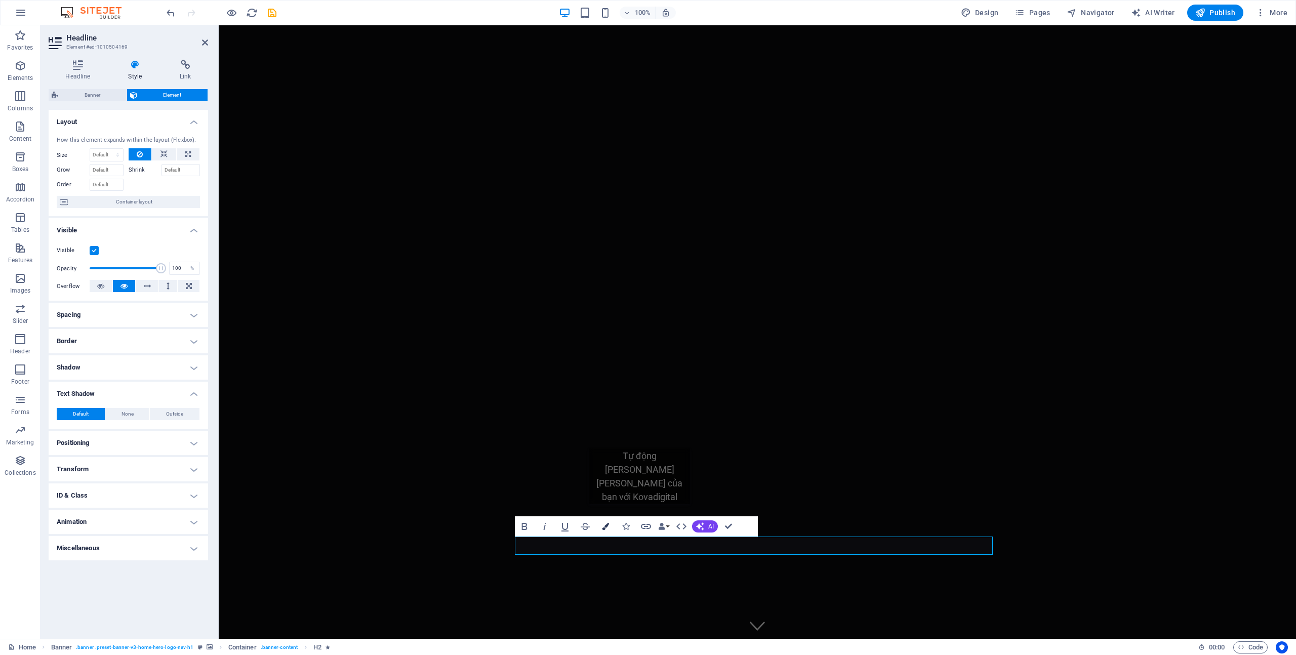
click at [602, 527] on icon "button" at bounding box center [605, 526] width 7 height 7
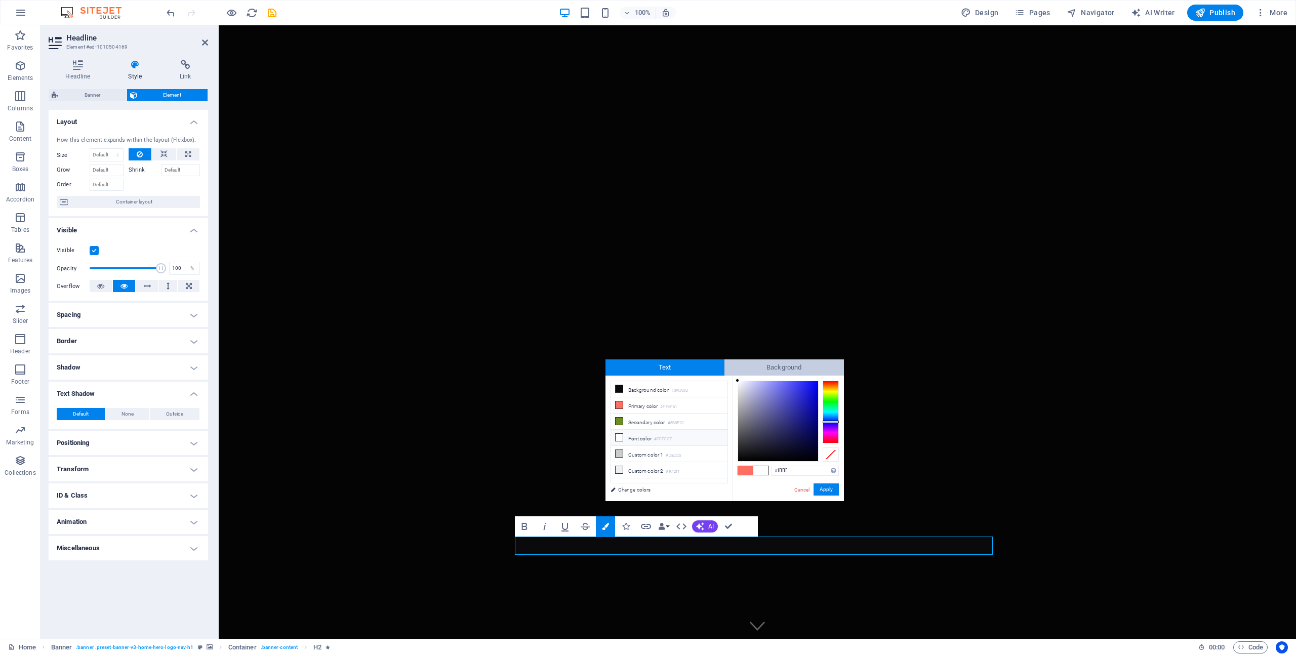
drag, startPoint x: 750, startPoint y: 388, endPoint x: 724, endPoint y: 374, distance: 29.9
click at [647, 374] on div "Text Background less Background color #0A0A0D Primary color #FF6F61 Secondary c…" at bounding box center [724, 430] width 238 height 142
drag, startPoint x: 741, startPoint y: 382, endPoint x: 733, endPoint y: 375, distance: 10.4
click at [647, 375] on div "Text Background less Background color #0A0A0D Primary color #FF6F61 Secondary c…" at bounding box center [724, 430] width 238 height 142
type input "#ffffff"
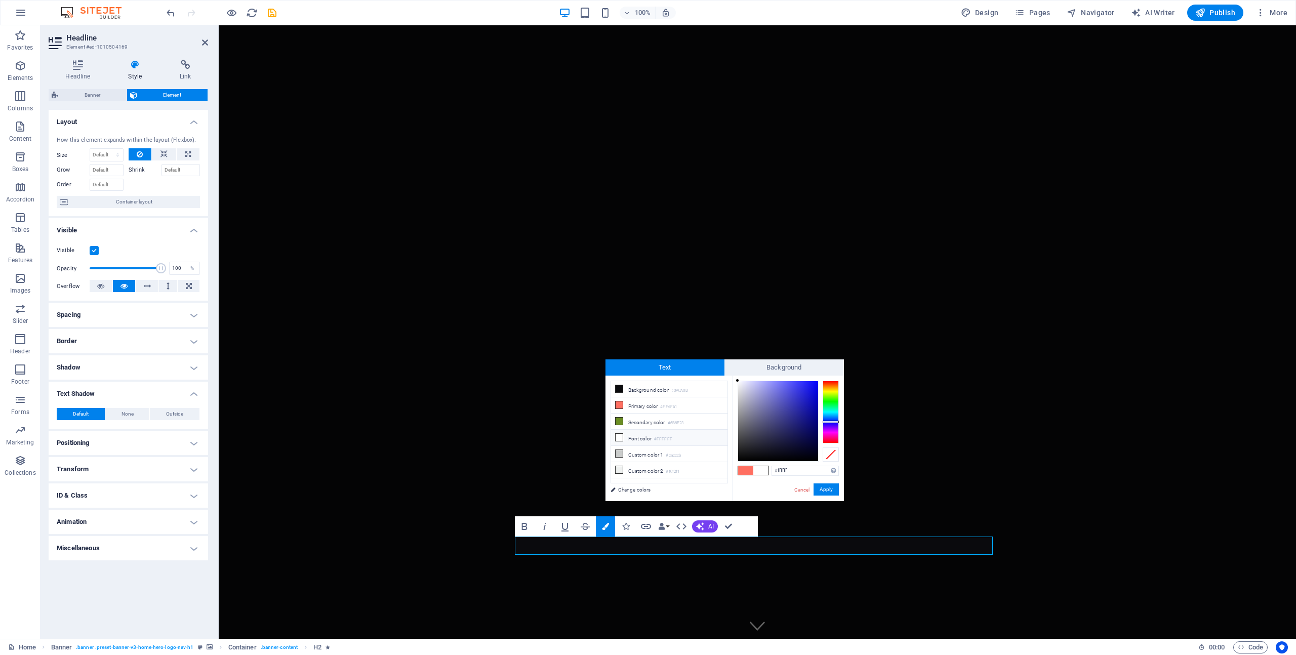
click at [620, 301] on div "H2 Banner Container Banner Menu Bar Menu Logo Image with text Icon Spacer Bold …" at bounding box center [757, 332] width 1077 height 614
click at [647, 494] on button "Apply" at bounding box center [825, 489] width 25 height 12
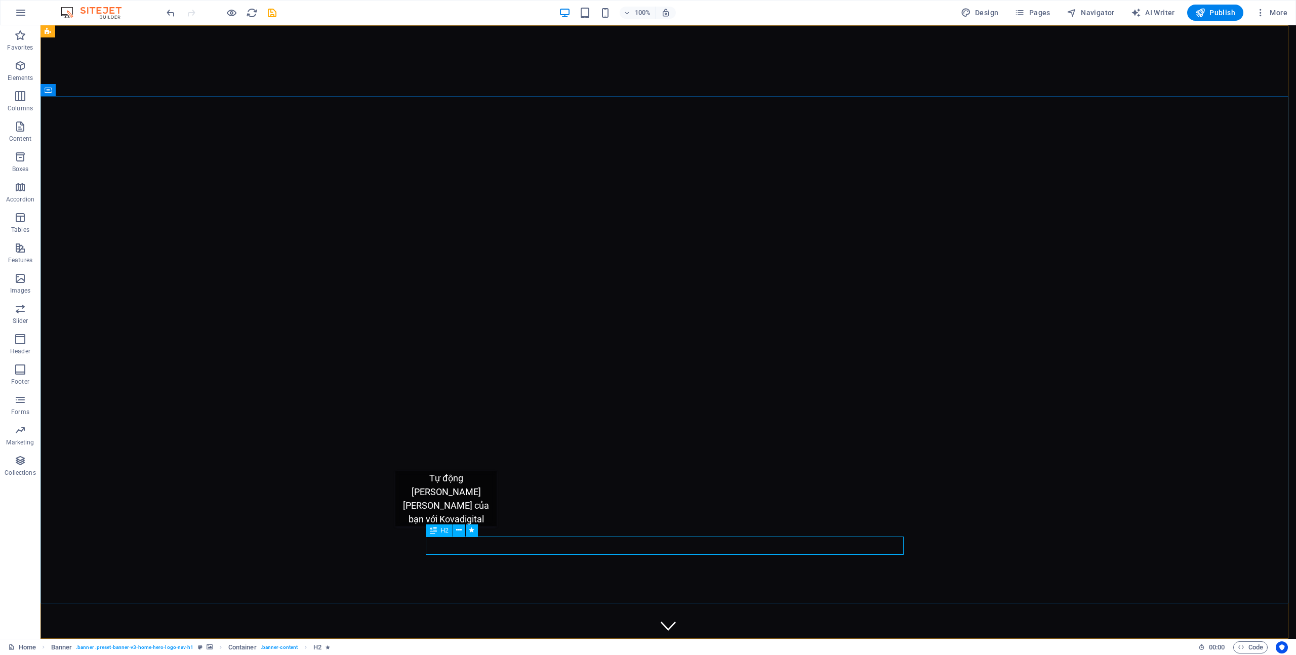
click at [444, 534] on div "H2" at bounding box center [439, 530] width 27 height 12
click at [458, 529] on icon at bounding box center [459, 530] width 6 height 11
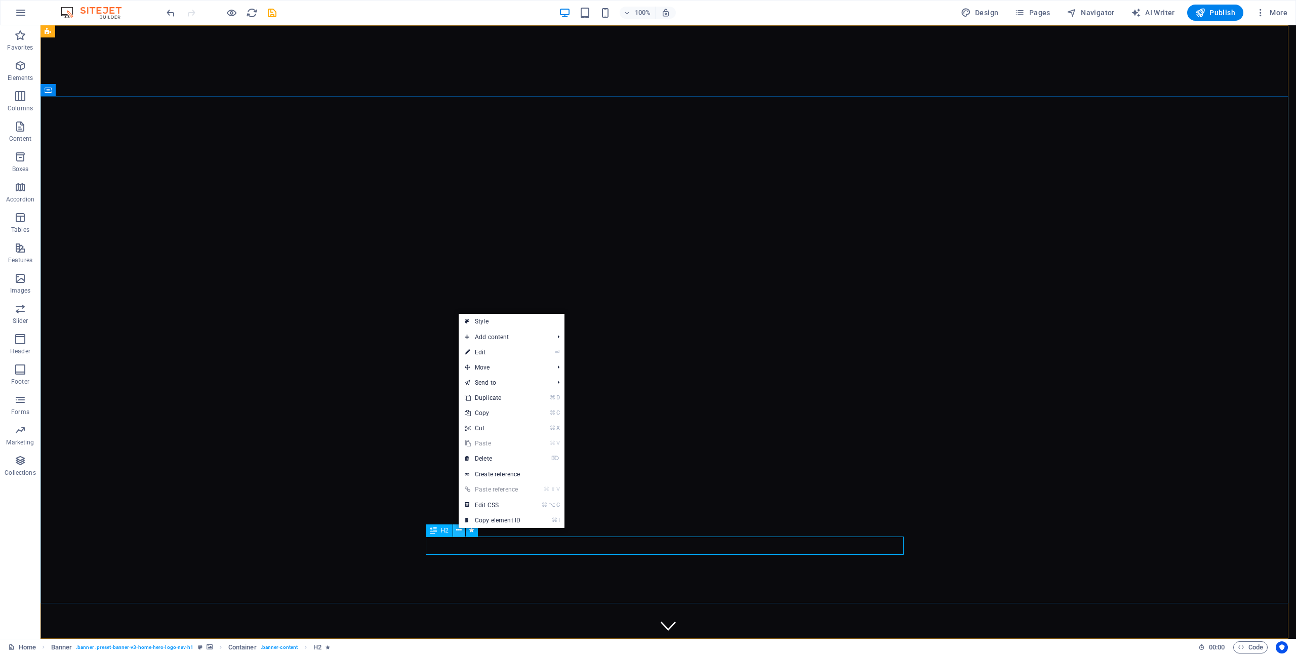
click at [458, 529] on icon at bounding box center [459, 530] width 6 height 11
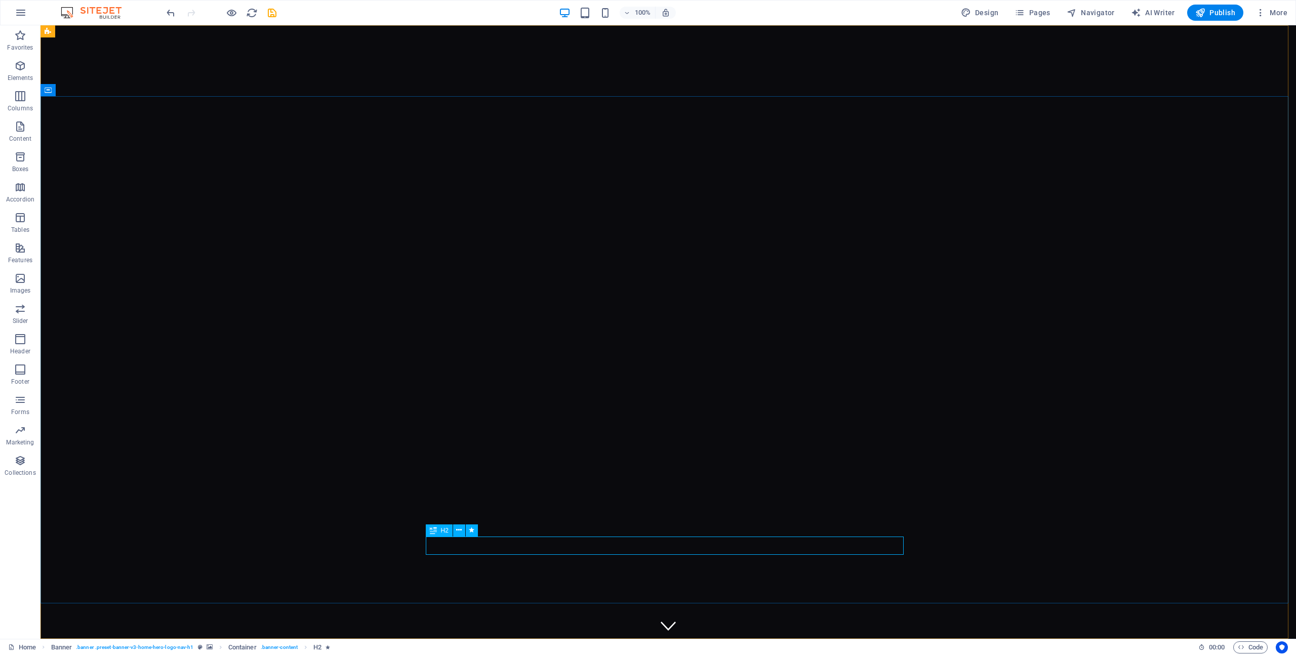
click at [434, 534] on icon at bounding box center [433, 530] width 7 height 12
click at [433, 531] on icon at bounding box center [433, 530] width 7 height 12
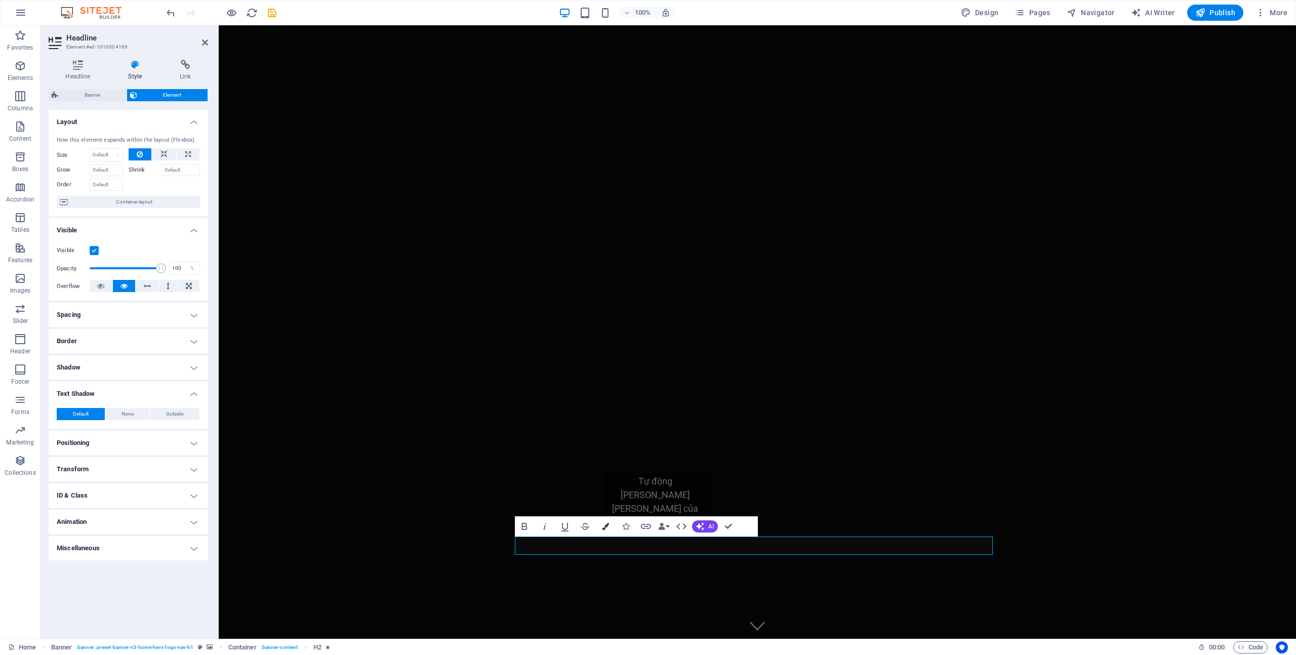
click at [611, 527] on button "Colors" at bounding box center [605, 526] width 19 height 20
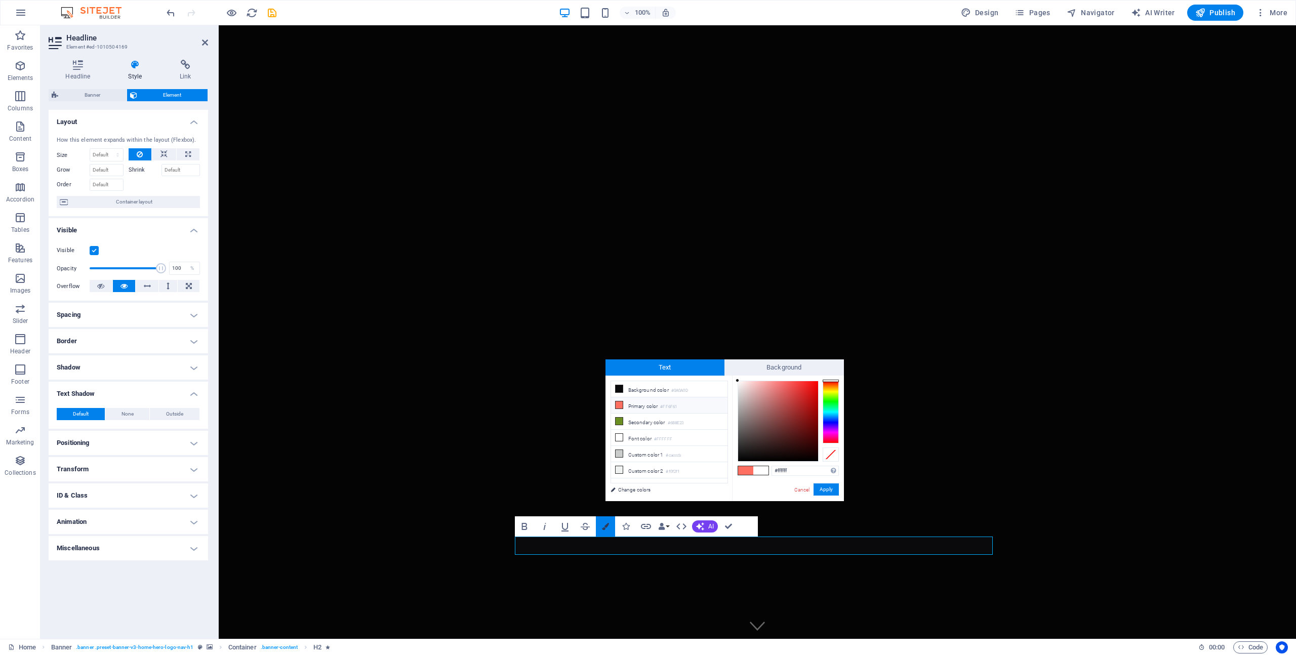
click at [611, 527] on button "Colors" at bounding box center [605, 526] width 19 height 20
click at [590, 527] on icon "button" at bounding box center [585, 526] width 12 height 12
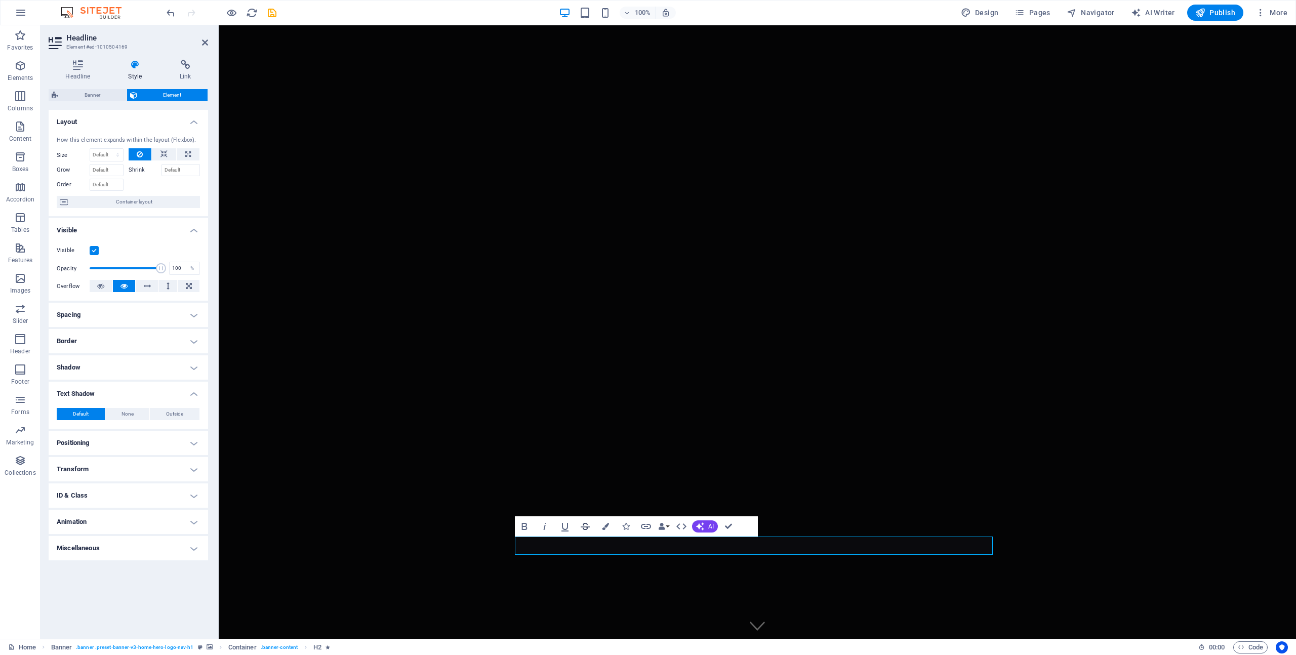
click at [590, 527] on icon "button" at bounding box center [585, 526] width 12 height 12
click at [647, 527] on icon "button" at bounding box center [661, 526] width 7 height 7
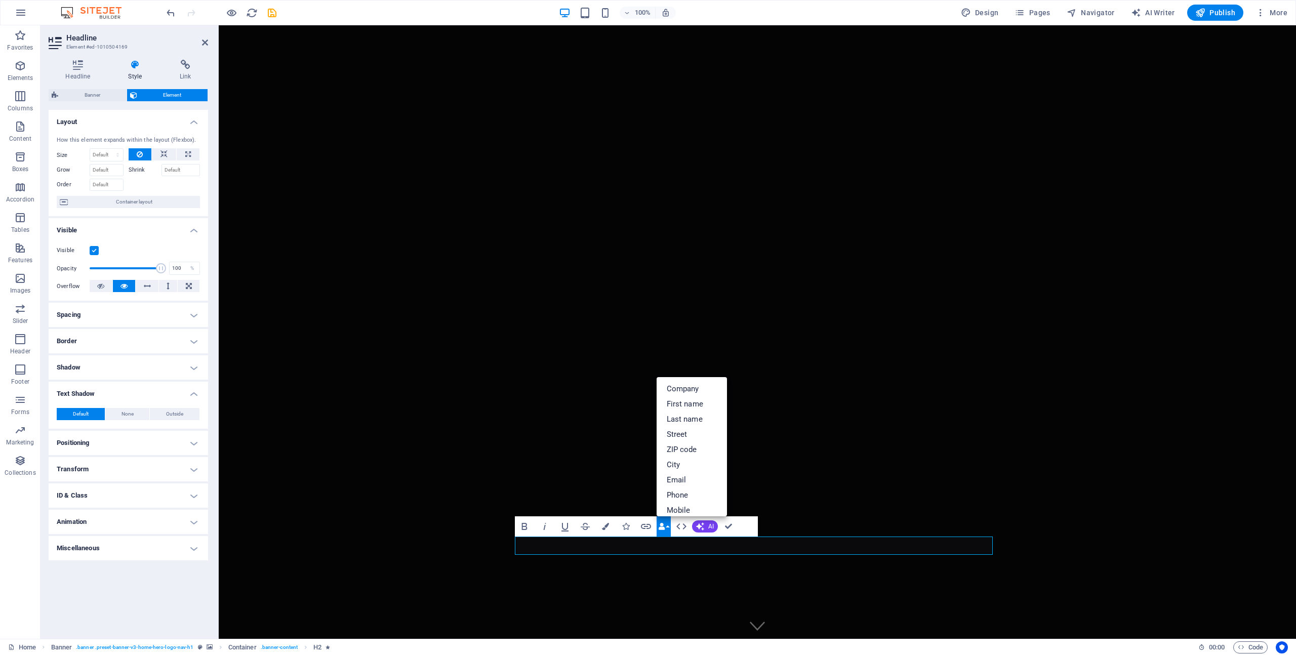
click at [647, 527] on icon "button" at bounding box center [661, 526] width 7 height 7
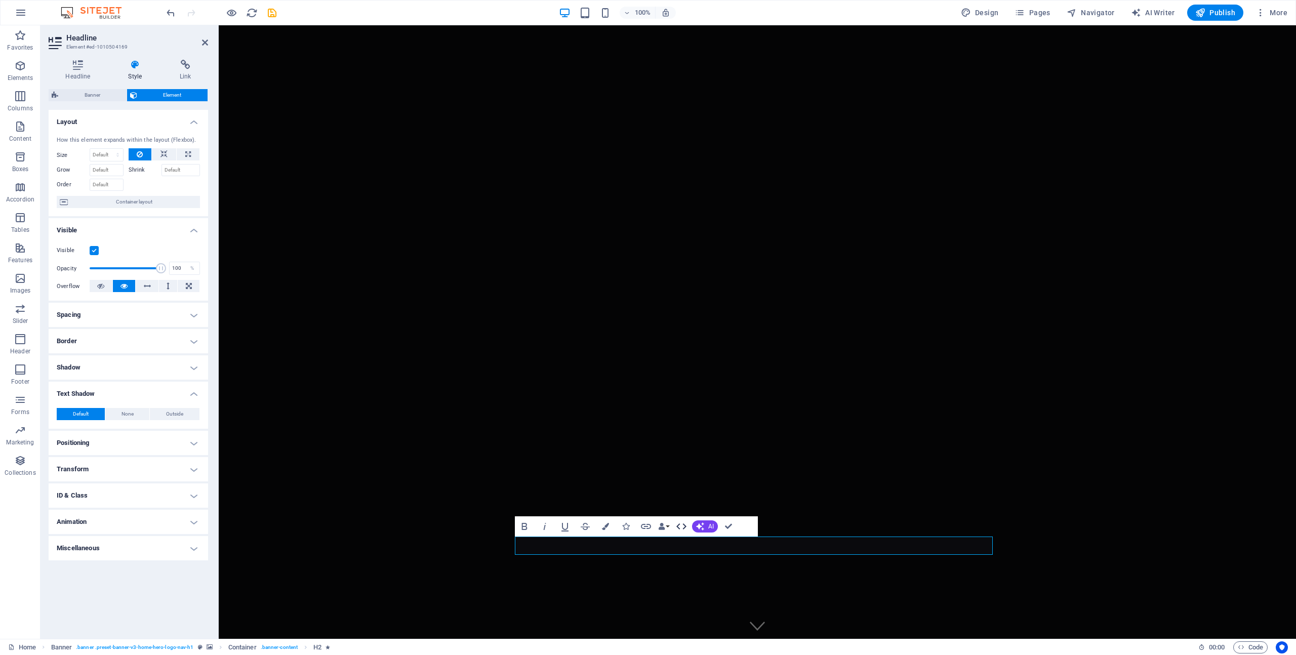
click at [647, 528] on icon "button" at bounding box center [681, 526] width 12 height 12
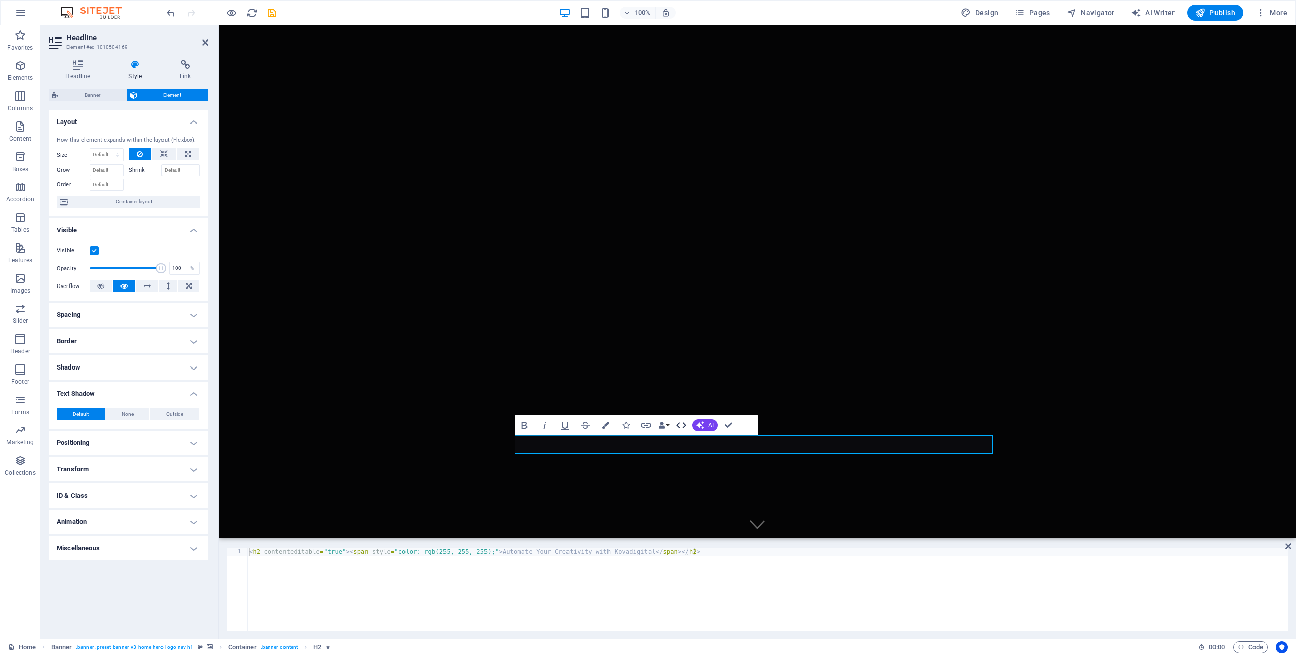
click at [647, 423] on icon "button" at bounding box center [681, 425] width 12 height 12
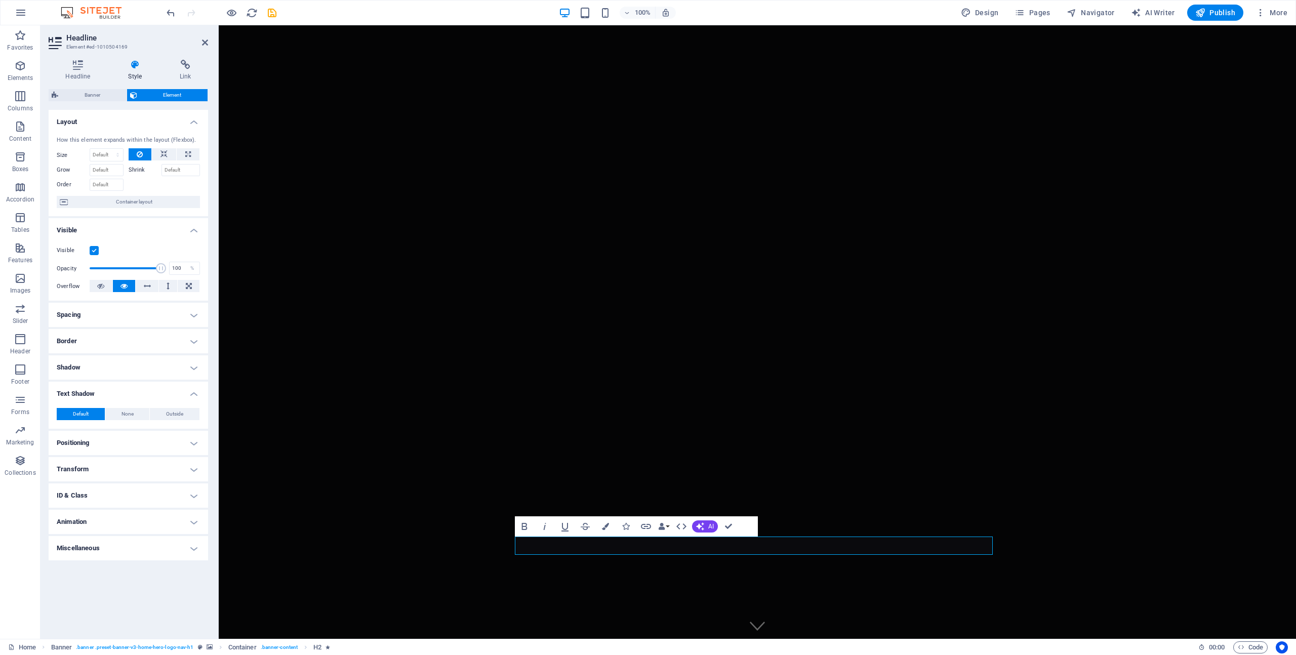
click at [138, 72] on h4 "Style" at bounding box center [137, 70] width 52 height 21
click at [517, 554] on div "Spacer" at bounding box center [534, 549] width 38 height 12
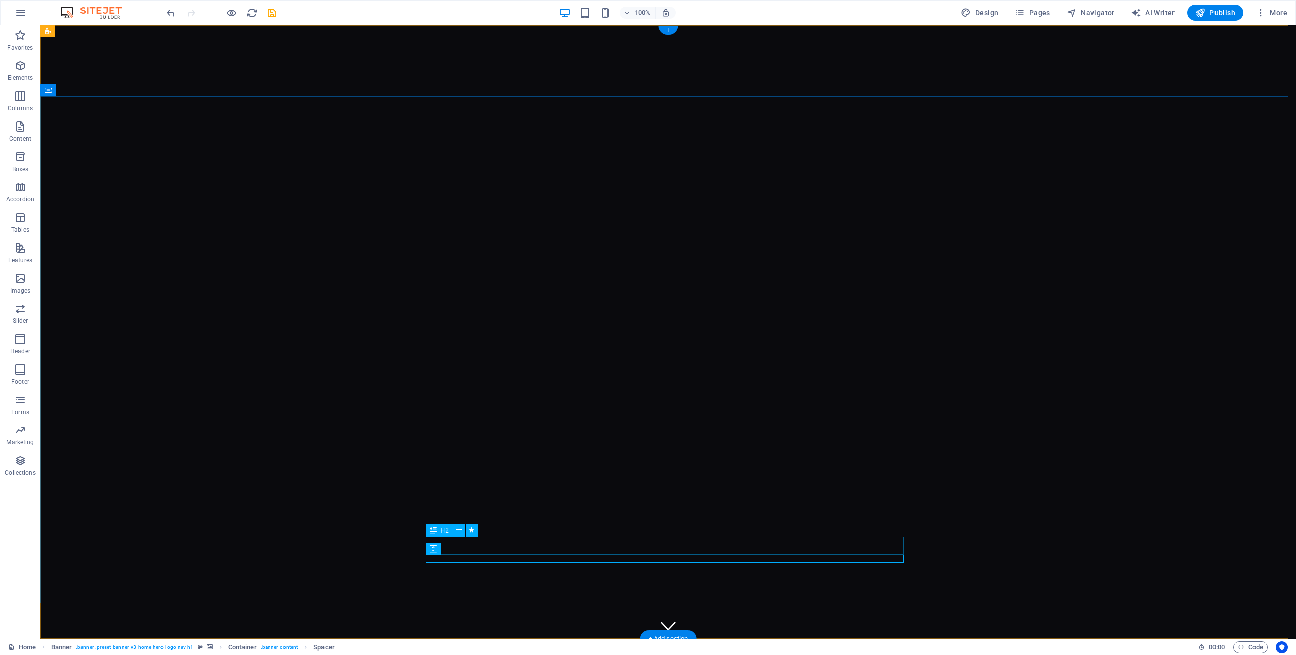
click at [443, 533] on span "H2" at bounding box center [445, 530] width 8 height 6
click at [442, 528] on span "H2" at bounding box center [445, 530] width 8 height 6
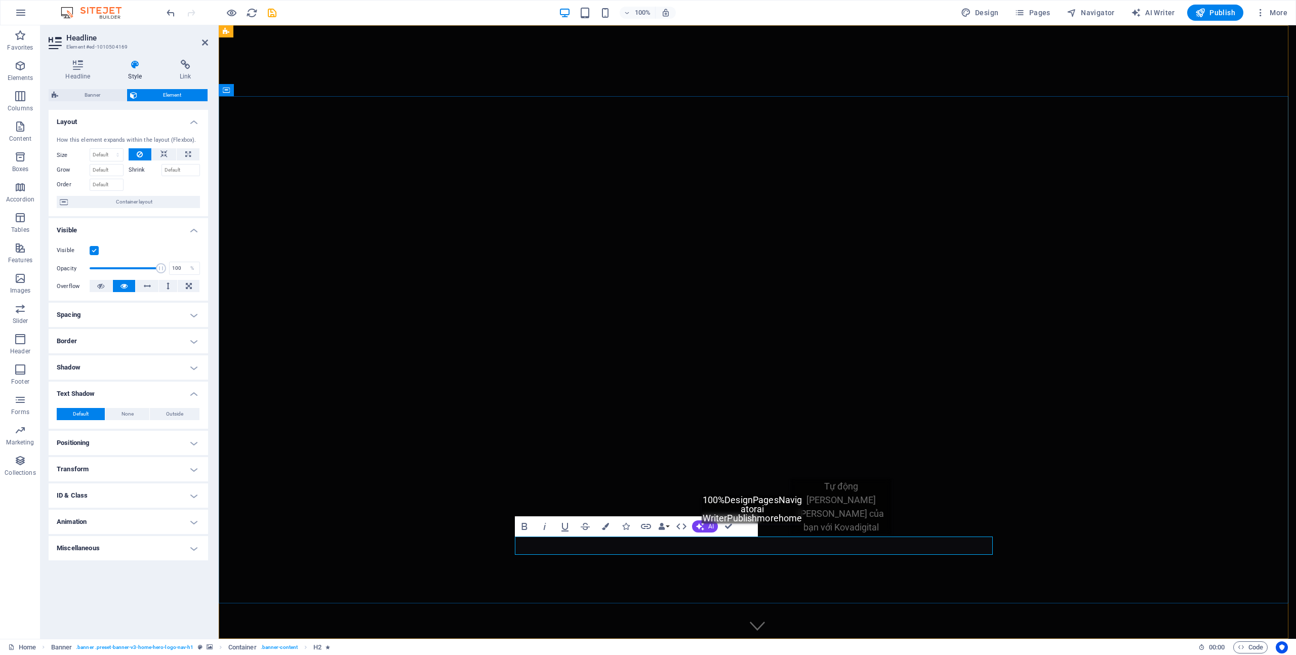
drag, startPoint x: 848, startPoint y: 543, endPoint x: 909, endPoint y: 544, distance: 60.7
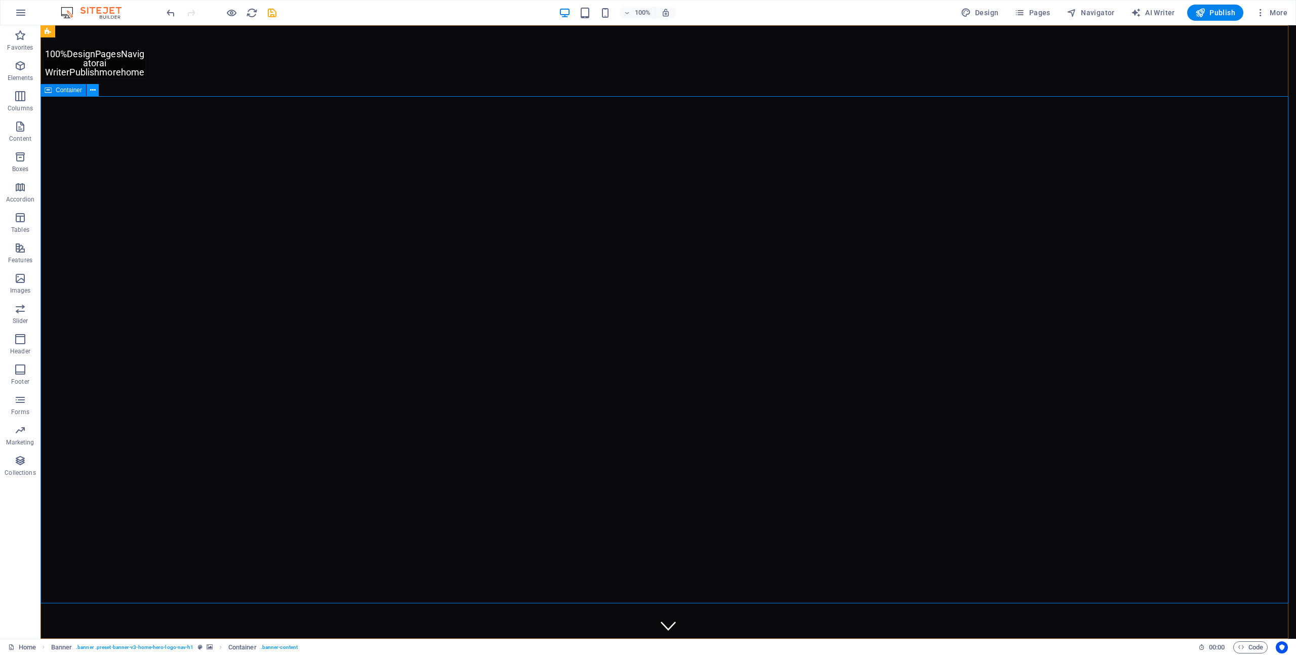
click at [95, 88] on icon at bounding box center [93, 90] width 6 height 11
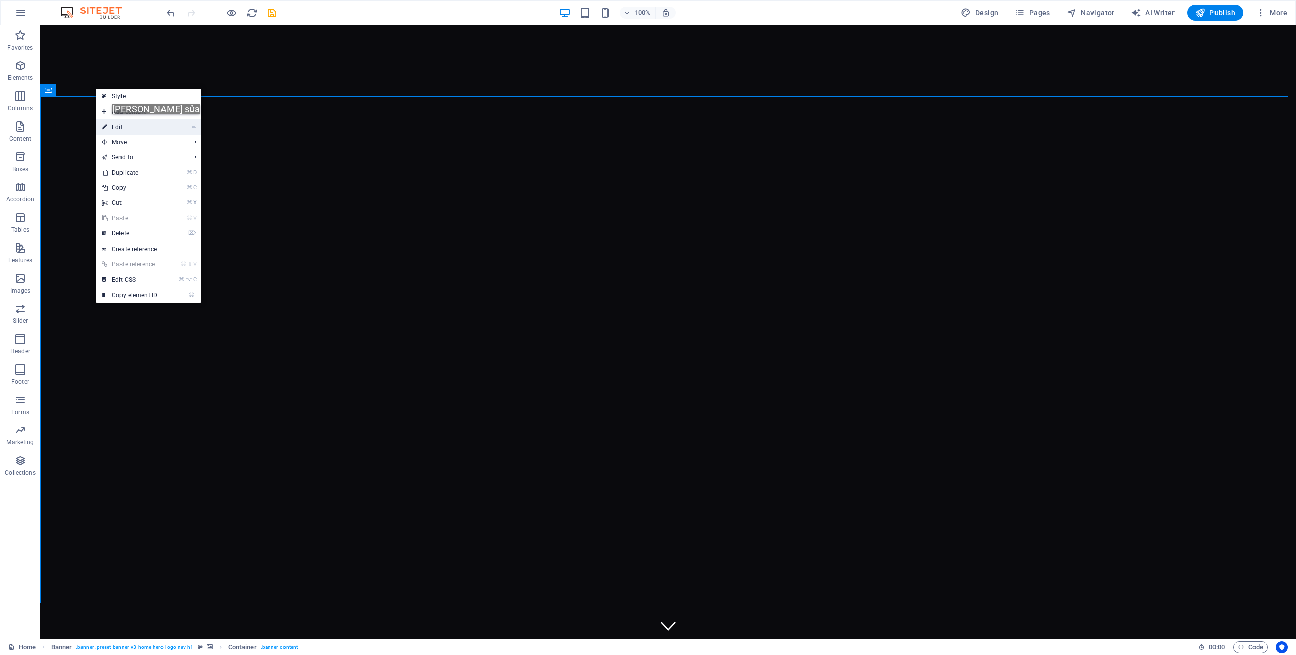
click at [138, 125] on link "⏎ Edit" at bounding box center [130, 126] width 68 height 15
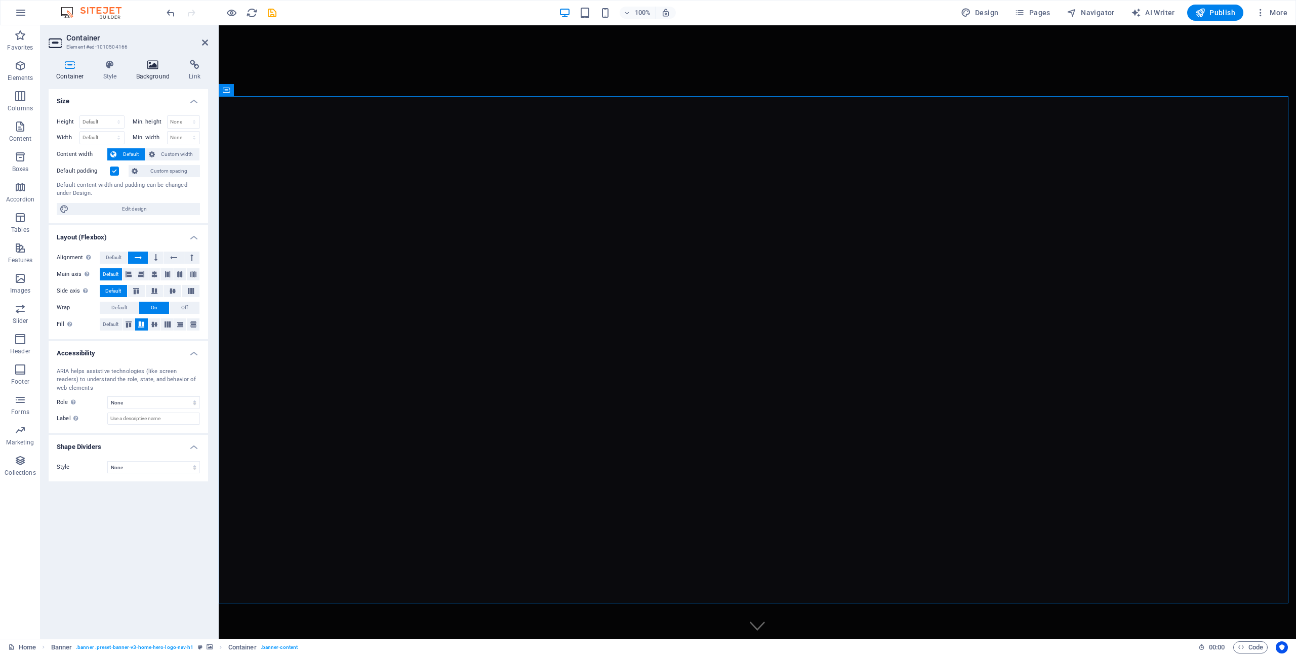
click at [153, 68] on icon at bounding box center [153, 65] width 49 height 10
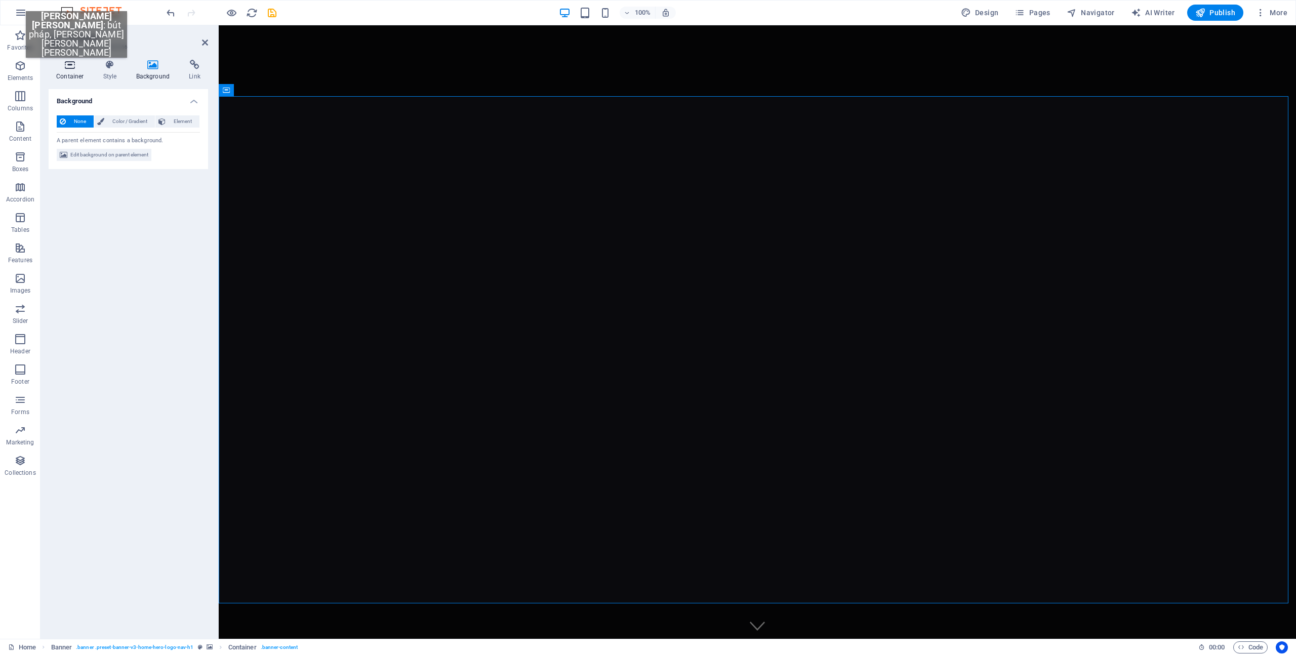
click at [75, 73] on h4 "Container" at bounding box center [72, 70] width 47 height 21
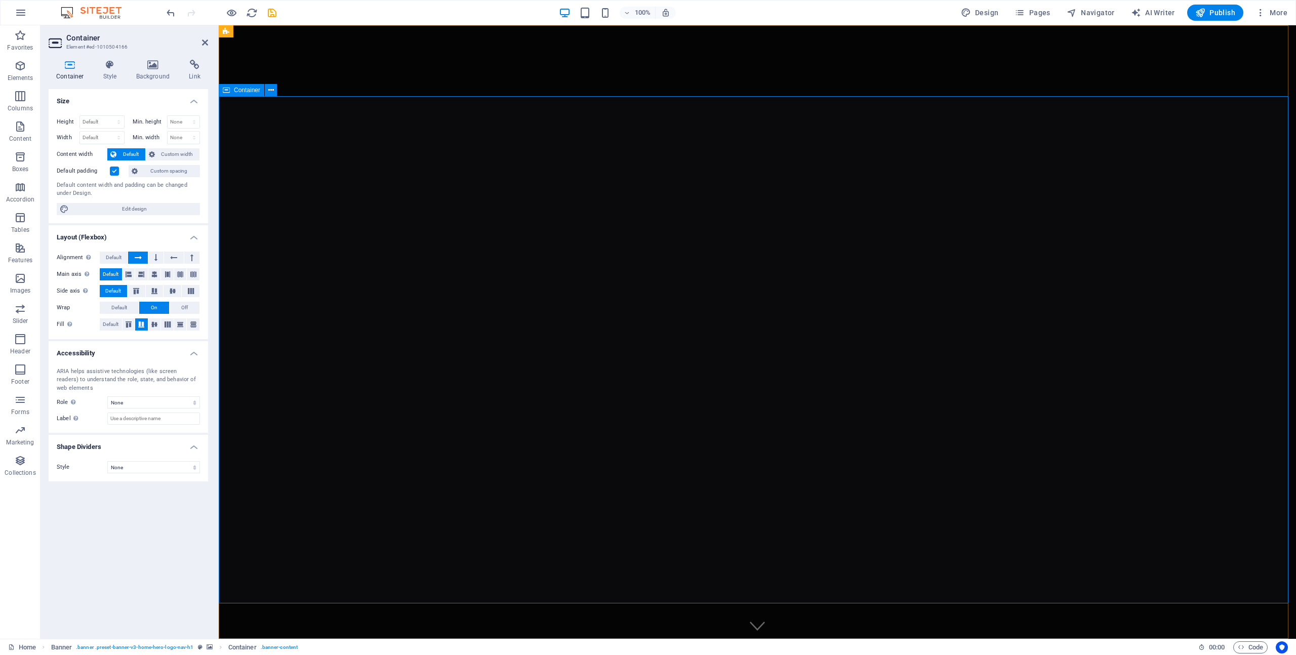
click at [276, 90] on button at bounding box center [271, 90] width 12 height 12
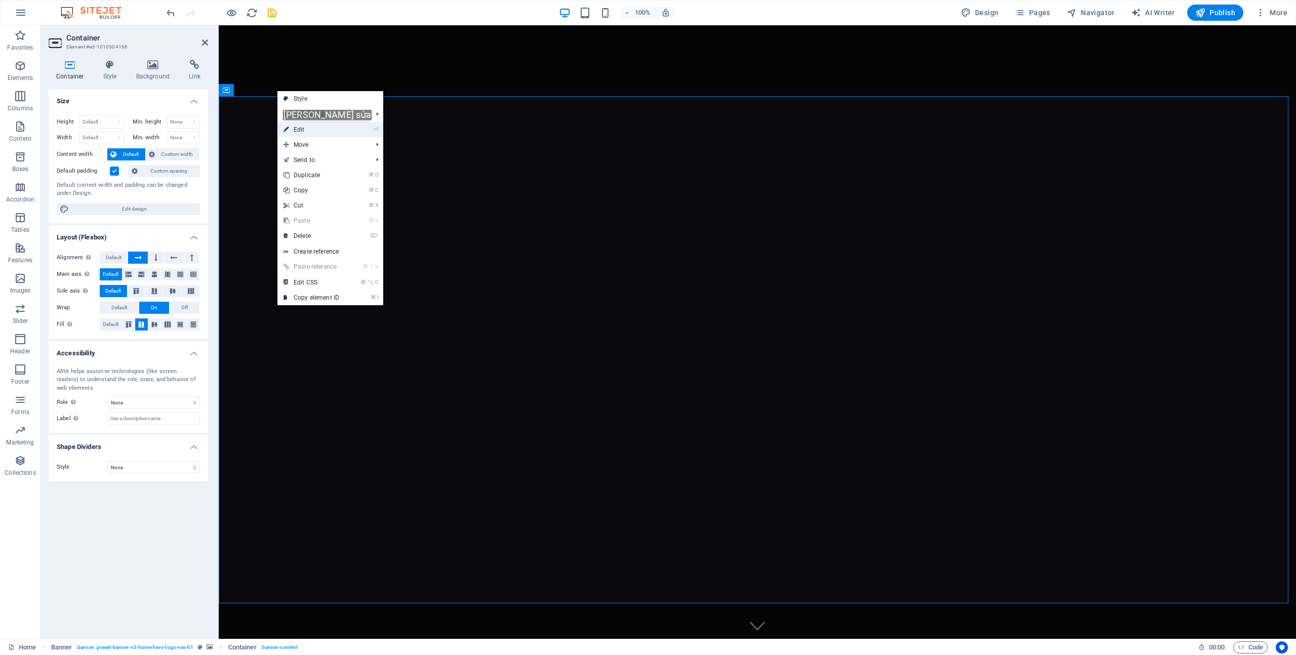
click at [309, 130] on link "⏎ Edit" at bounding box center [311, 129] width 68 height 15
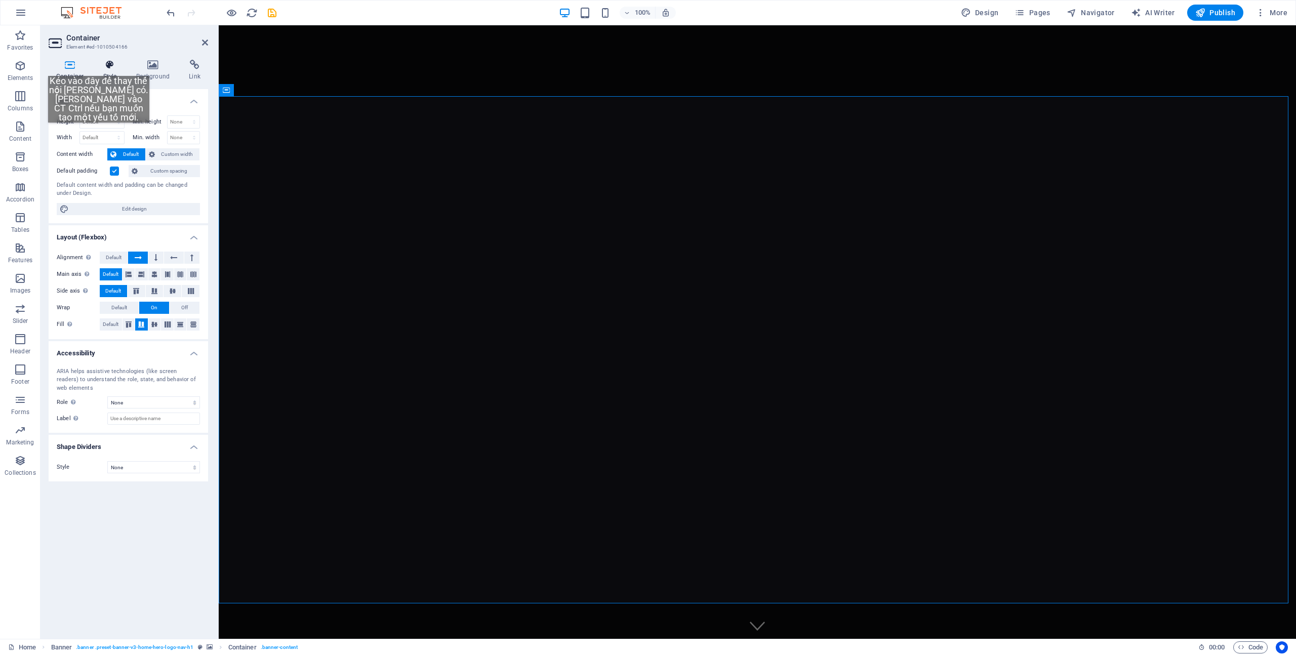
click at [99, 66] on icon at bounding box center [110, 65] width 29 height 10
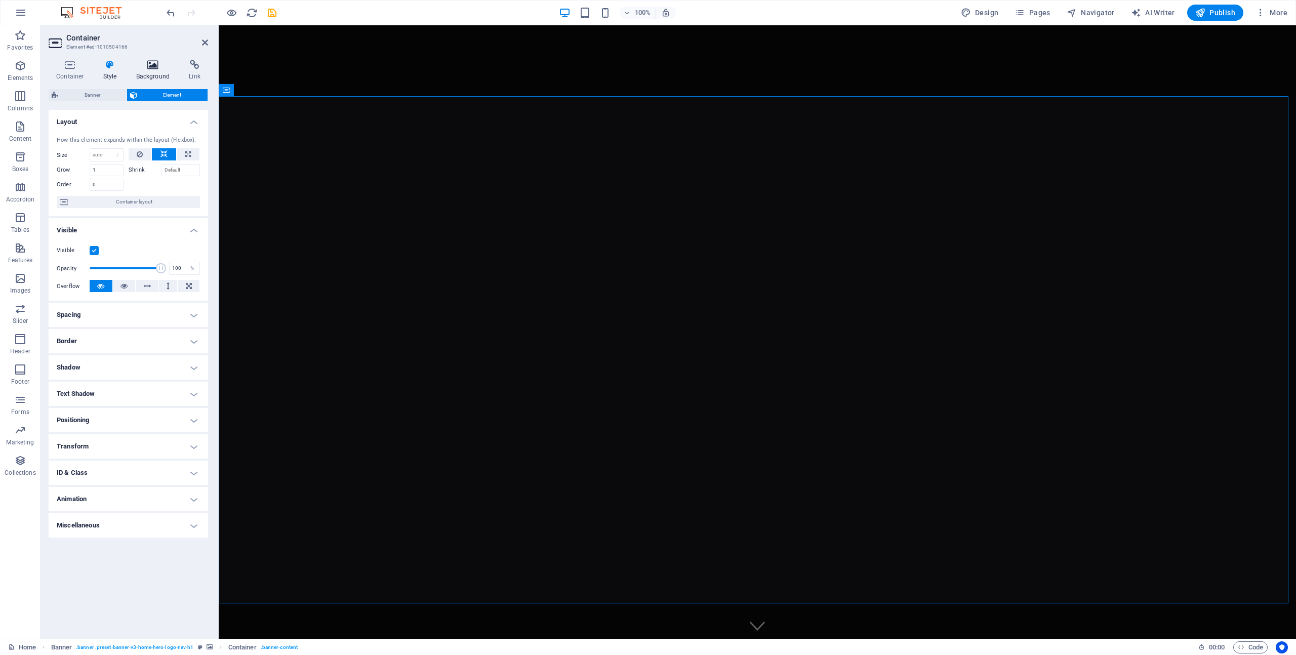
click at [150, 79] on h4 "Background" at bounding box center [155, 70] width 53 height 21
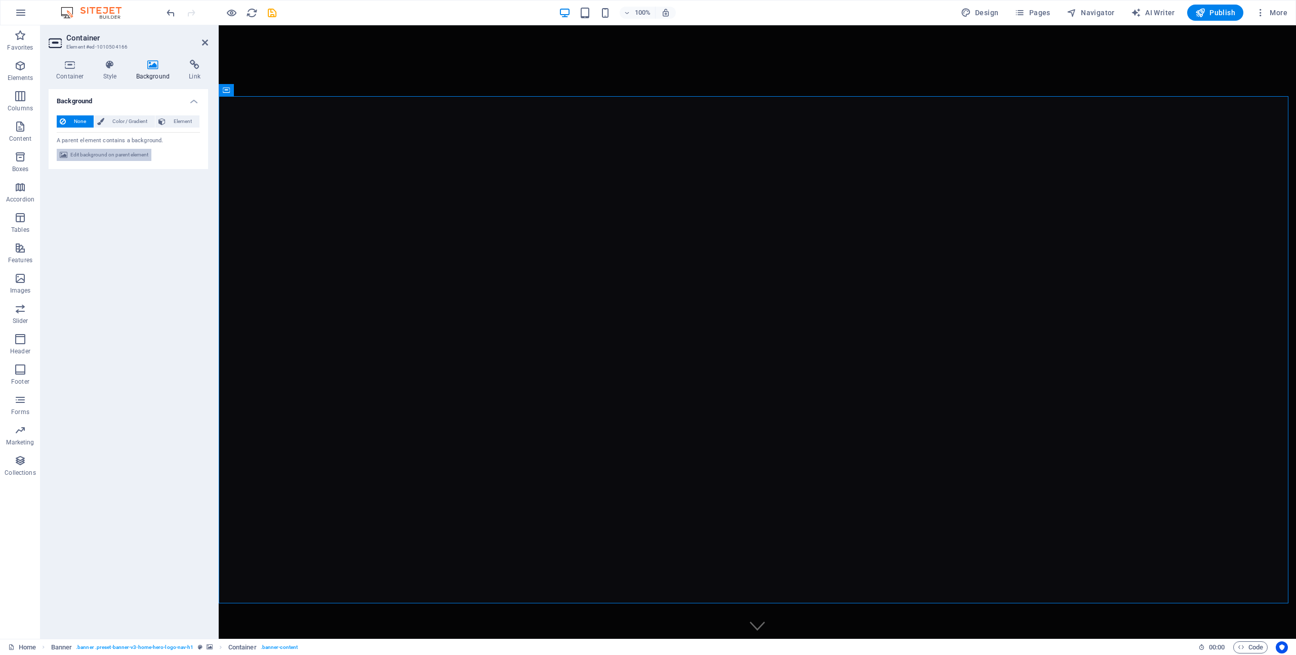
click at [141, 154] on span "Edit background on parent element" at bounding box center [109, 155] width 78 height 12
select select "ms"
select select "s"
select select "progressive"
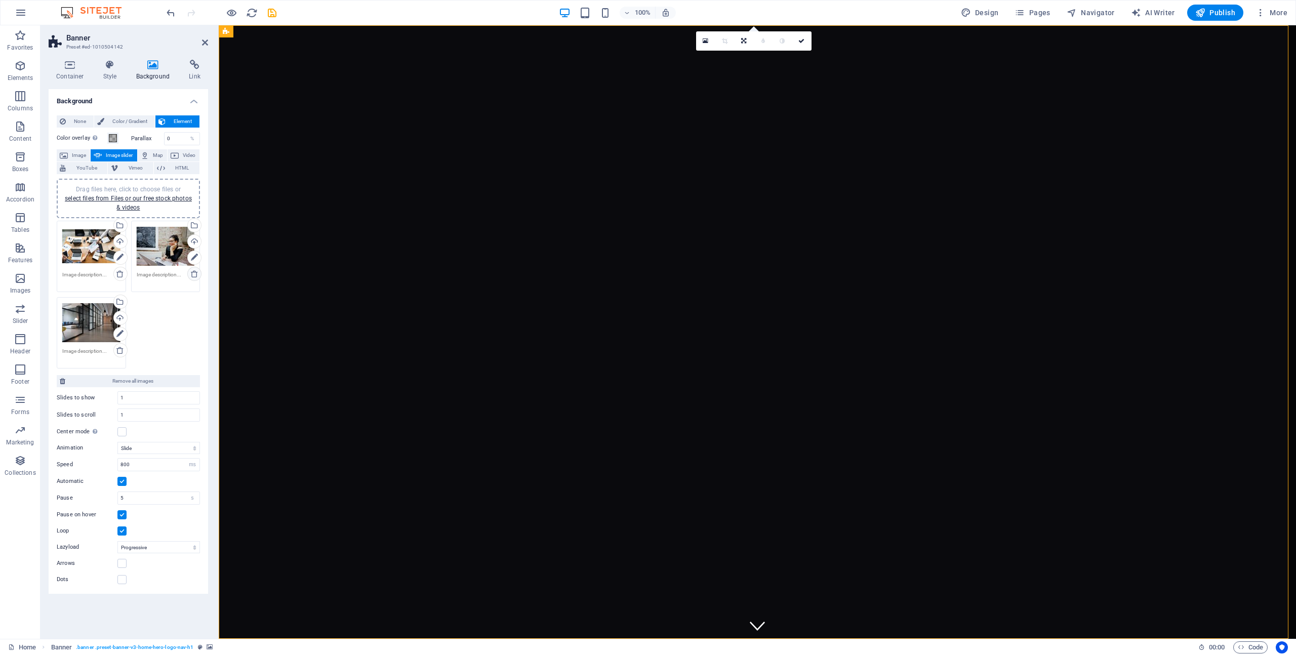
click at [199, 275] on link at bounding box center [194, 274] width 14 height 14
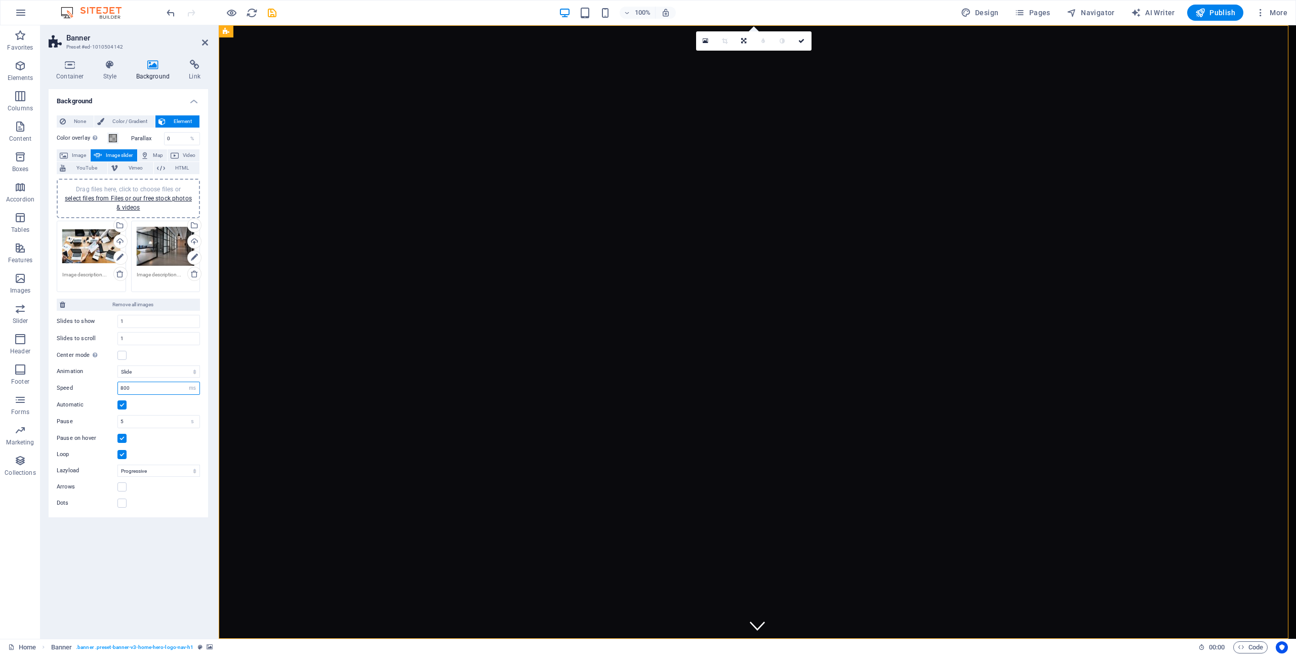
drag, startPoint x: 168, startPoint y: 389, endPoint x: 92, endPoint y: 386, distance: 76.0
click at [92, 386] on div "Speed 800 s ms" at bounding box center [128, 388] width 143 height 13
drag, startPoint x: 146, startPoint y: 388, endPoint x: 107, endPoint y: 383, distance: 39.7
click at [107, 383] on div "Speed 1000 s ms" at bounding box center [128, 388] width 143 height 13
click at [151, 551] on div "Background None Color / Gradient Element Stretch background to full-width Color…" at bounding box center [128, 360] width 159 height 542
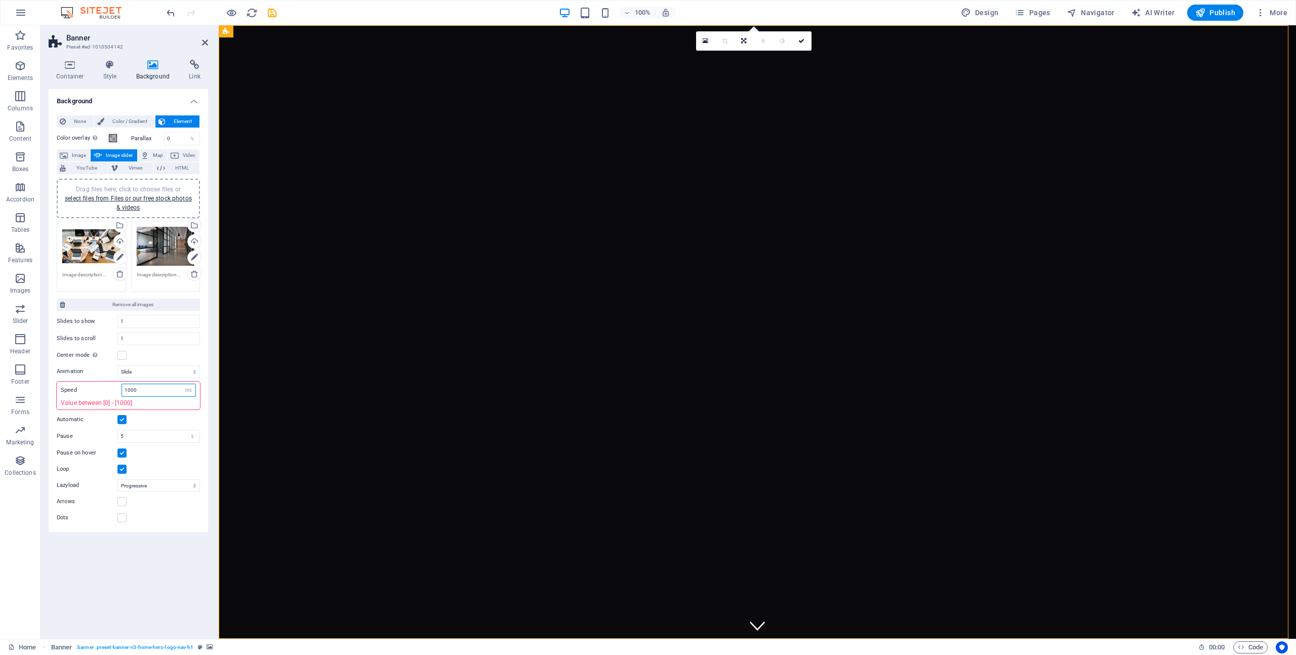
drag, startPoint x: 147, startPoint y: 390, endPoint x: 98, endPoint y: 381, distance: 49.4
click at [98, 381] on div "Animation Slide Fade Speed 1000 s ms Value between [0] - [1000] Automatic Pause…" at bounding box center [128, 442] width 143 height 162
type input "1000"
click at [187, 542] on div "Background None Color / Gradient Element Stretch background to full-width Color…" at bounding box center [128, 360] width 159 height 542
click at [271, 10] on icon "save" at bounding box center [272, 13] width 12 height 12
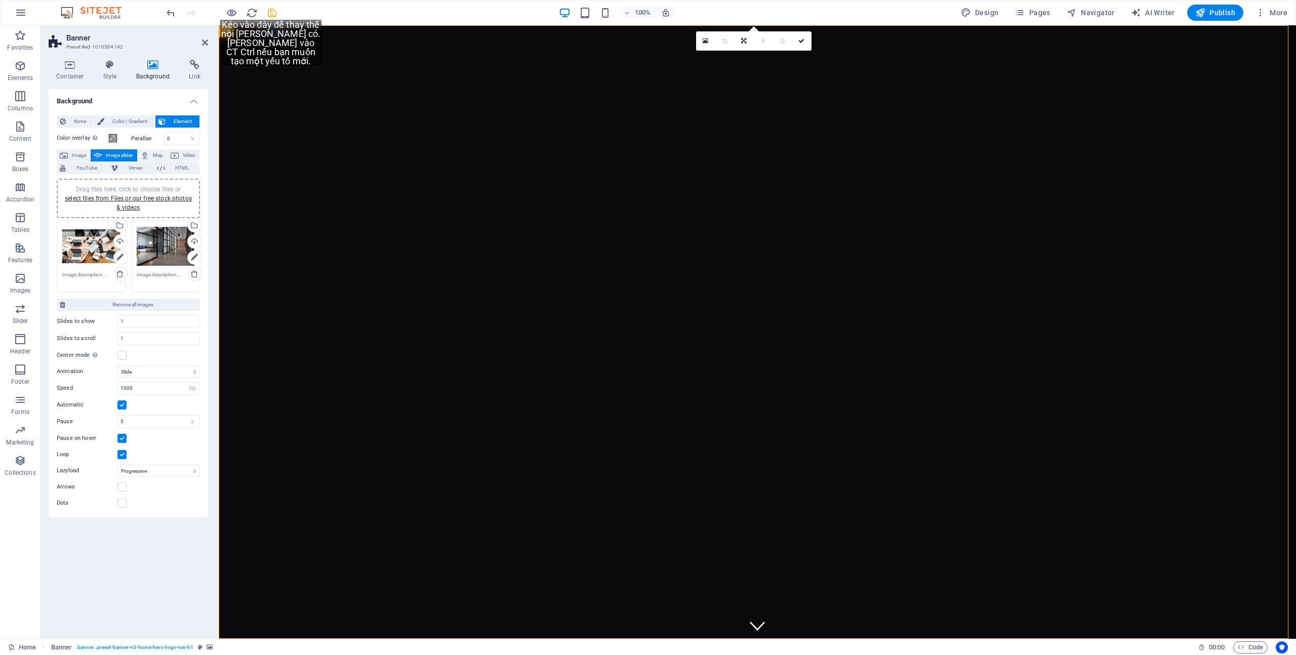
checkbox input "false"
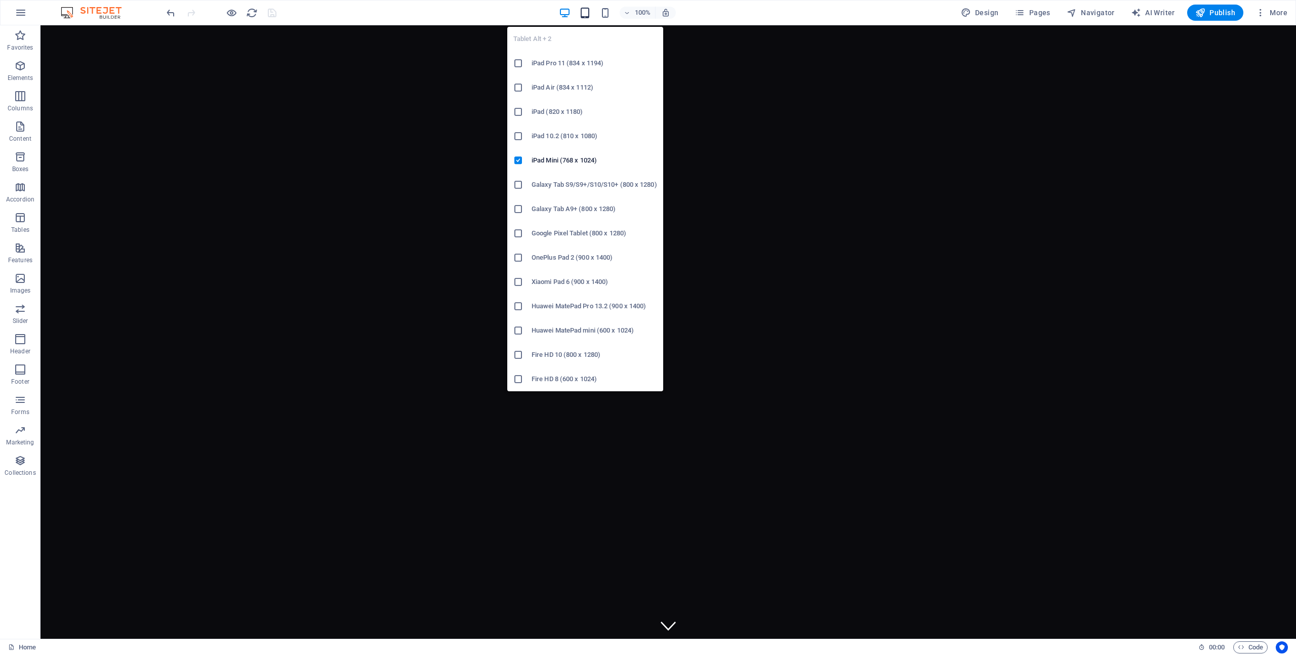
click at [585, 15] on icon "button" at bounding box center [585, 13] width 12 height 12
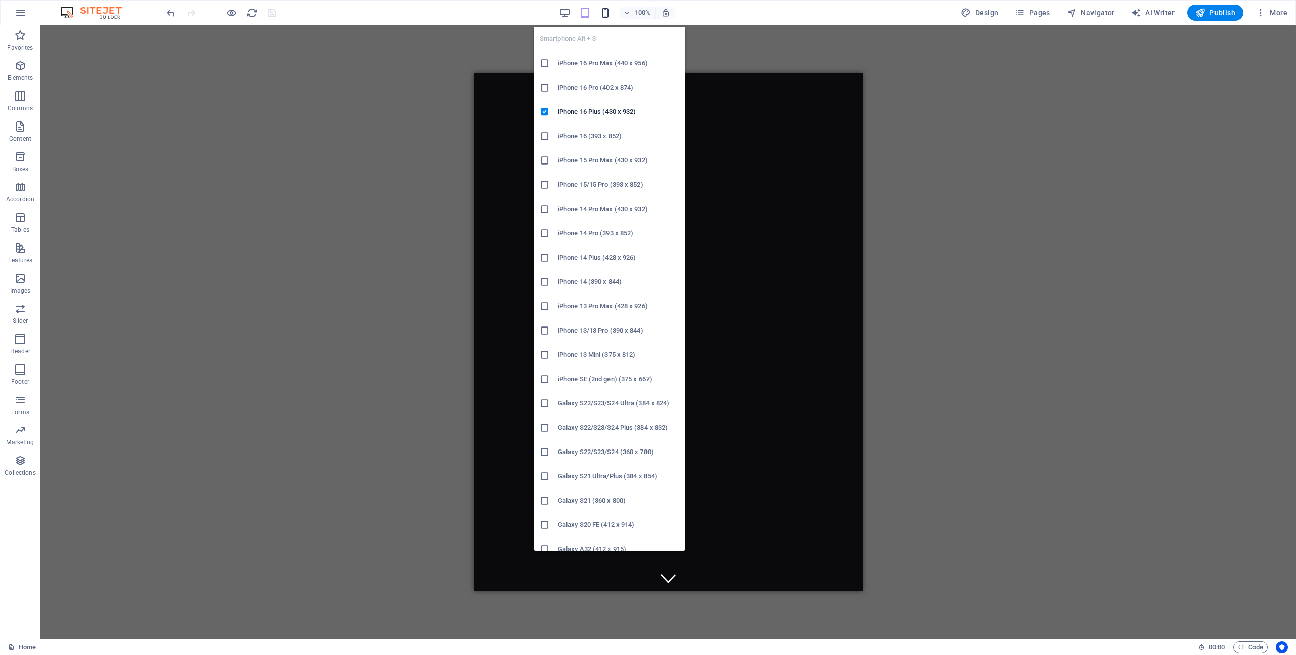
click at [611, 16] on icon "button" at bounding box center [605, 13] width 12 height 12
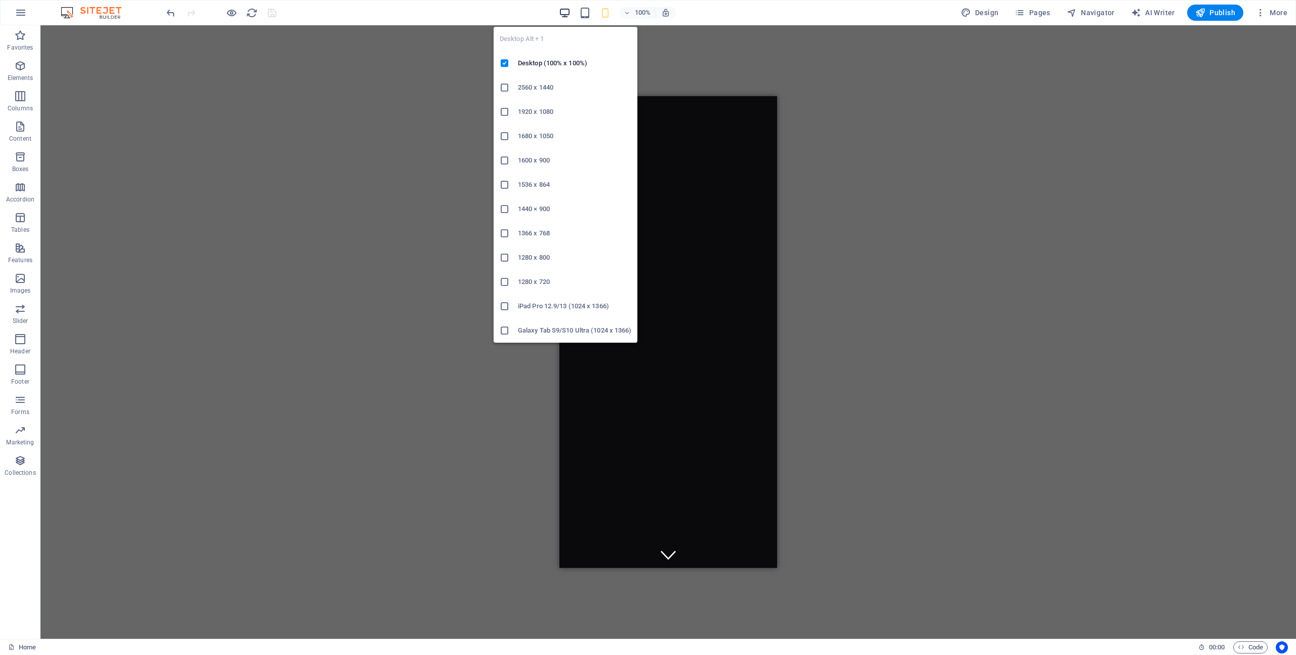
click at [569, 13] on icon "button" at bounding box center [565, 13] width 12 height 12
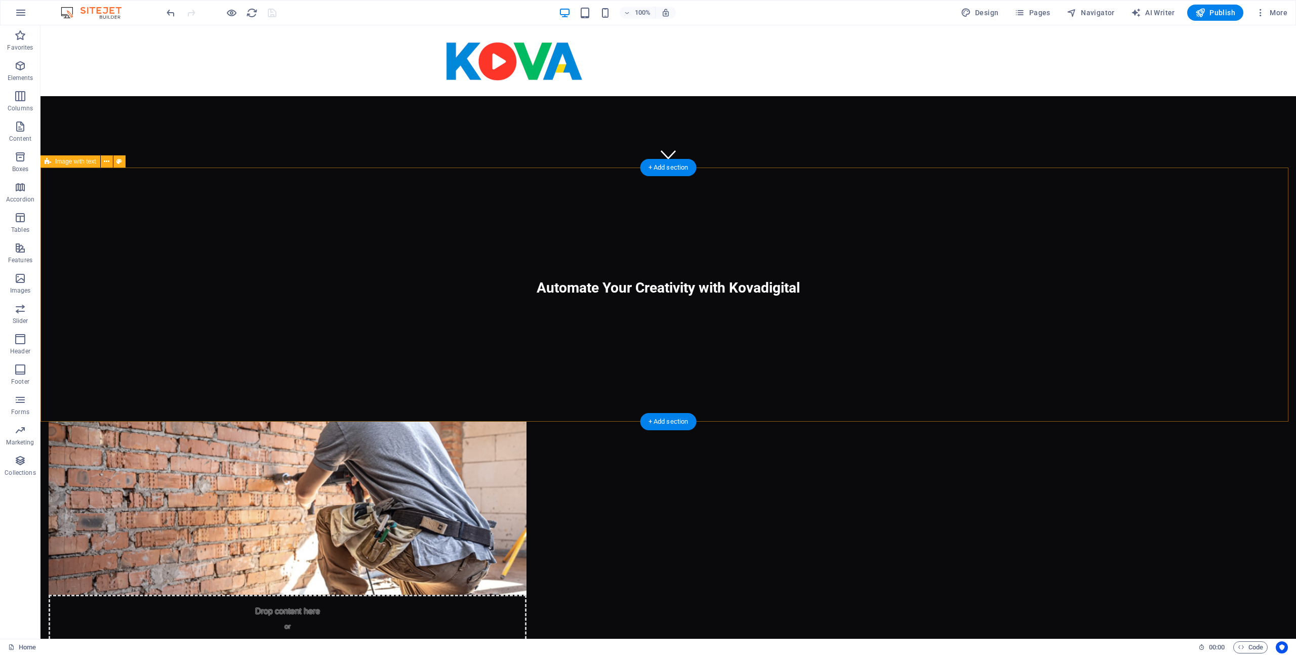
scroll to position [742, 0]
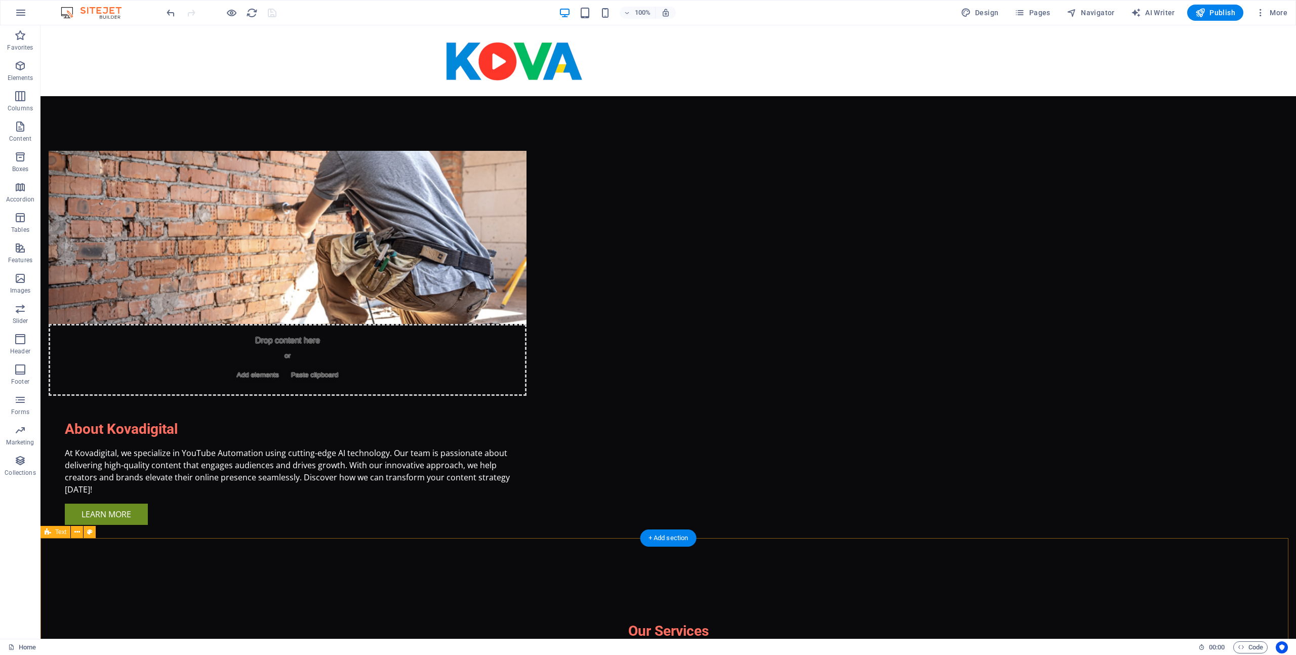
click at [89, 533] on icon at bounding box center [90, 532] width 6 height 11
select select "preset-text-v2-cta-1"
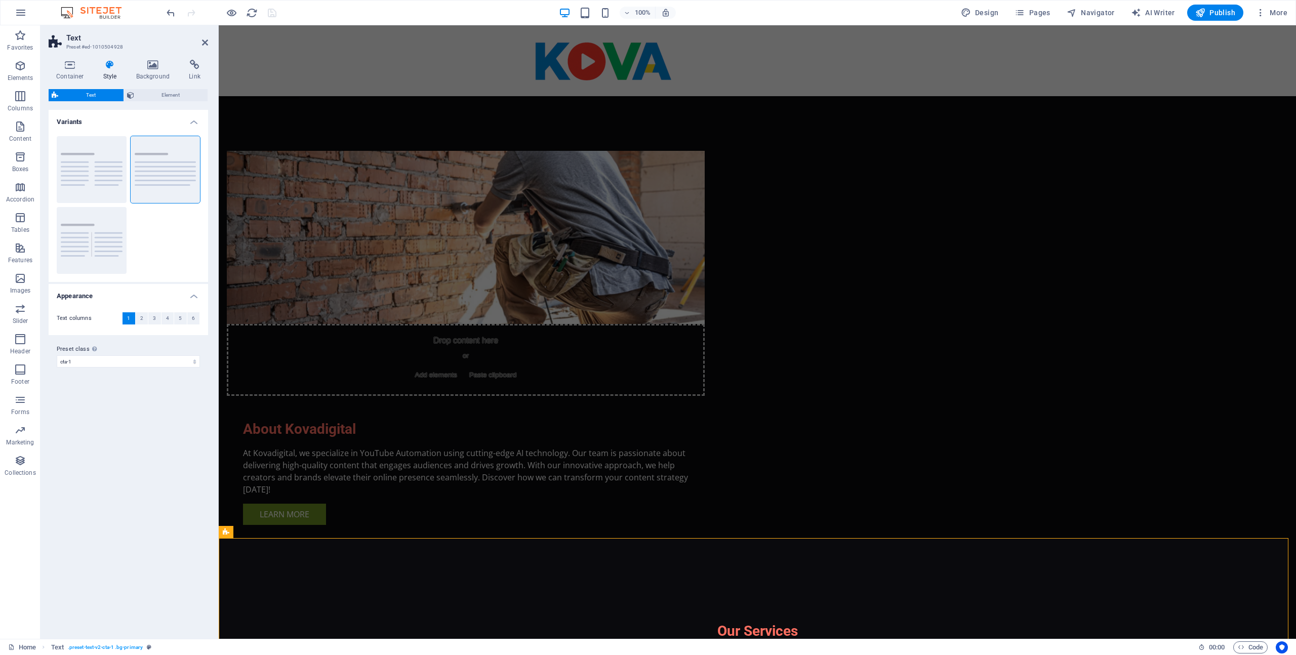
click at [113, 62] on icon at bounding box center [110, 65] width 29 height 10
click at [167, 92] on span "Element" at bounding box center [171, 95] width 68 height 12
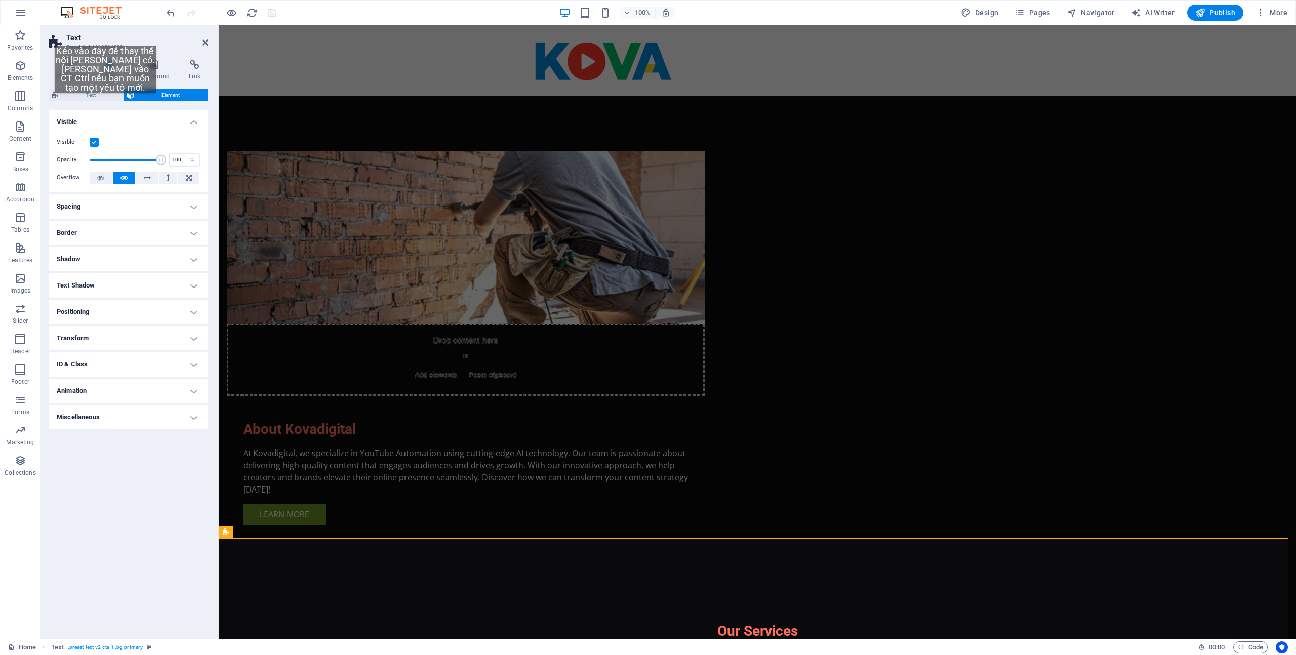
click at [105, 103] on div "Text Element Layout How this element expands within the layout (Flexbox). Size …" at bounding box center [128, 360] width 159 height 542
click at [105, 93] on span "Text" at bounding box center [90, 95] width 59 height 12
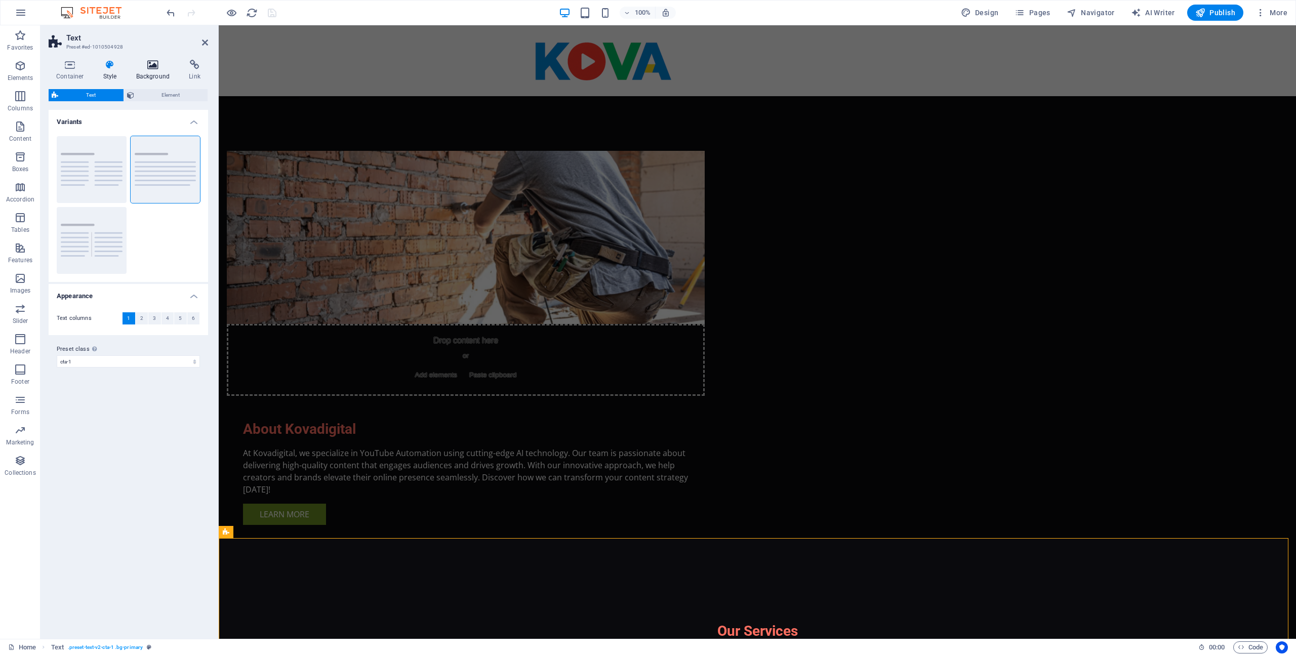
click at [153, 74] on h4 "Background" at bounding box center [155, 70] width 53 height 21
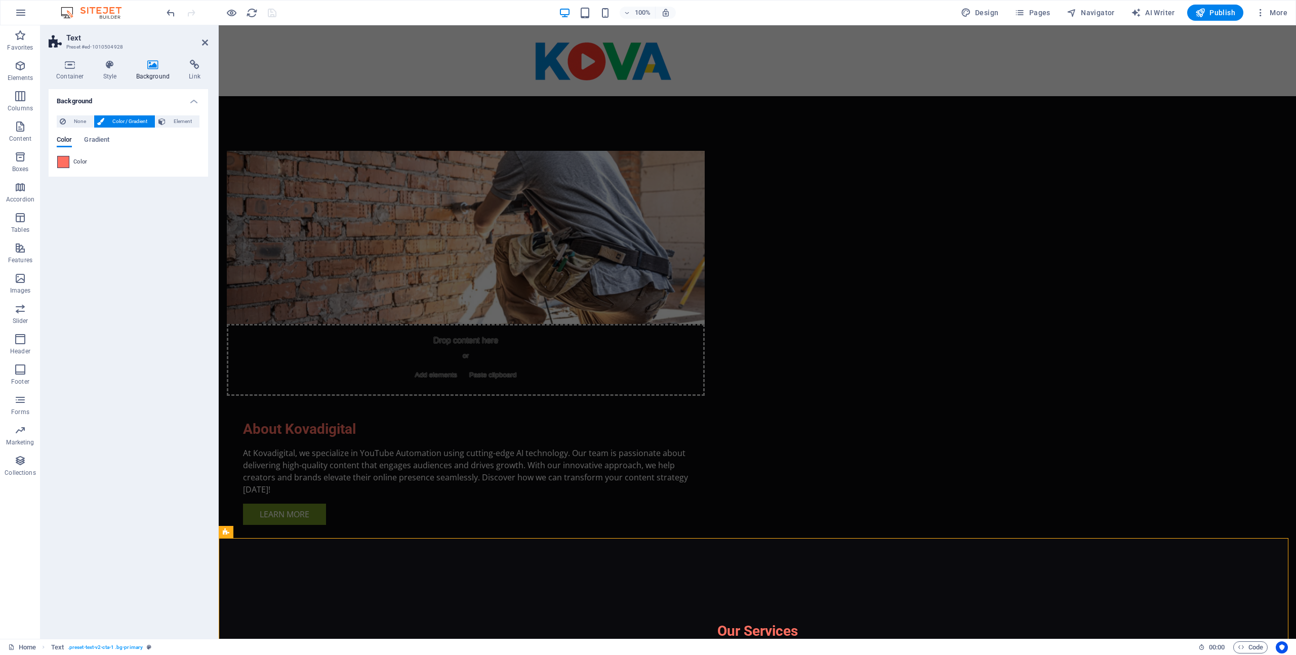
click at [65, 165] on span at bounding box center [63, 161] width 11 height 11
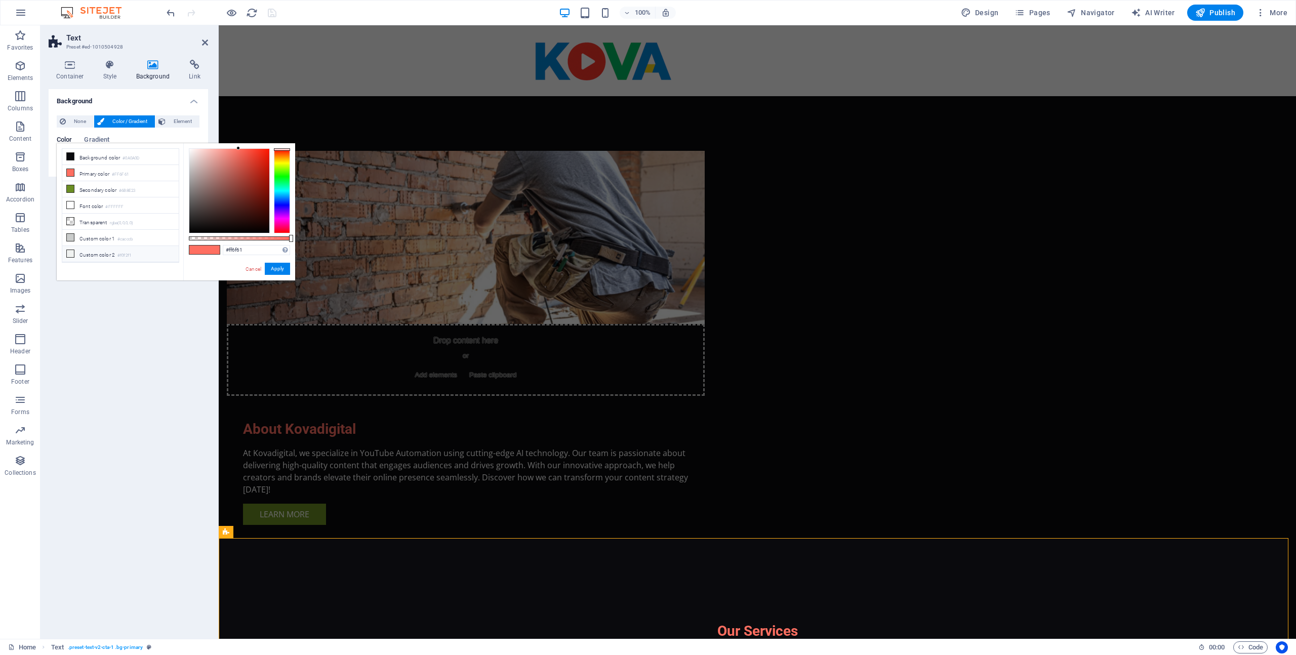
click at [123, 250] on li "Custom color 2 #f0f2f1" at bounding box center [120, 254] width 116 height 16
click at [127, 239] on small "#cacccb" at bounding box center [124, 239] width 15 height 7
click at [126, 249] on li "Custom color 2 #f0f2f1" at bounding box center [120, 254] width 116 height 16
type input "#f0f2f1"
click at [277, 270] on button "Apply" at bounding box center [277, 269] width 25 height 12
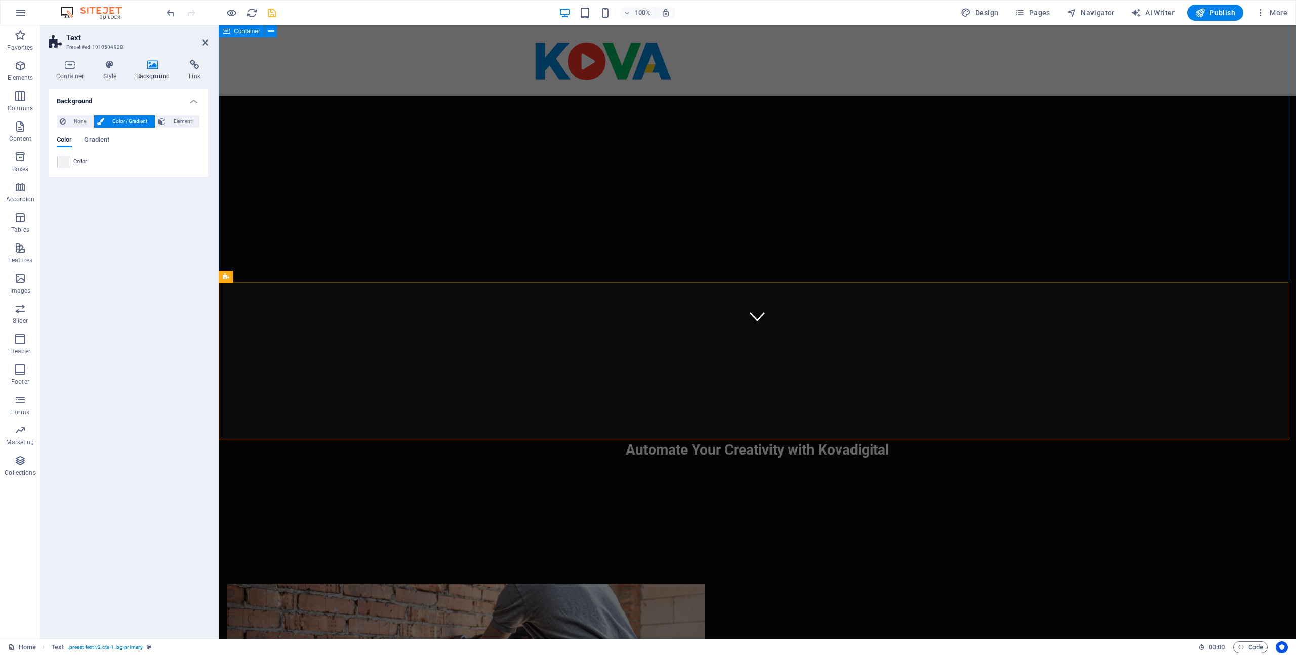
scroll to position [0, 0]
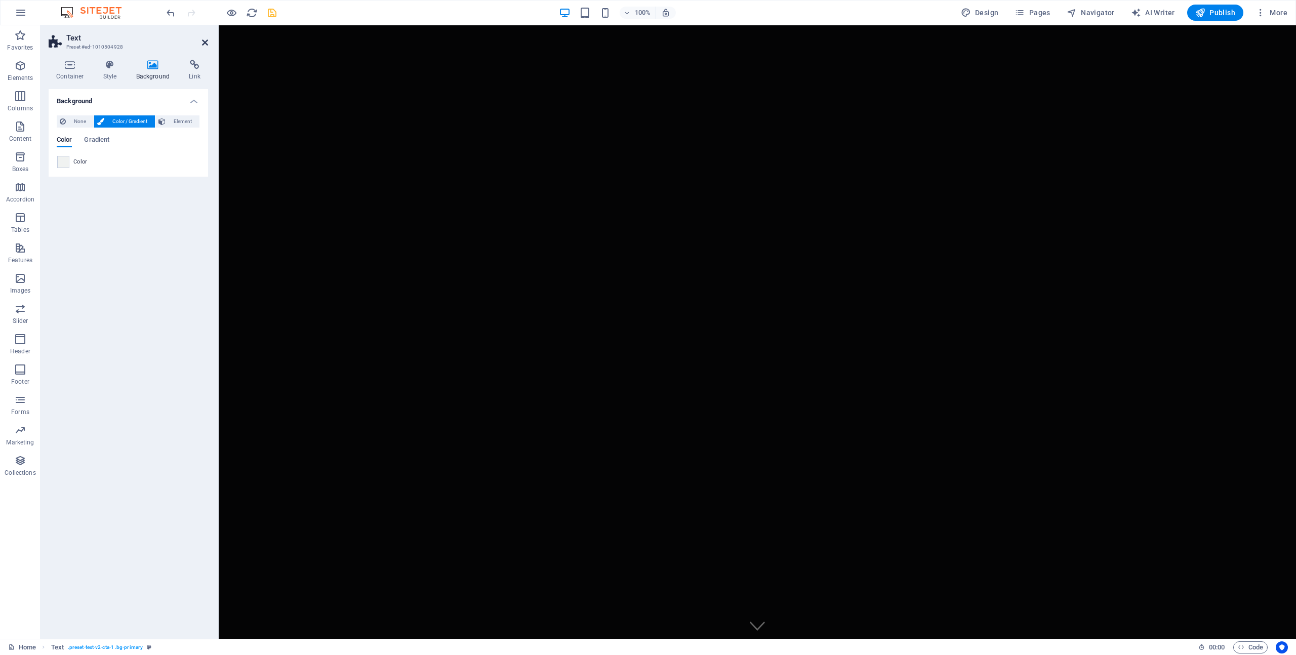
click at [203, 43] on icon at bounding box center [205, 42] width 6 height 8
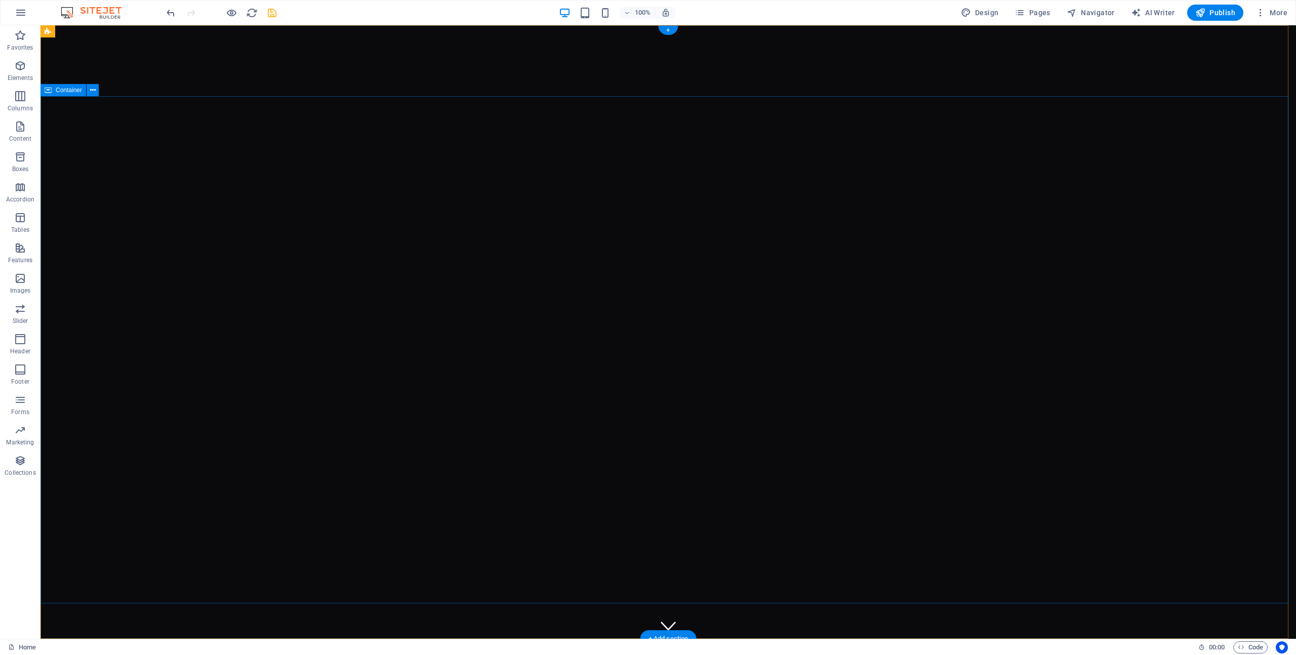
scroll to position [1270, 0]
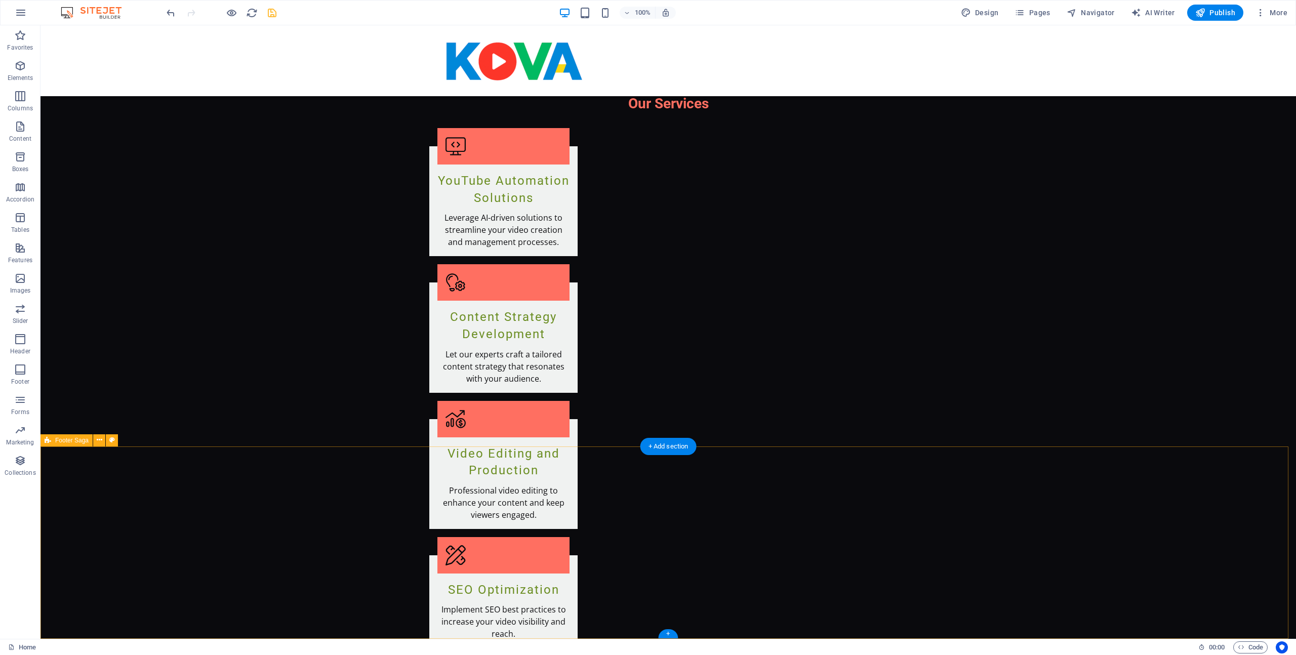
click at [112, 441] on icon at bounding box center [112, 440] width 6 height 11
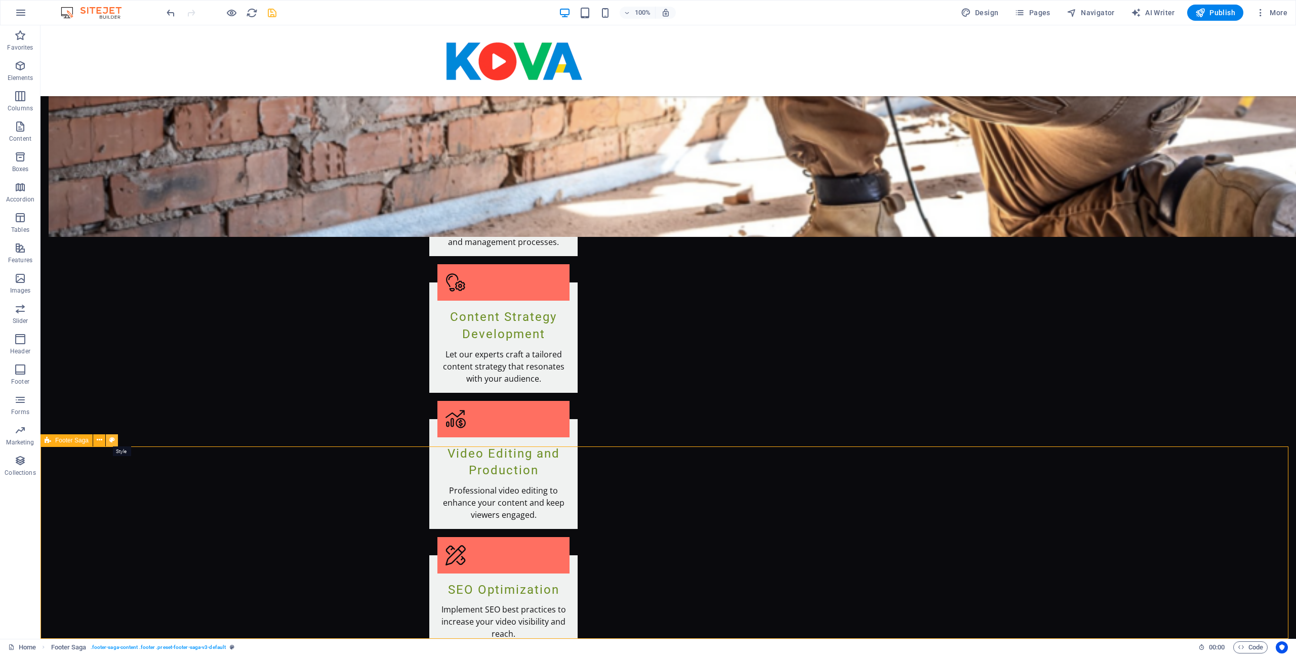
select select "rem"
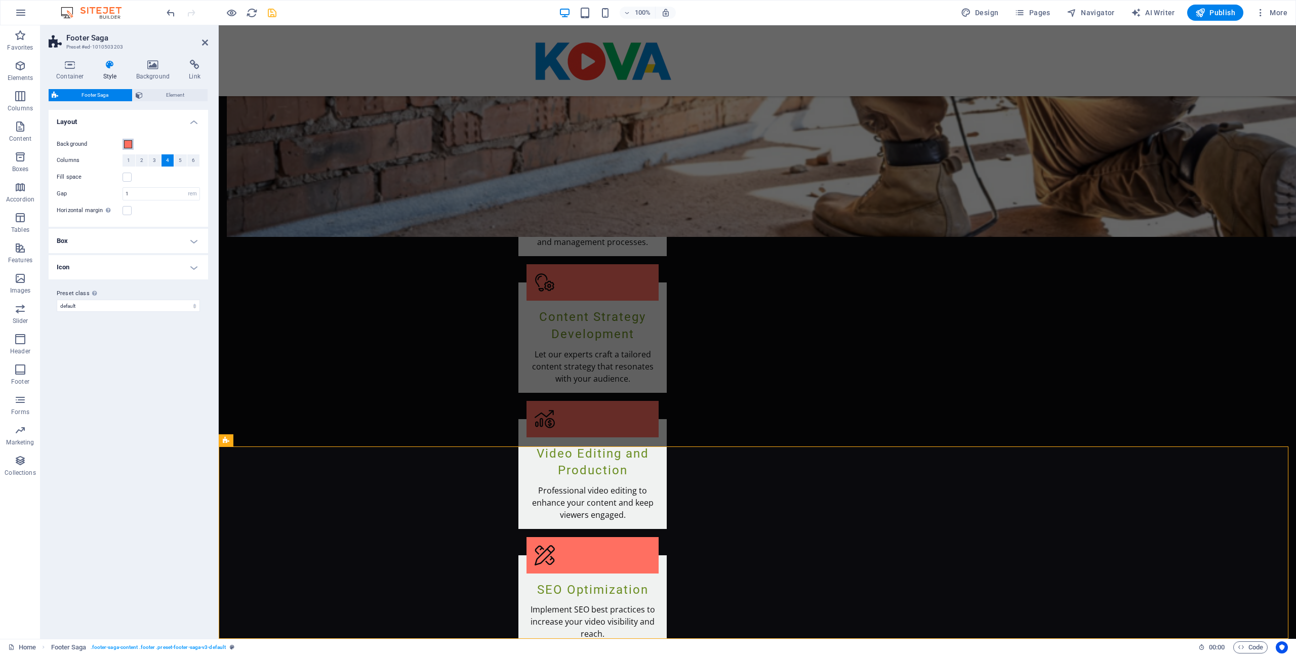
click at [129, 144] on span at bounding box center [128, 144] width 8 height 8
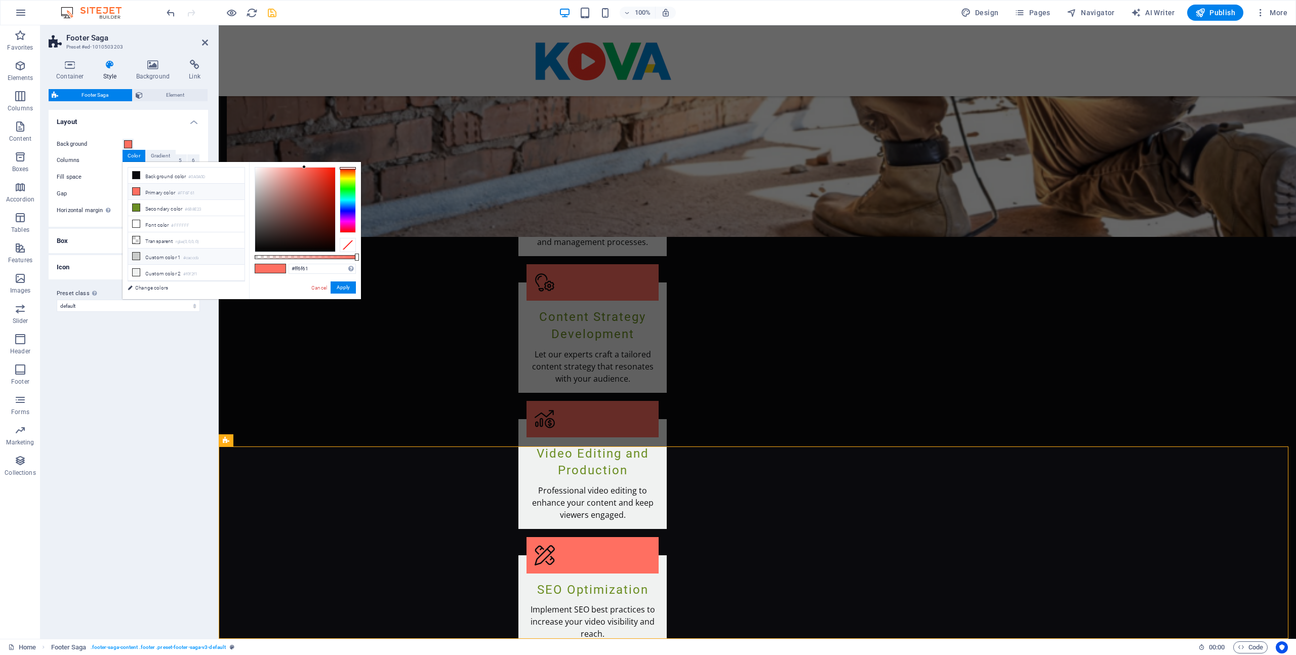
click at [184, 254] on li "Custom color 1 #cacccb" at bounding box center [186, 257] width 116 height 16
click at [184, 266] on li "Custom color 2 #f0f2f1" at bounding box center [186, 273] width 116 height 16
click at [185, 258] on small "#cacccb" at bounding box center [190, 258] width 15 height 7
click at [188, 268] on li "Custom color 2 #f0f2f1" at bounding box center [186, 273] width 116 height 16
click at [189, 257] on small "#cacccb" at bounding box center [190, 258] width 15 height 7
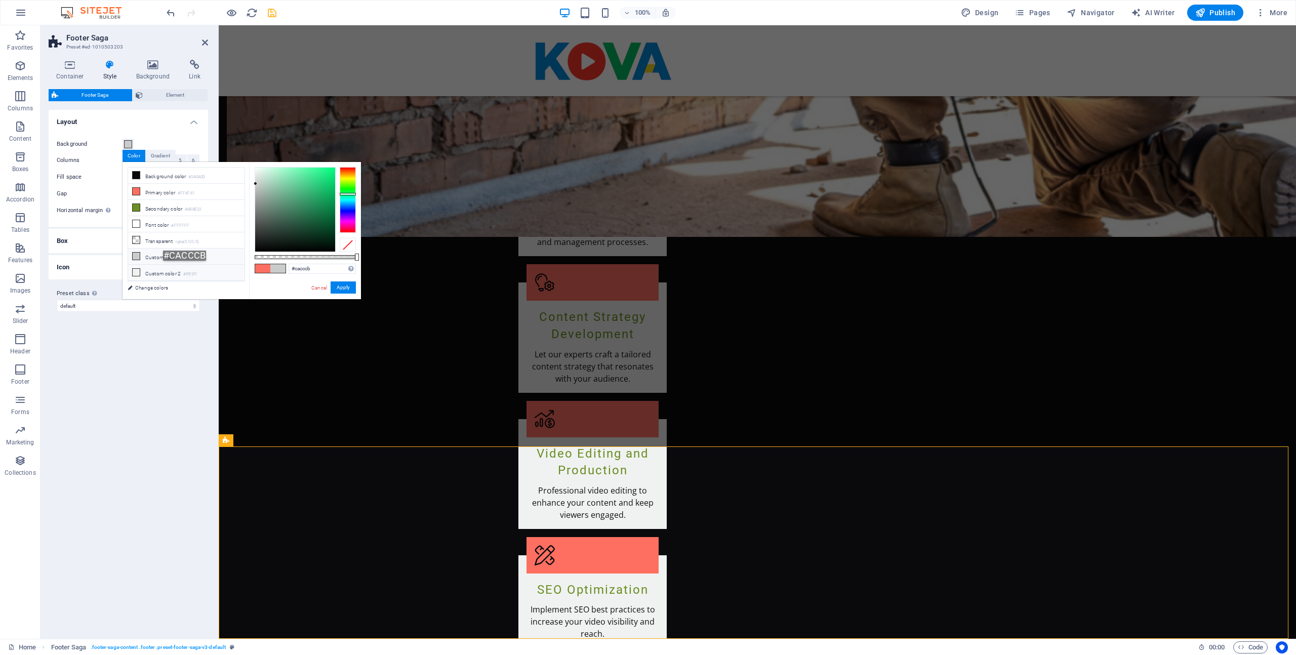
click at [189, 271] on small "#f0f2f1" at bounding box center [190, 274] width 14 height 7
type input "#f0f2f1"
click at [341, 287] on button "Apply" at bounding box center [343, 287] width 25 height 12
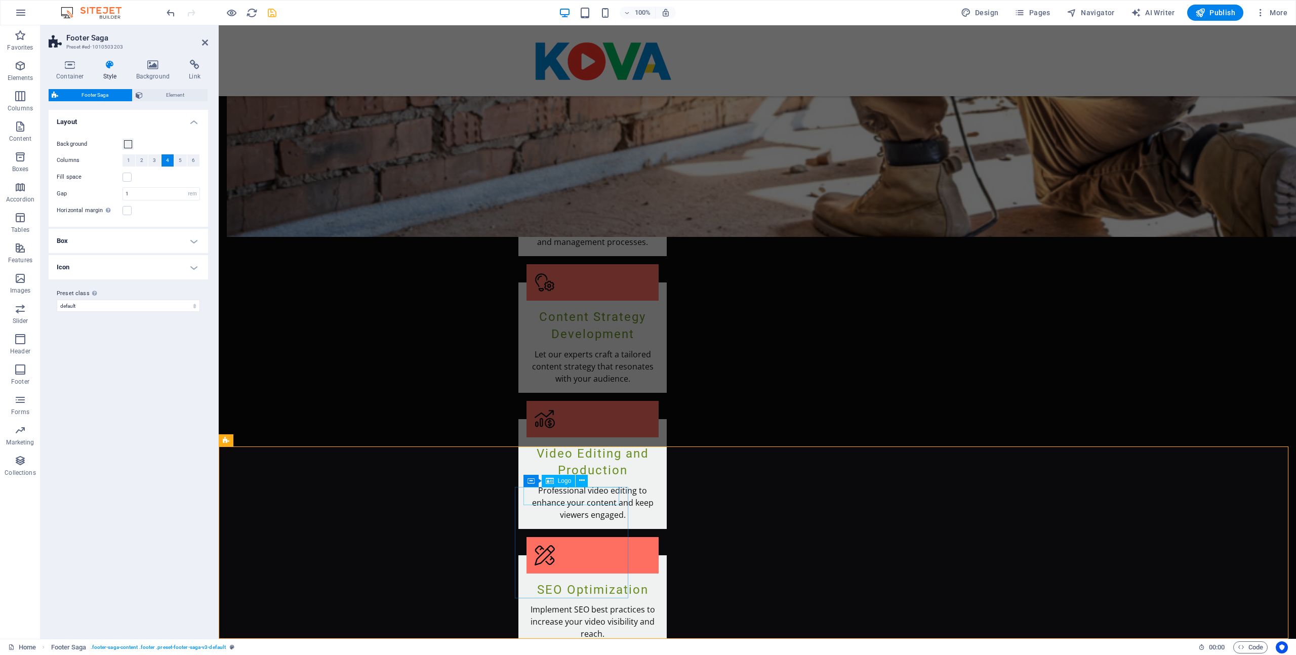
click at [154, 68] on icon at bounding box center [153, 65] width 49 height 10
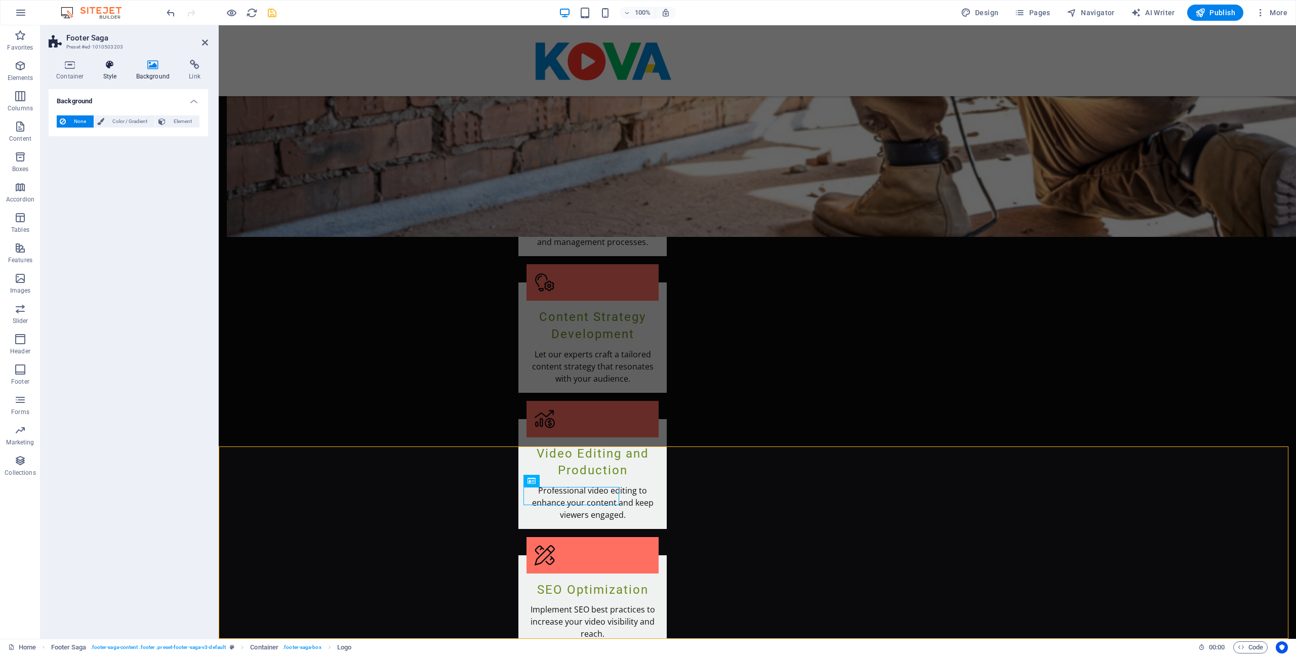
click at [107, 68] on icon at bounding box center [110, 65] width 29 height 10
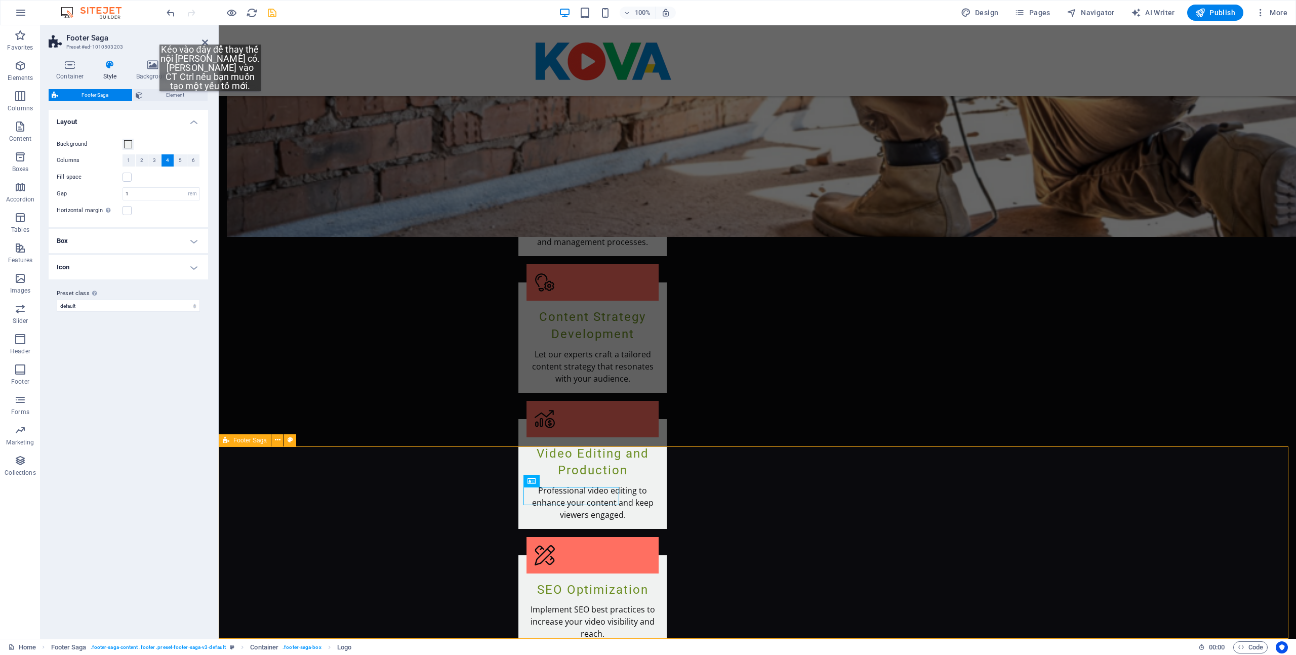
click at [270, 15] on icon "save" at bounding box center [272, 13] width 12 height 12
checkbox input "false"
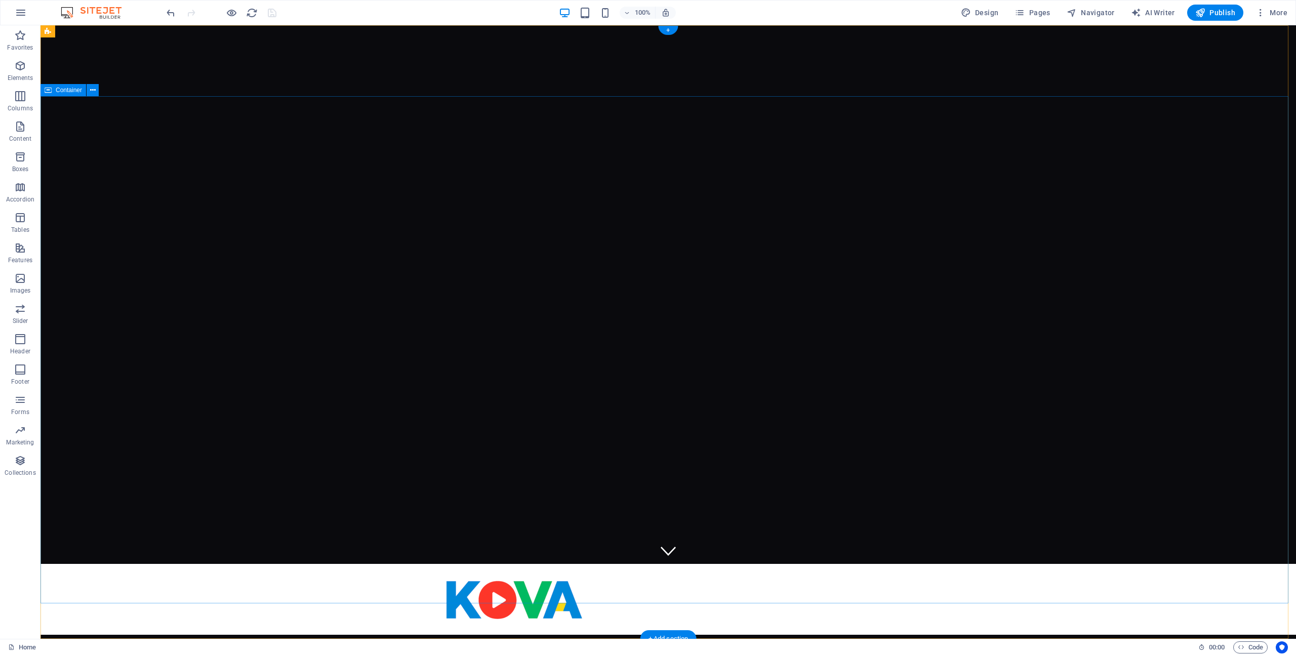
scroll to position [345, 0]
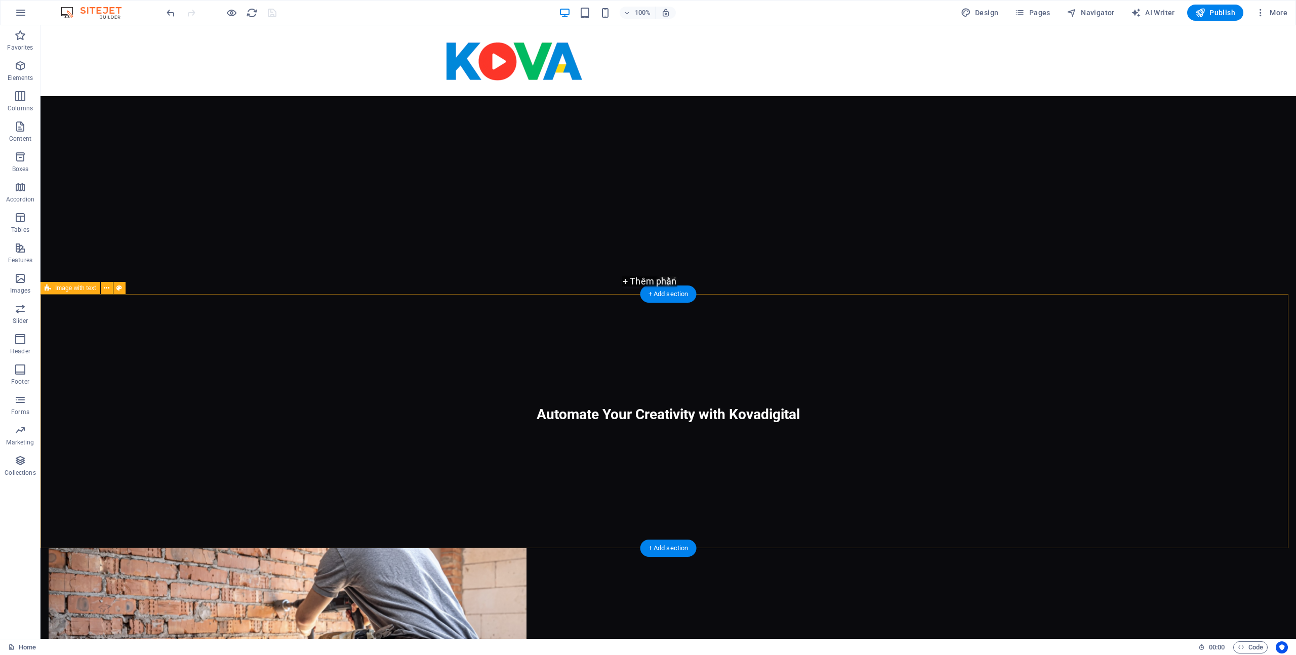
click at [526, 548] on figure at bounding box center [288, 634] width 478 height 173
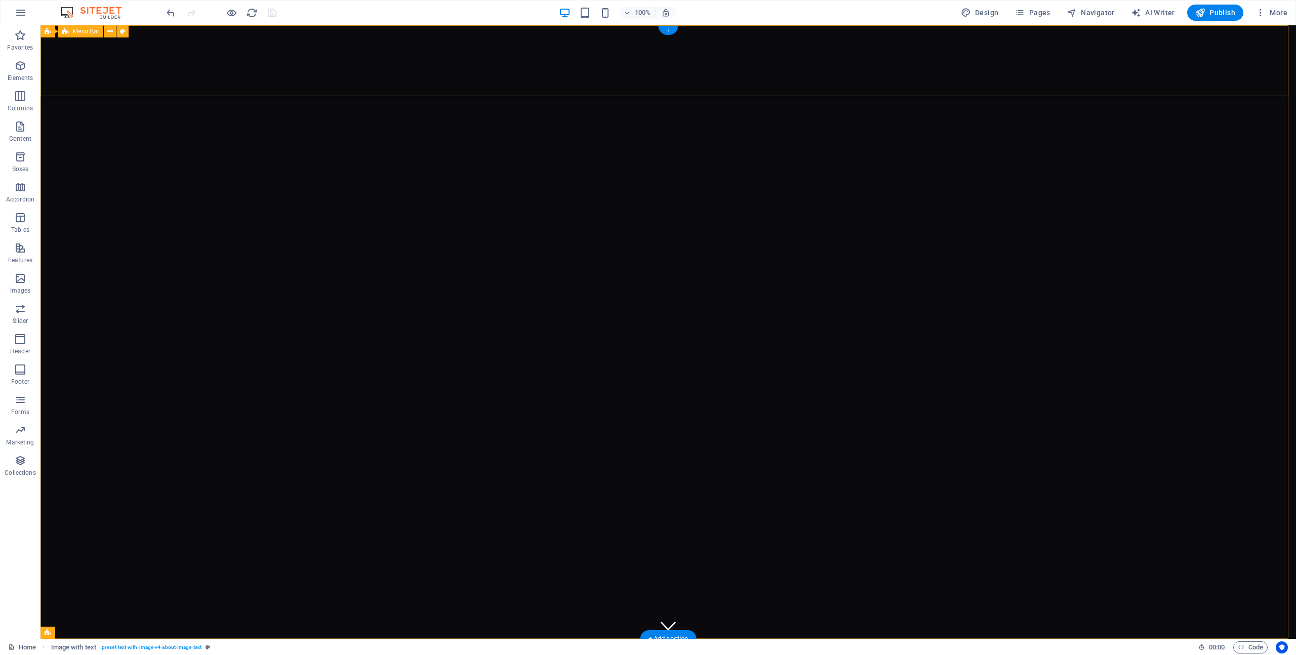
click at [647, 13] on span "Publish" at bounding box center [1215, 13] width 40 height 10
